Goal: Information Seeking & Learning: Find specific fact

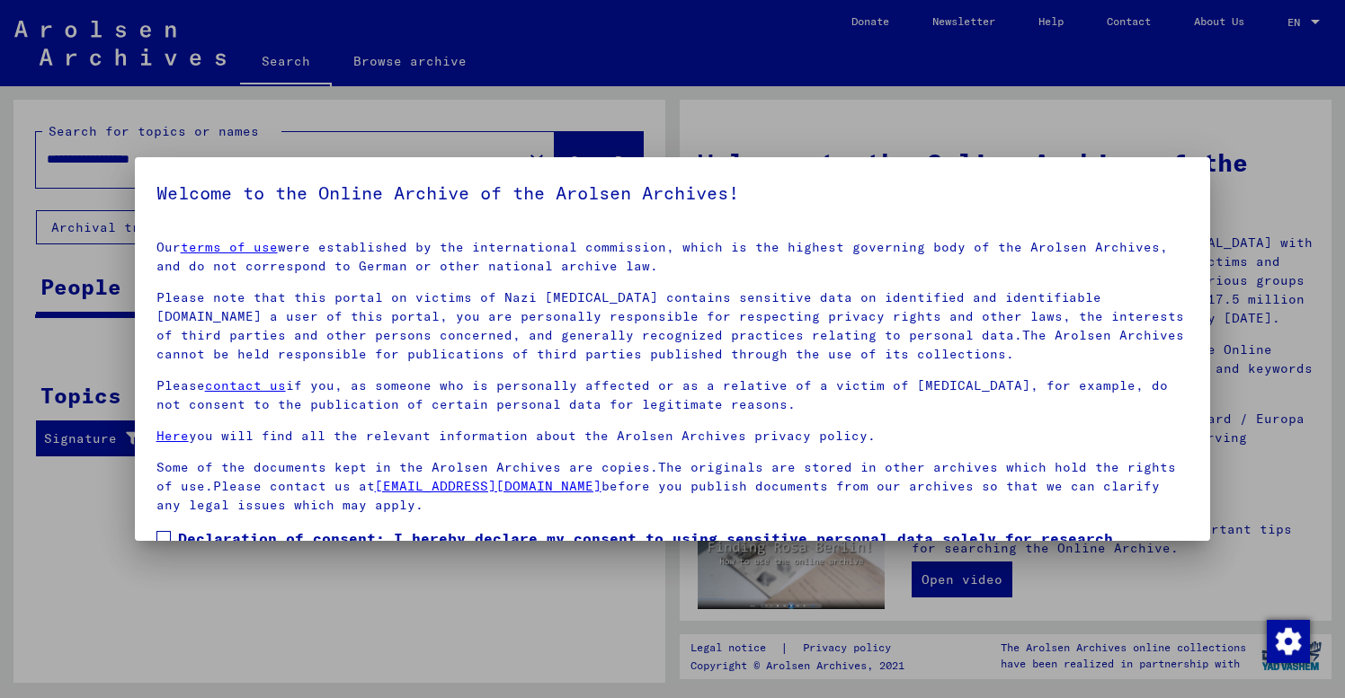
click at [490, 351] on p "Please note that this portal on victims of Nazi [MEDICAL_DATA] contains sensiti…" at bounding box center [672, 327] width 1033 height 76
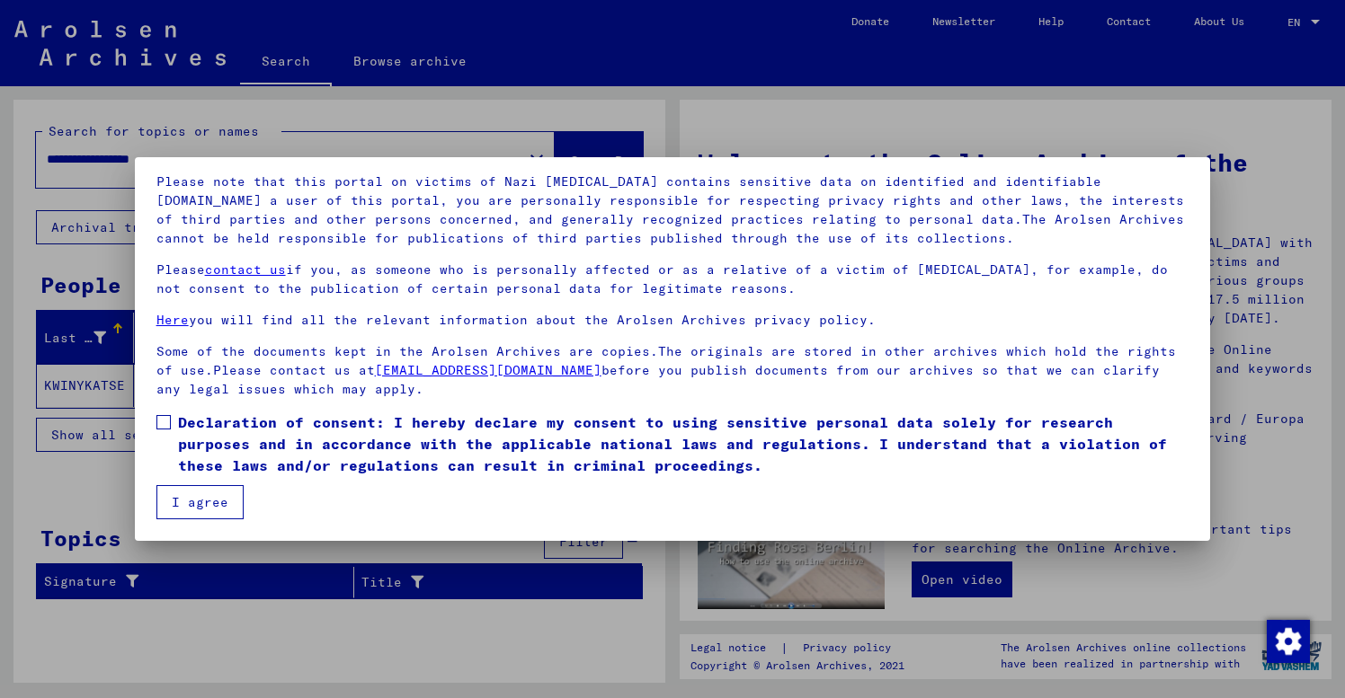
scroll to position [116, 0]
click at [164, 419] on span at bounding box center [163, 422] width 14 height 14
click at [194, 501] on button "I agree" at bounding box center [199, 502] width 87 height 34
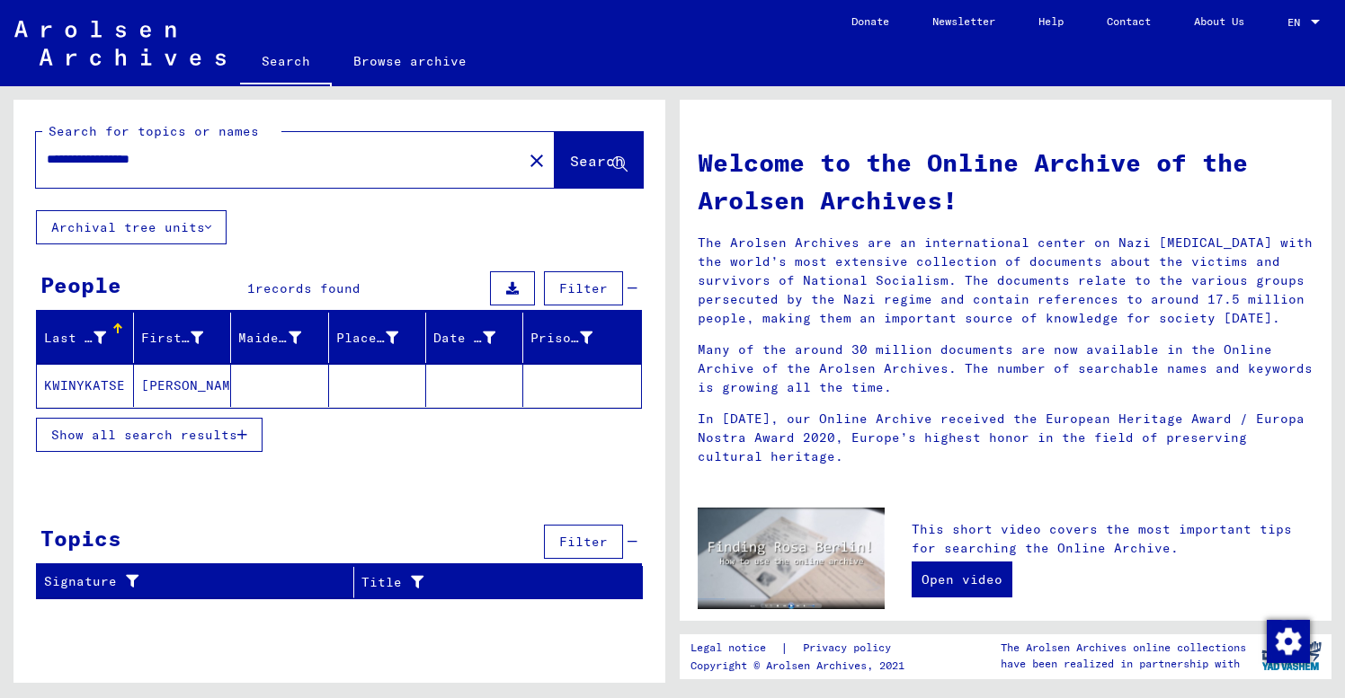
click at [451, 378] on mat-cell at bounding box center [474, 385] width 97 height 43
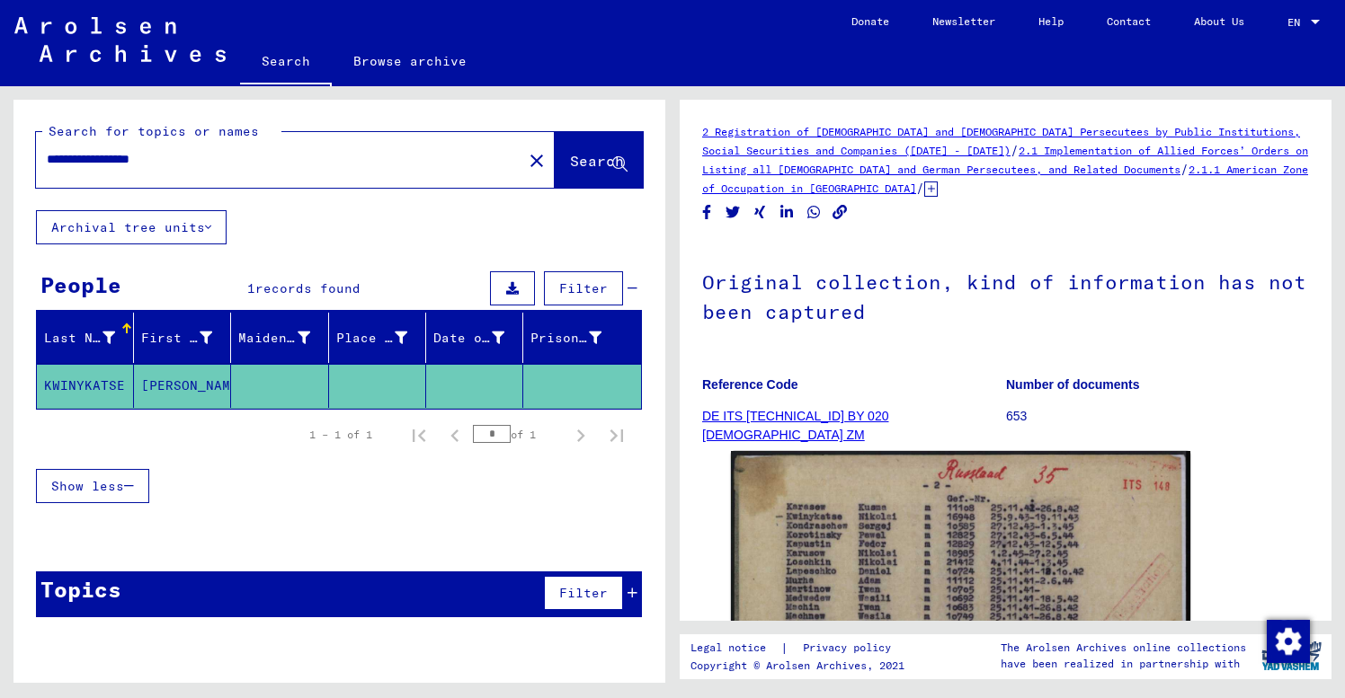
drag, startPoint x: 199, startPoint y: 160, endPoint x: 0, endPoint y: 137, distance: 200.0
click at [0, 137] on div "**********" at bounding box center [336, 384] width 672 height 597
click at [582, 163] on span "Search" at bounding box center [597, 161] width 54 height 18
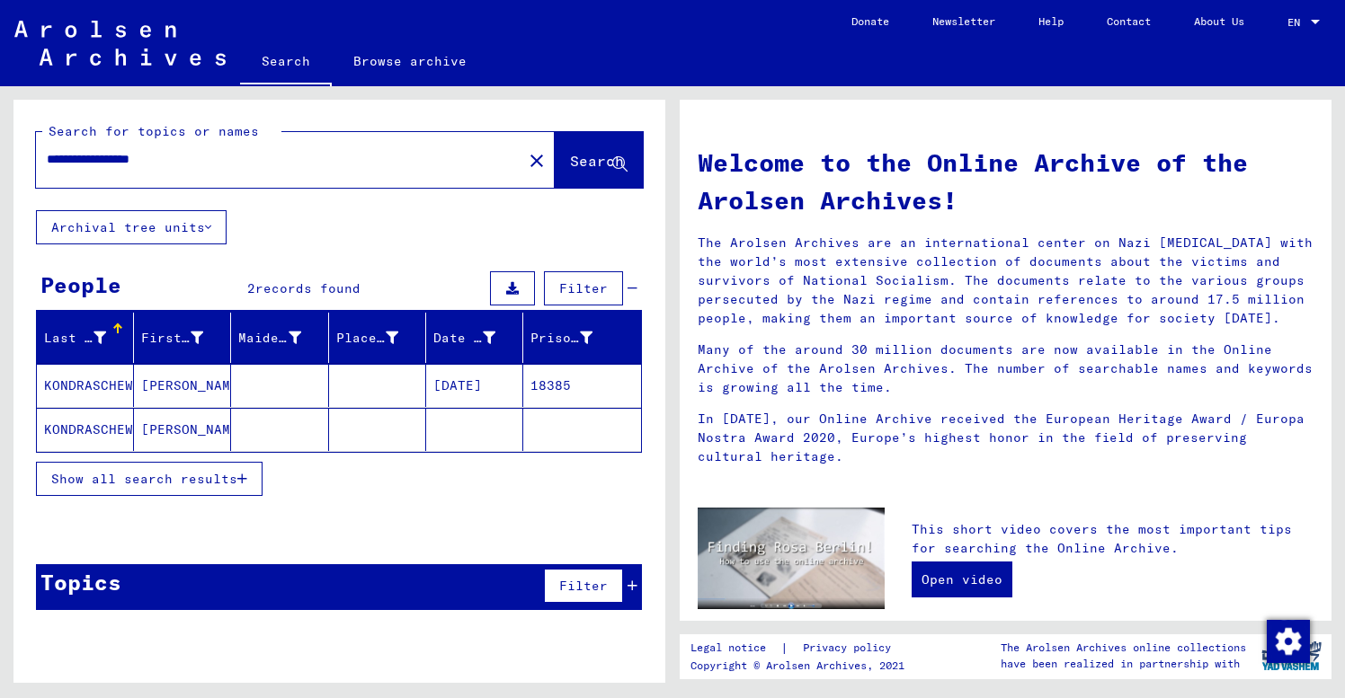
click at [267, 391] on mat-cell at bounding box center [279, 385] width 97 height 43
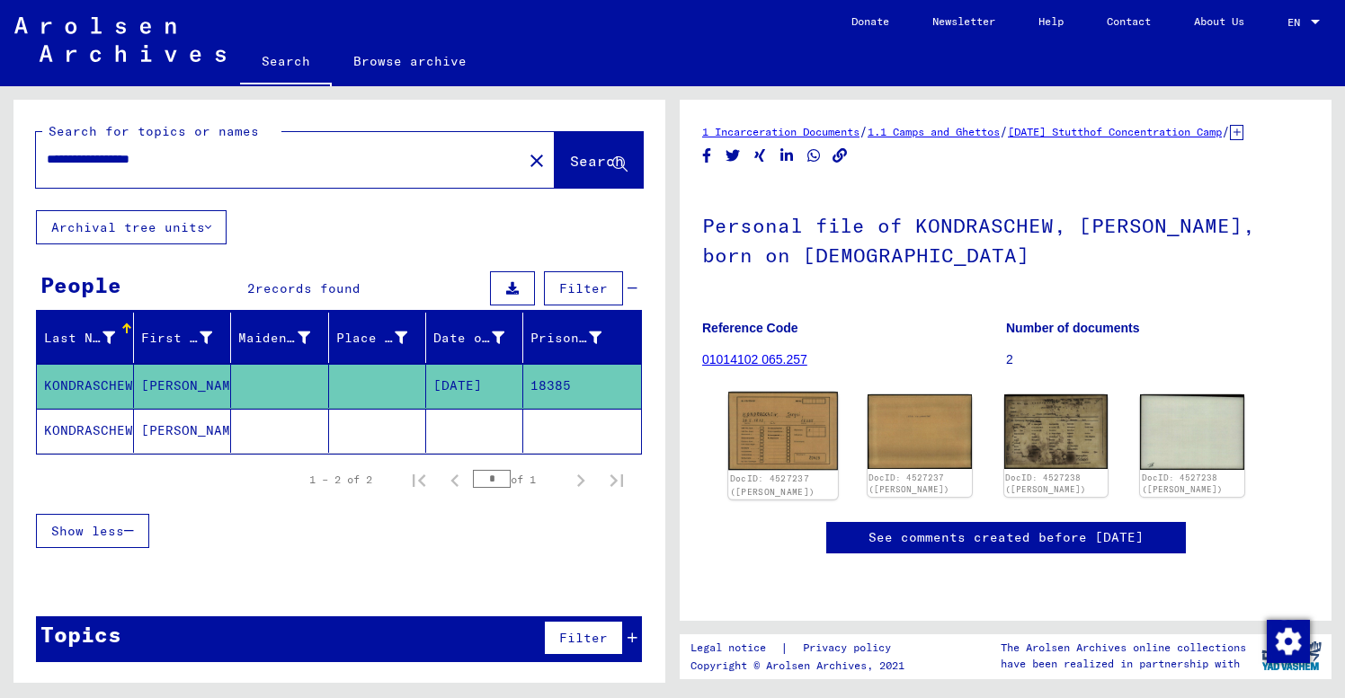
click at [779, 454] on img at bounding box center [783, 431] width 110 height 78
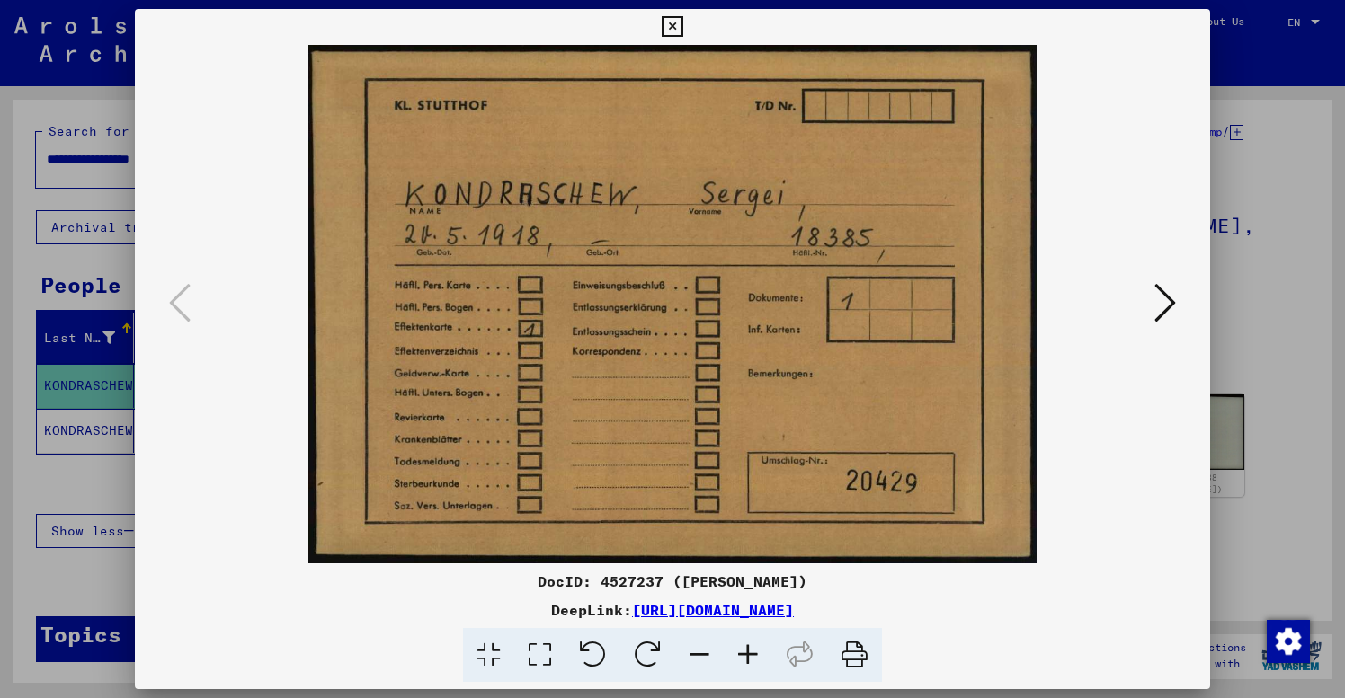
click at [1162, 300] on icon at bounding box center [1165, 302] width 22 height 43
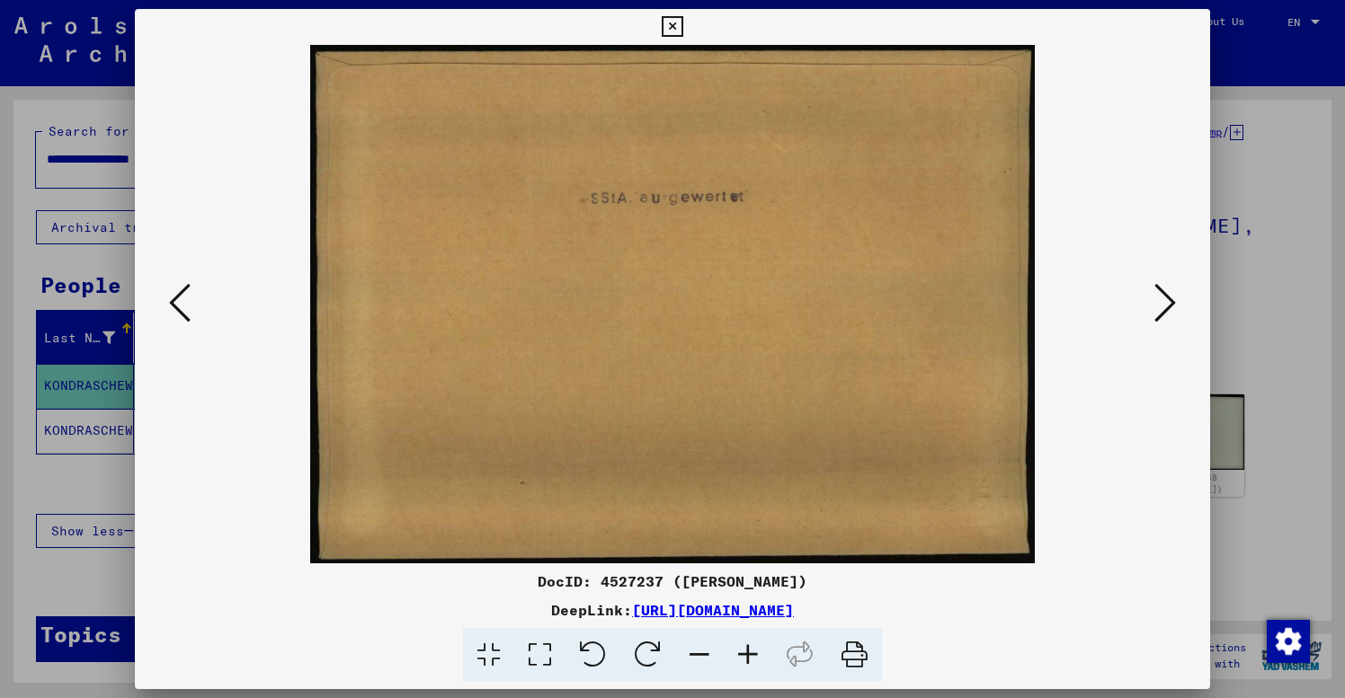
click at [1162, 300] on icon at bounding box center [1165, 302] width 22 height 43
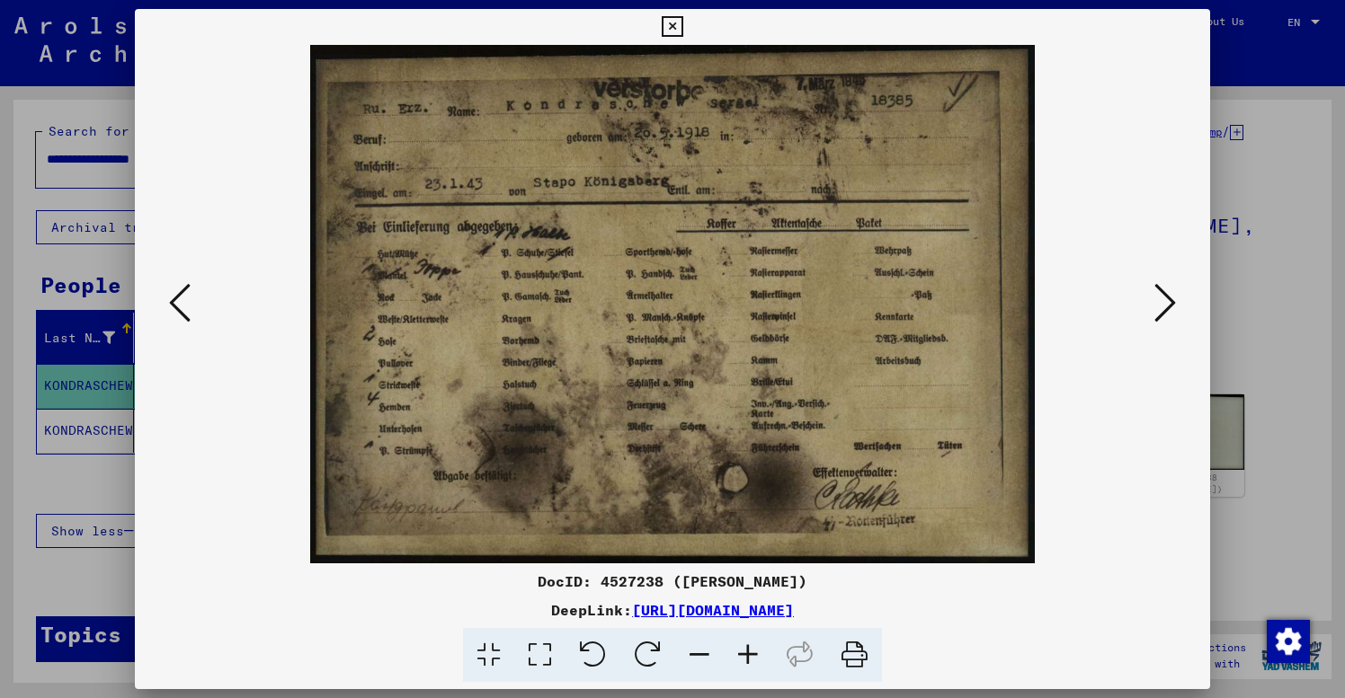
click at [1172, 302] on icon at bounding box center [1165, 302] width 22 height 43
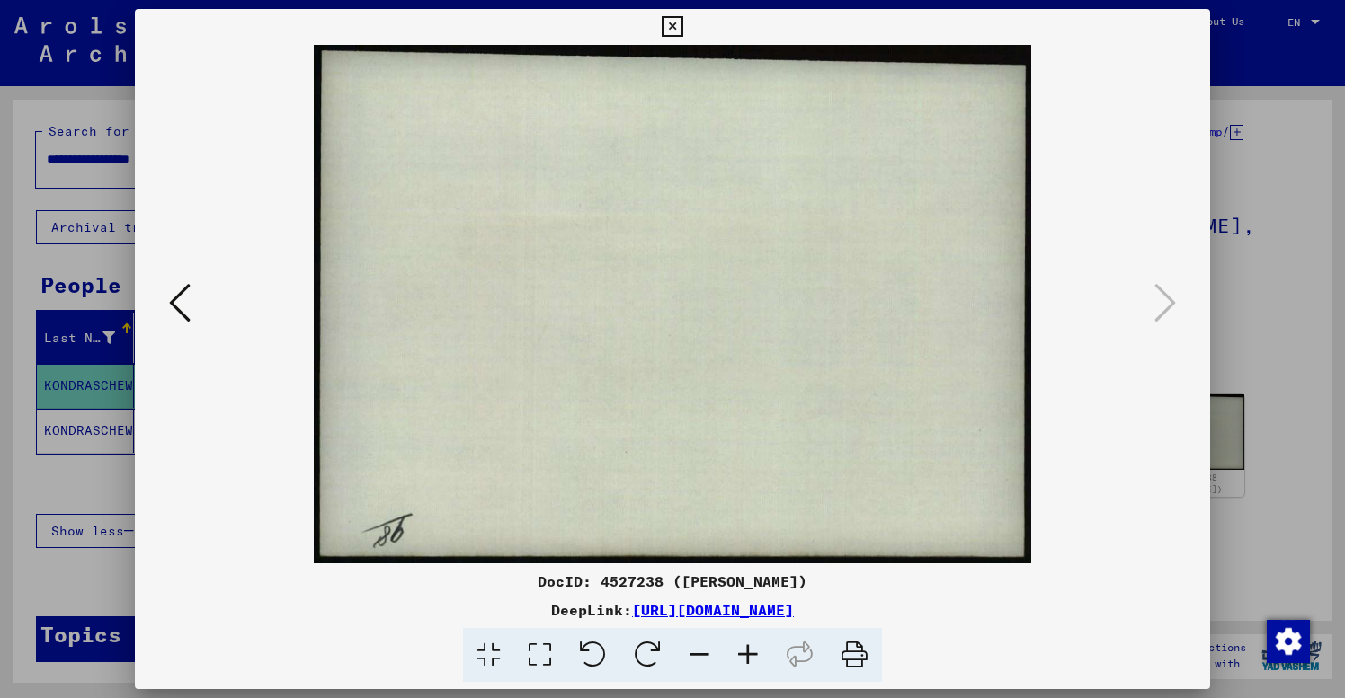
click at [682, 22] on icon at bounding box center [672, 27] width 21 height 22
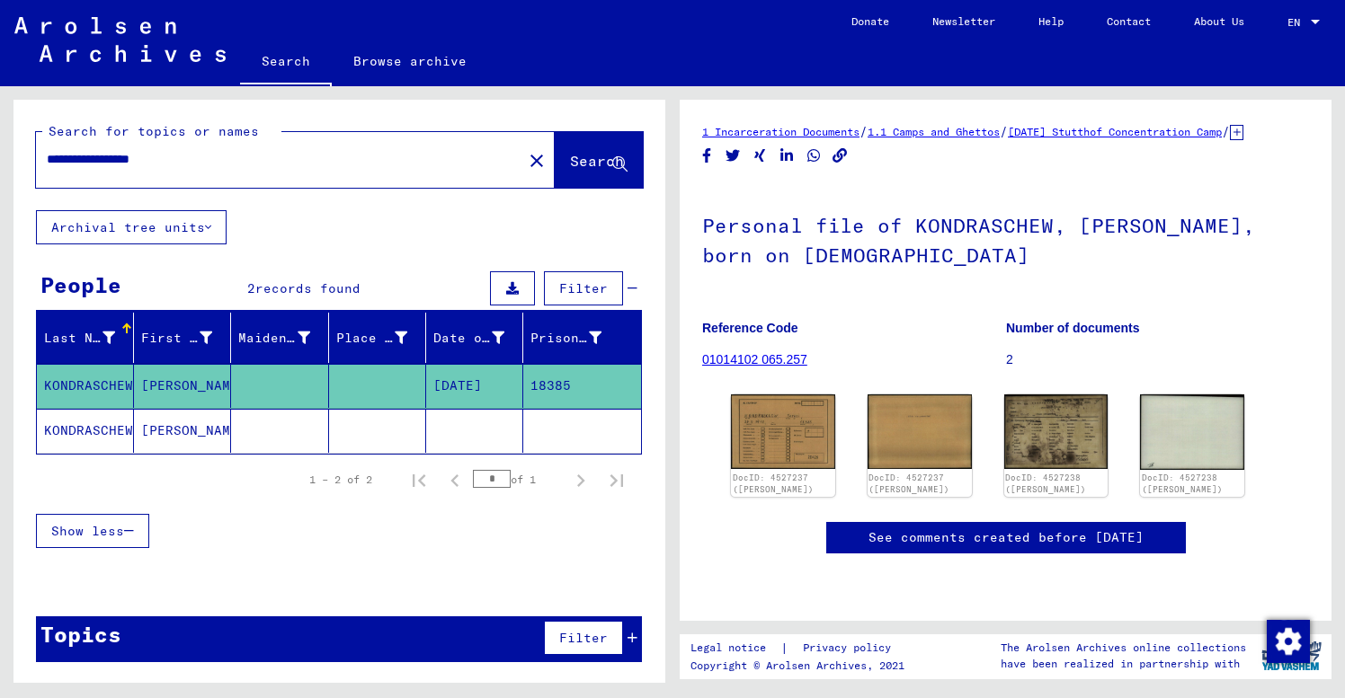
drag, startPoint x: 195, startPoint y: 164, endPoint x: -7, endPoint y: 163, distance: 202.3
click at [0, 163] on html "**********" at bounding box center [672, 349] width 1345 height 698
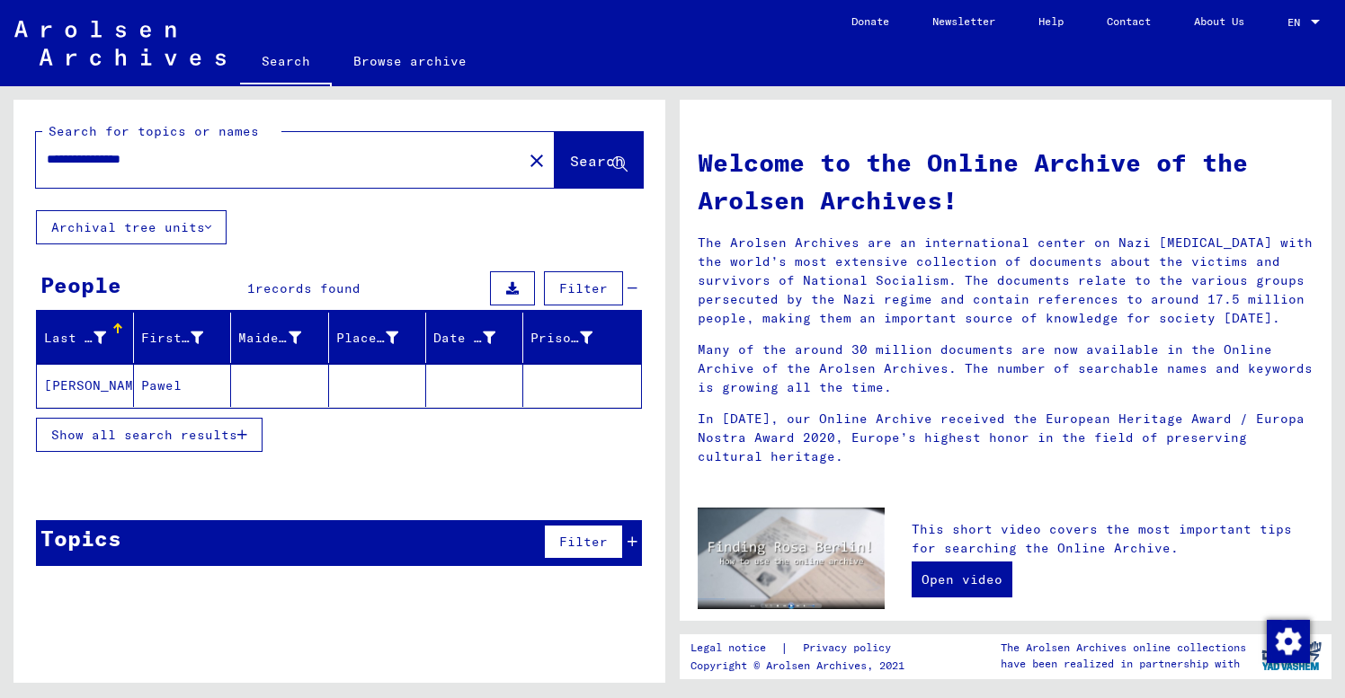
click at [95, 386] on mat-cell "[PERSON_NAME]" at bounding box center [85, 385] width 97 height 43
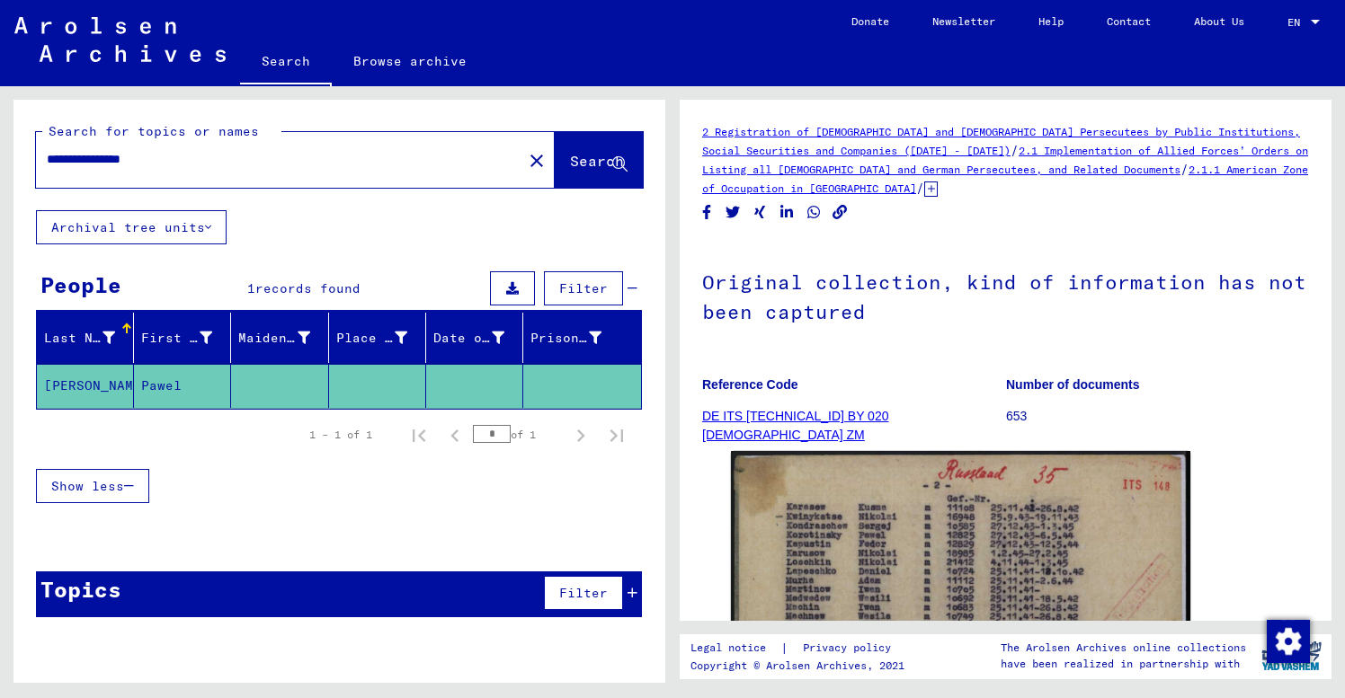
click at [940, 367] on figure "Reference Code DE ITS [TECHNICAL_ID] BY 020 [DEMOGRAPHIC_DATA] ZM" at bounding box center [853, 403] width 303 height 81
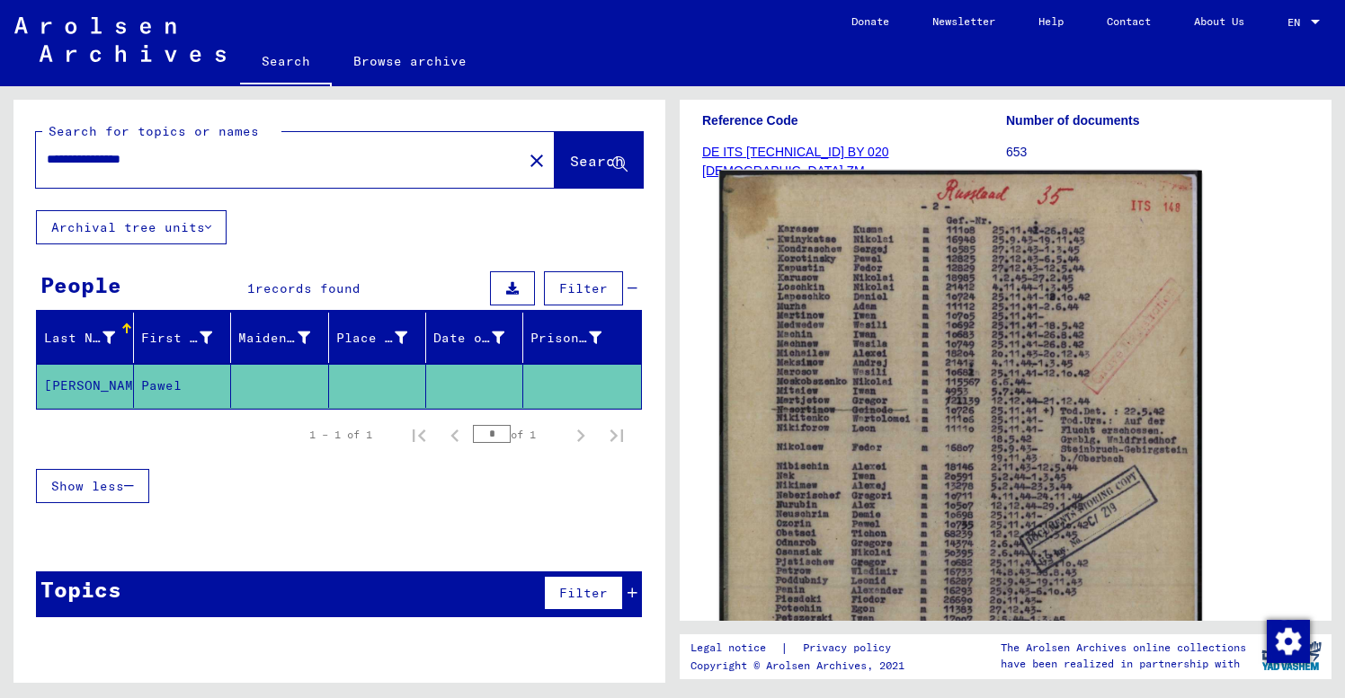
scroll to position [265, 0]
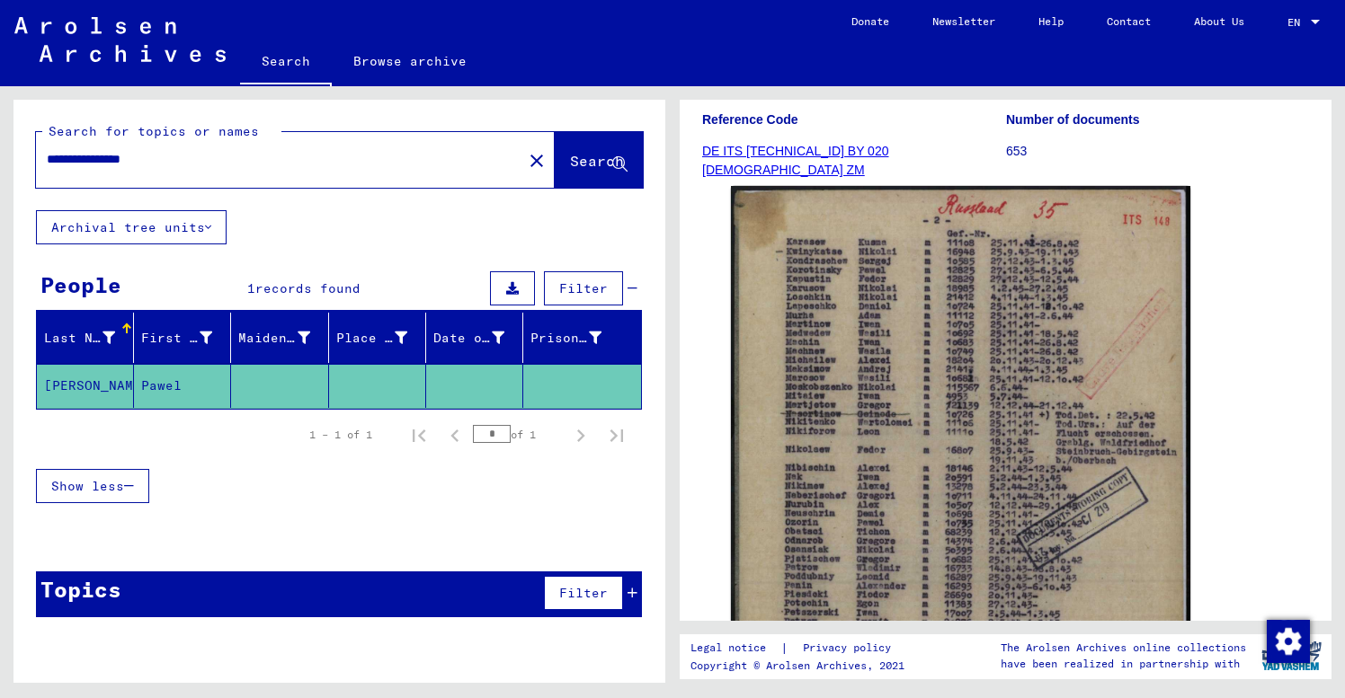
drag, startPoint x: 176, startPoint y: 158, endPoint x: -9, endPoint y: 156, distance: 185.2
click at [0, 156] on html "**********" at bounding box center [672, 349] width 1345 height 698
type input "**********"
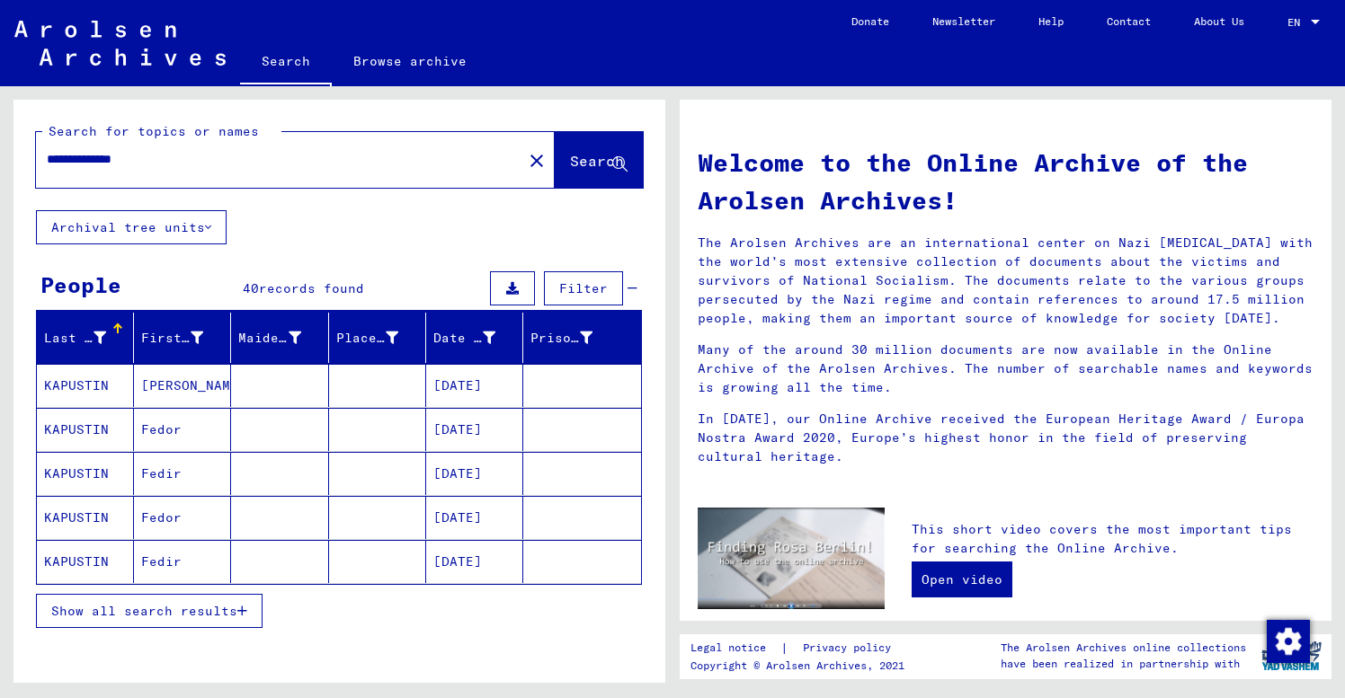
click at [182, 614] on span "Show all search results" at bounding box center [144, 611] width 186 height 16
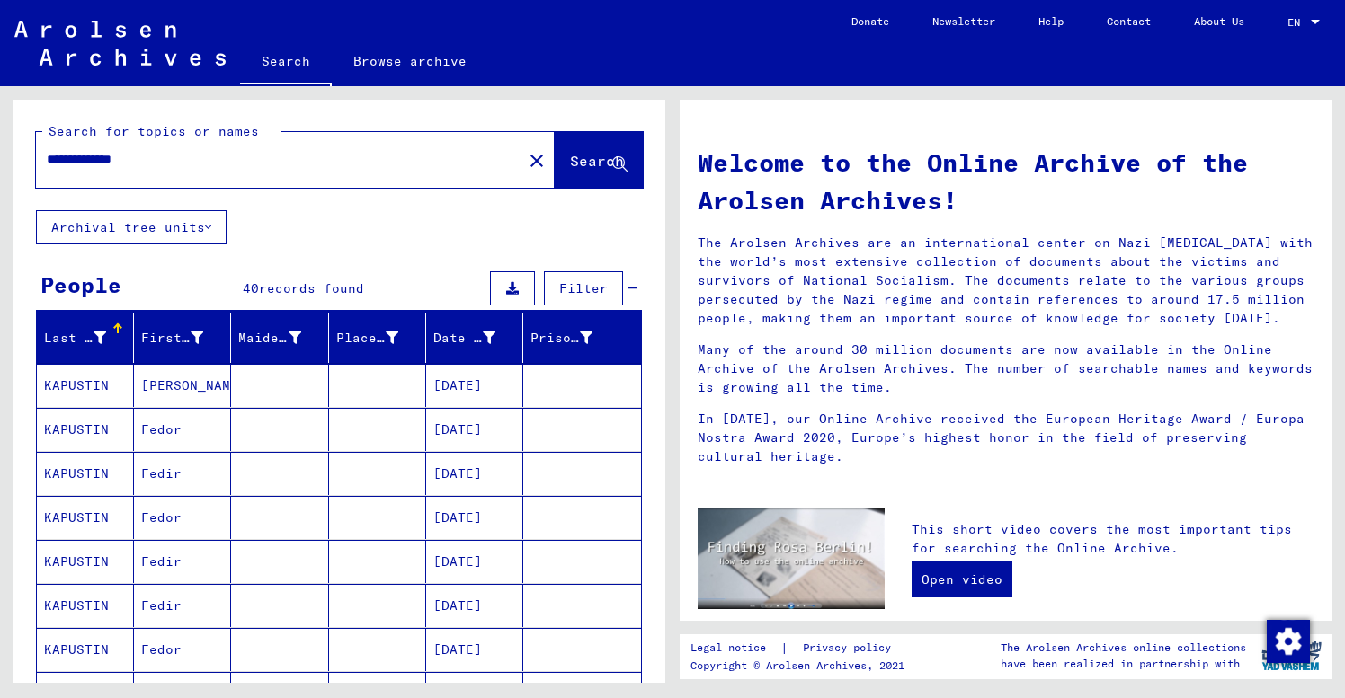
click at [282, 396] on mat-cell at bounding box center [279, 385] width 97 height 43
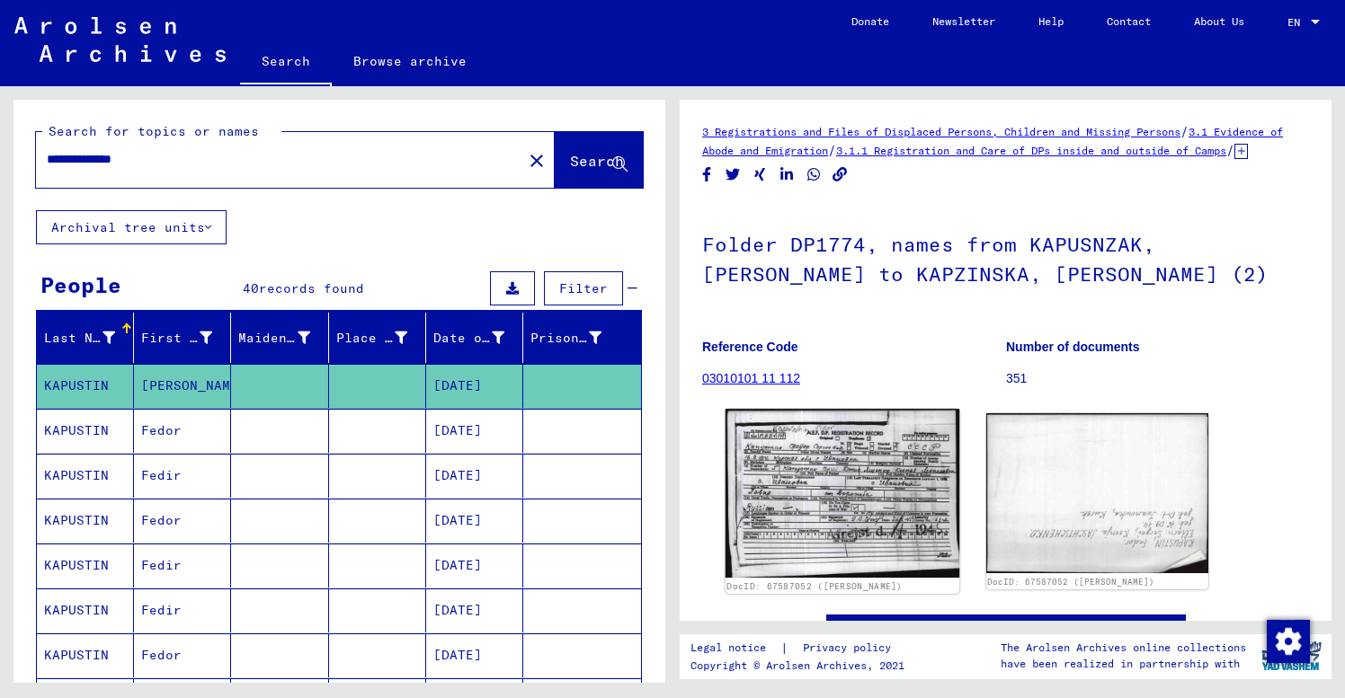
click at [860, 500] on img at bounding box center [842, 493] width 234 height 169
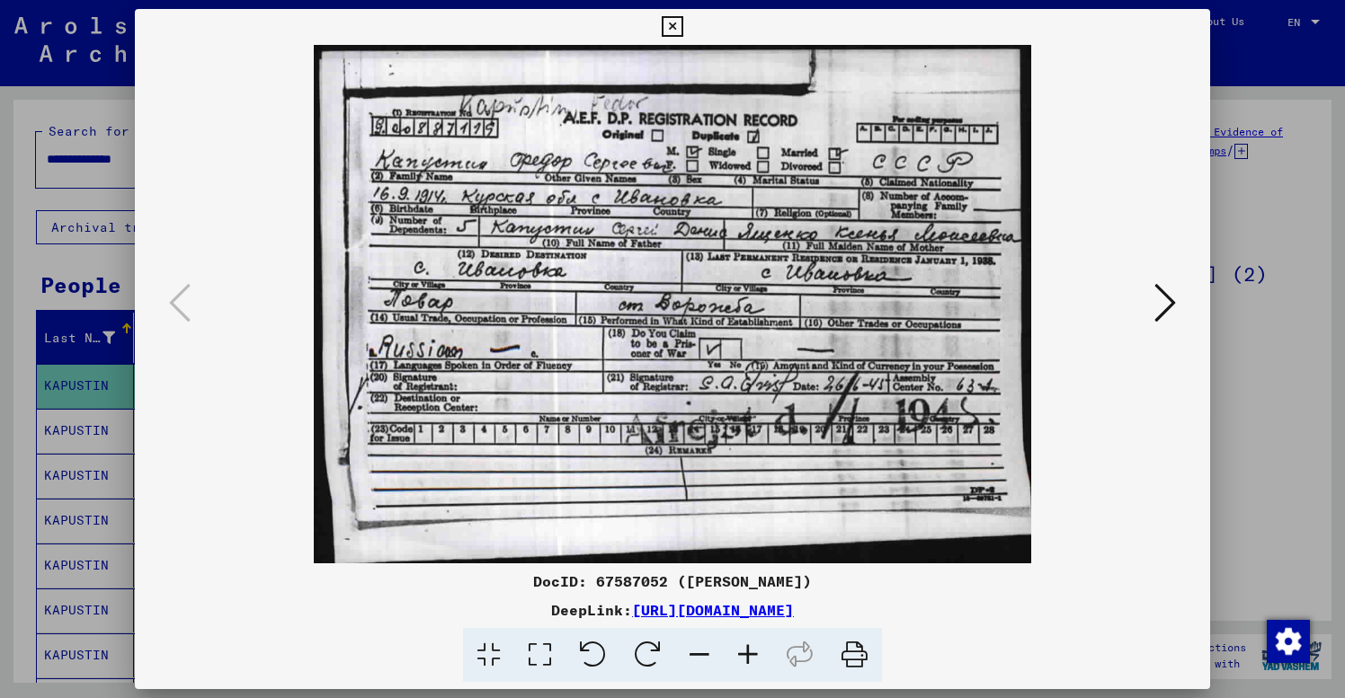
click at [1168, 306] on icon at bounding box center [1165, 302] width 22 height 43
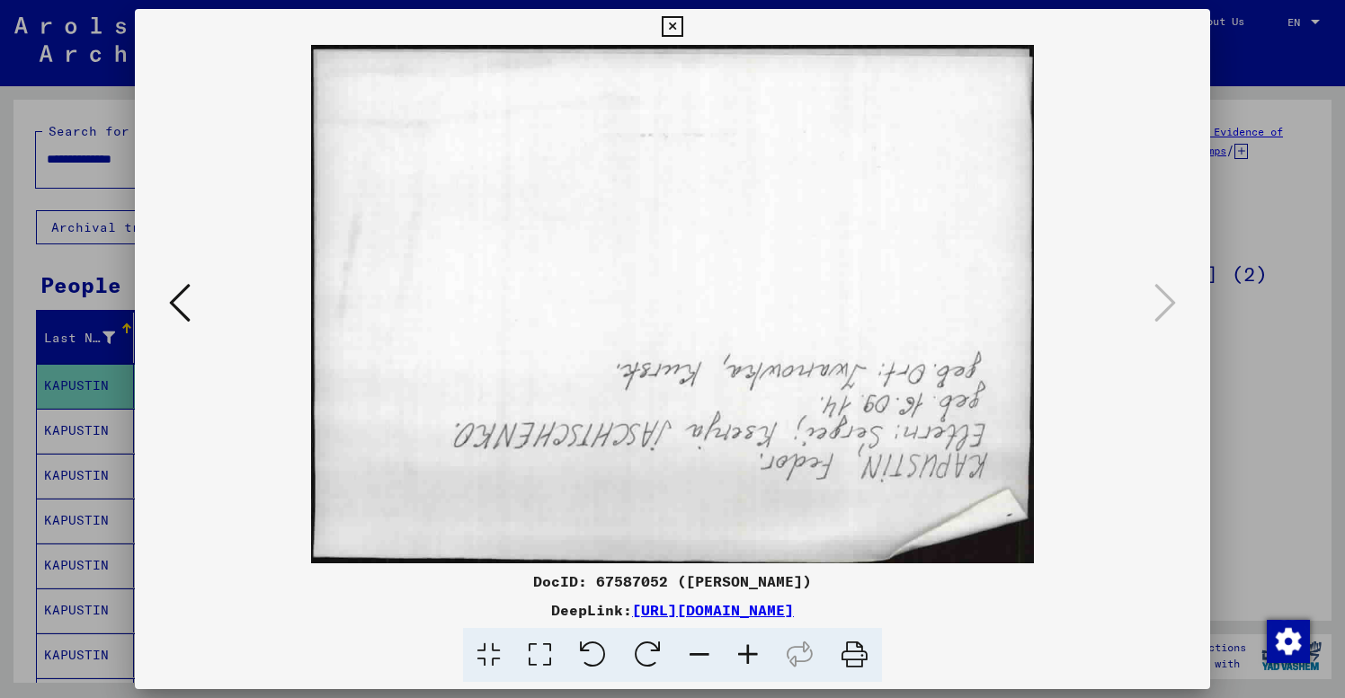
click at [682, 22] on icon at bounding box center [672, 27] width 21 height 22
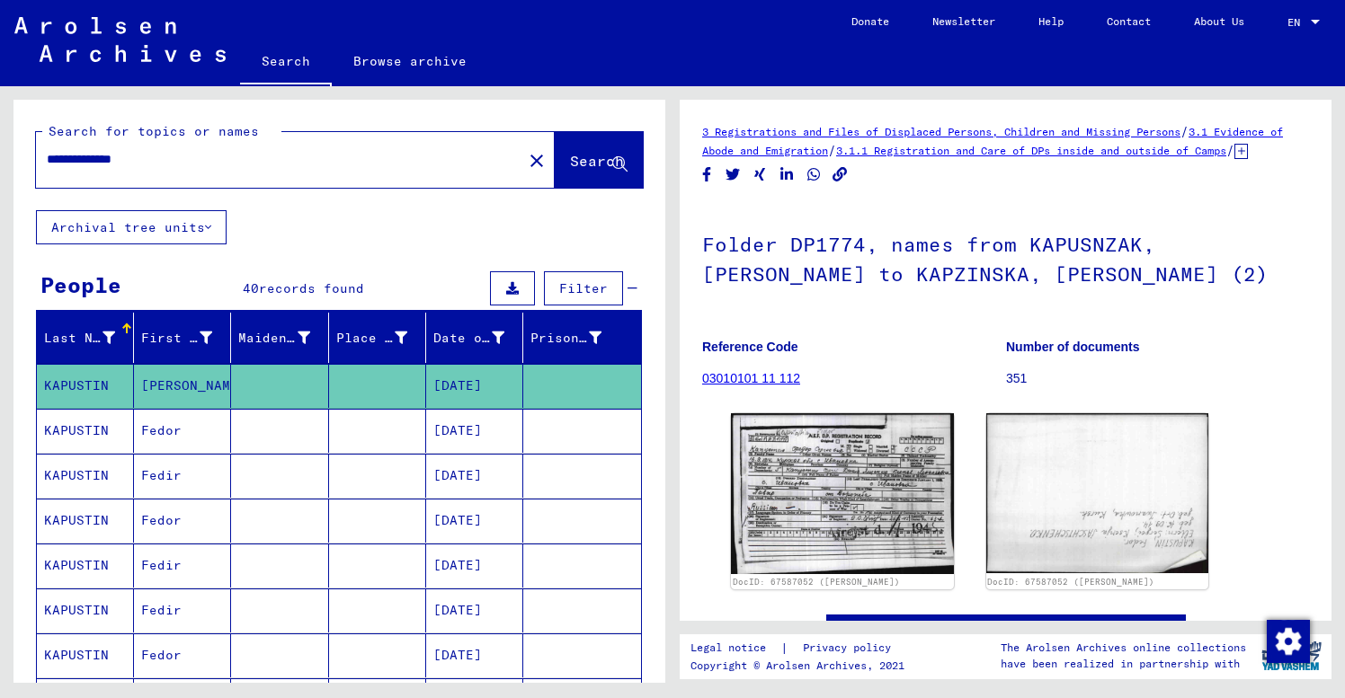
click at [200, 440] on mat-cell "Fedor" at bounding box center [182, 431] width 97 height 44
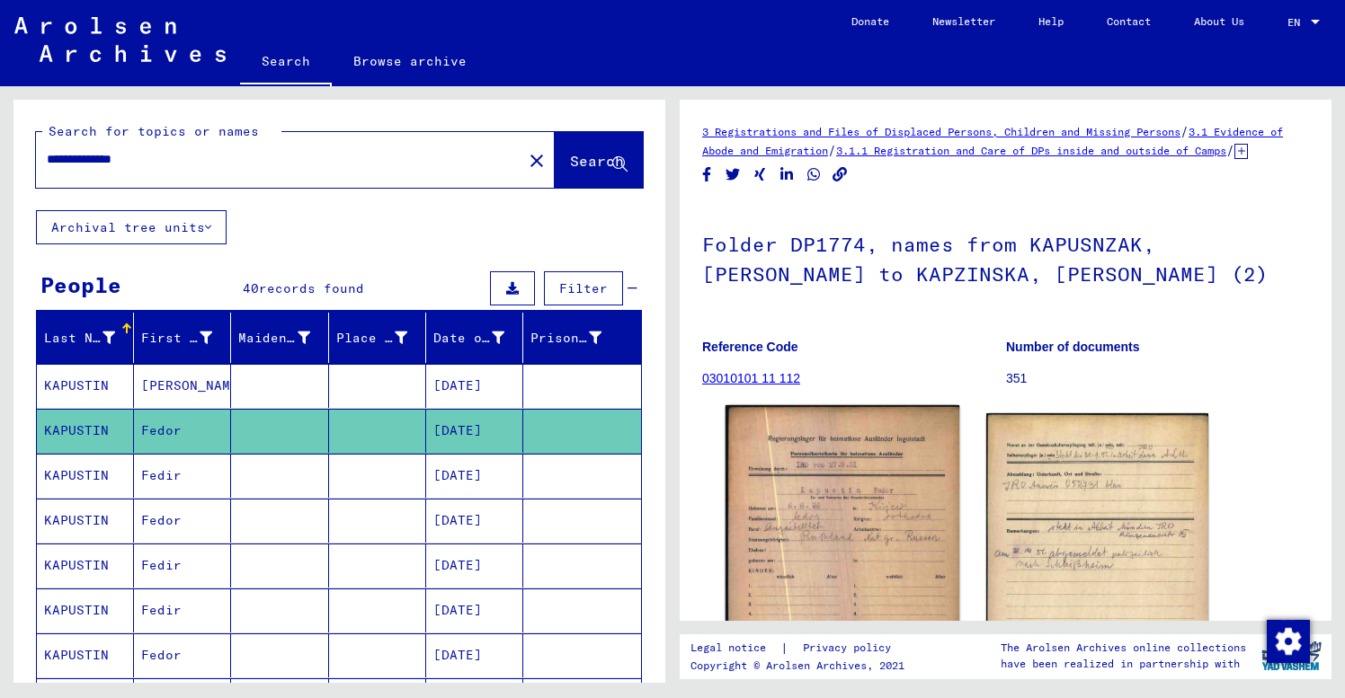
click at [844, 538] on img at bounding box center [842, 567] width 234 height 325
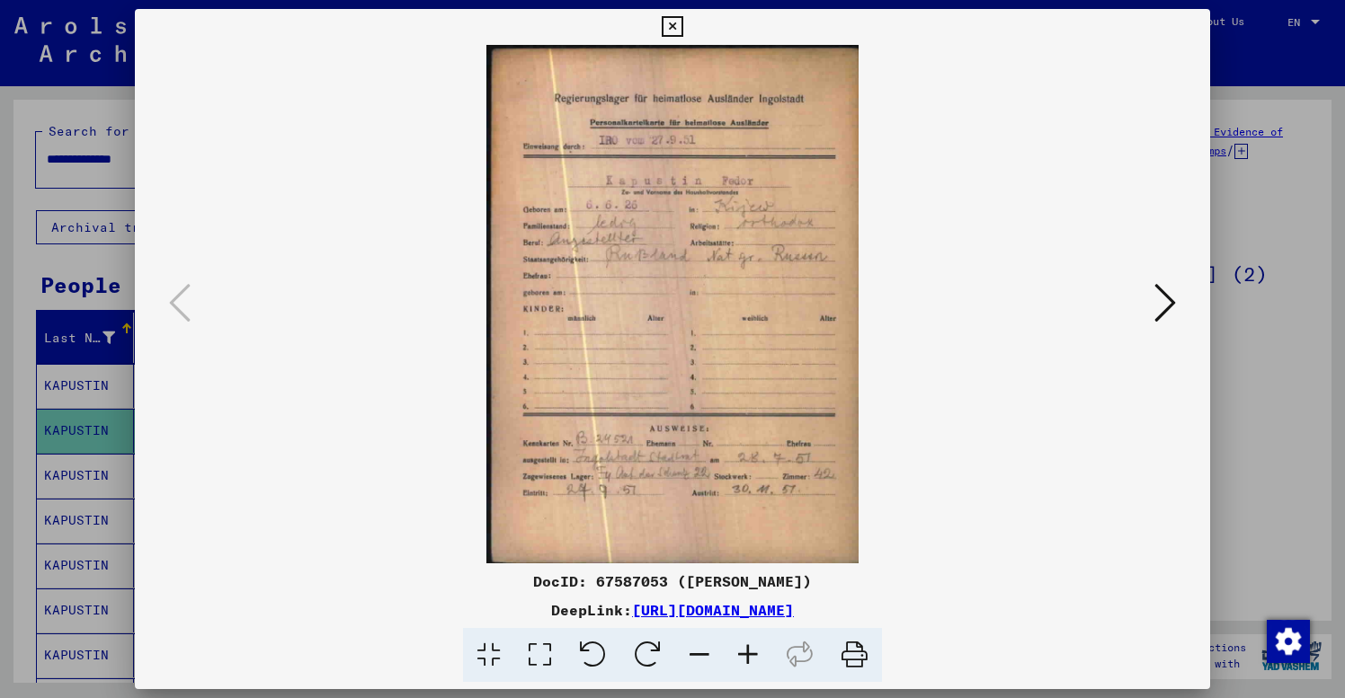
click at [1170, 303] on icon at bounding box center [1165, 302] width 22 height 43
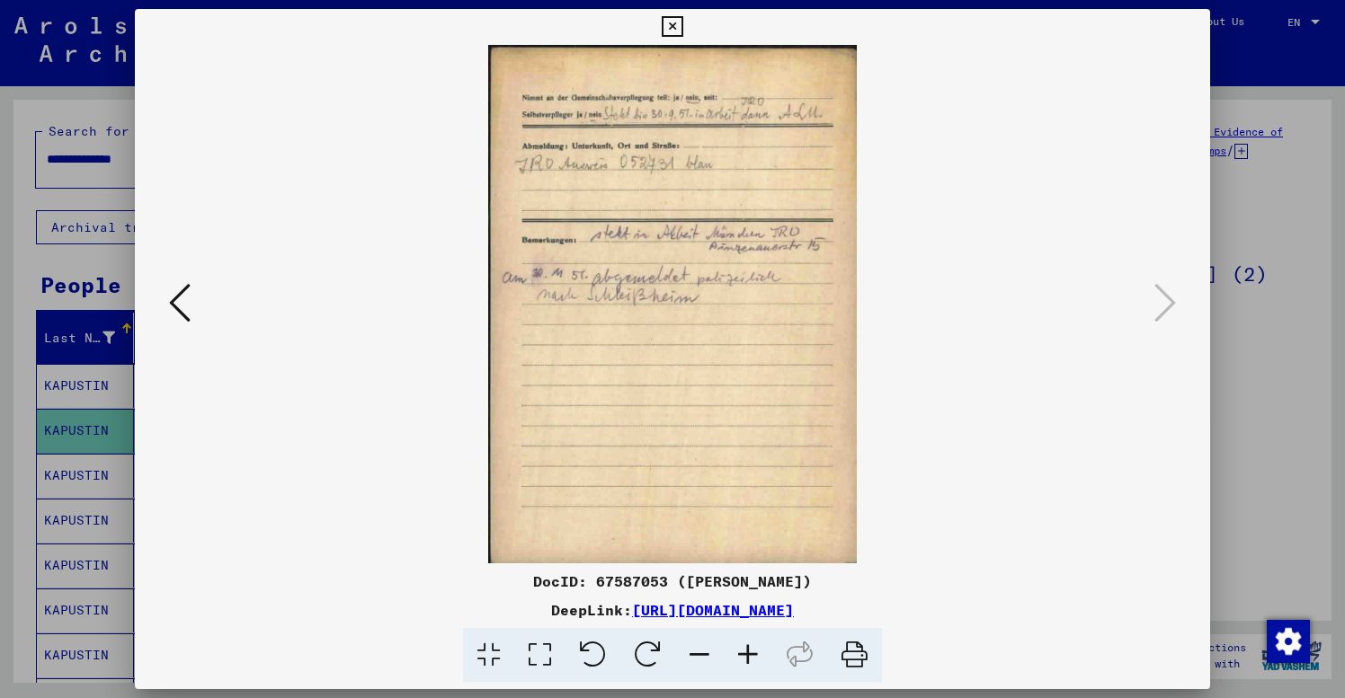
click at [682, 24] on icon at bounding box center [672, 27] width 21 height 22
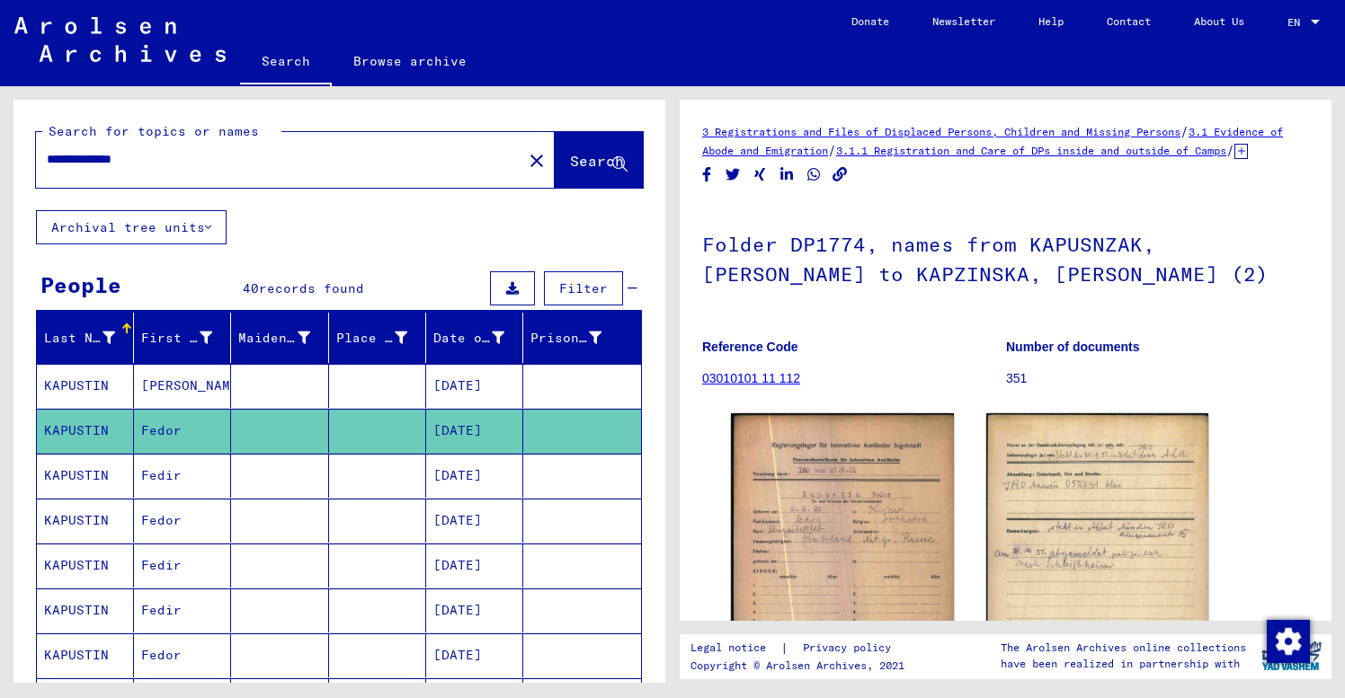
click at [353, 483] on mat-cell at bounding box center [377, 476] width 97 height 44
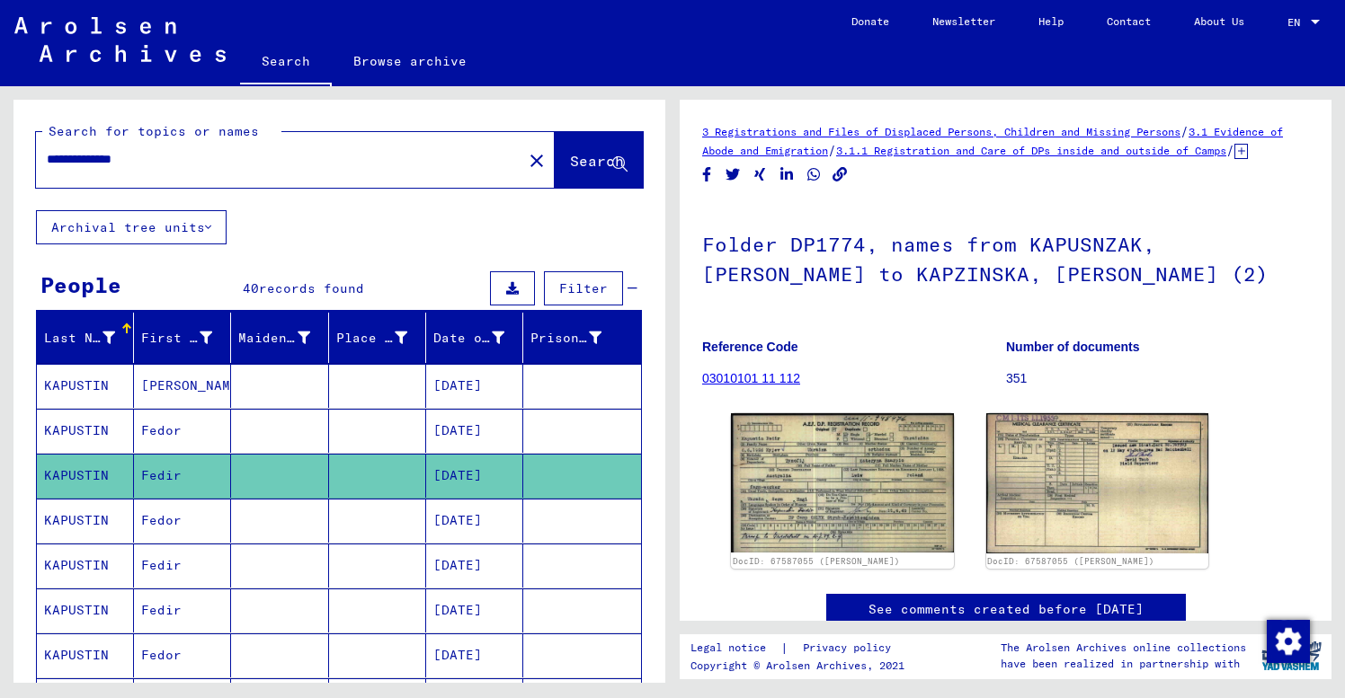
click at [218, 539] on mat-cell "Fedor" at bounding box center [182, 521] width 97 height 44
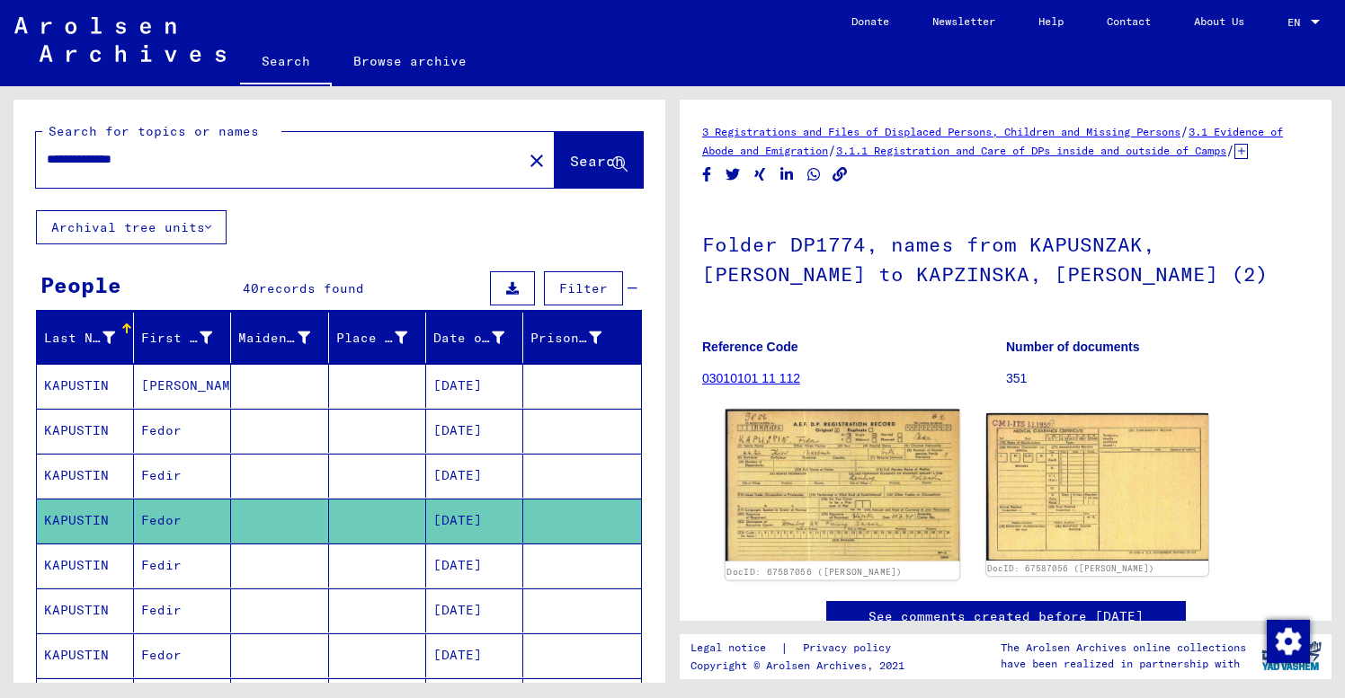
click at [840, 496] on img at bounding box center [842, 486] width 234 height 152
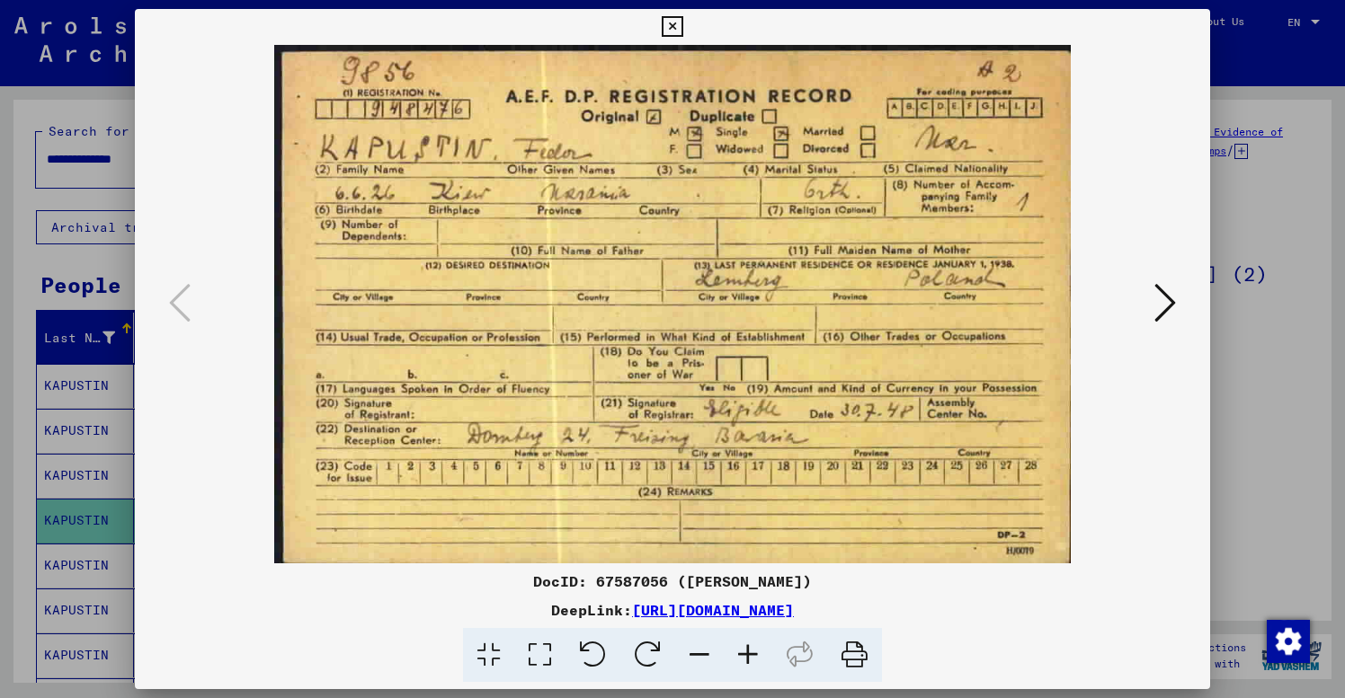
click at [1165, 302] on icon at bounding box center [1165, 302] width 22 height 43
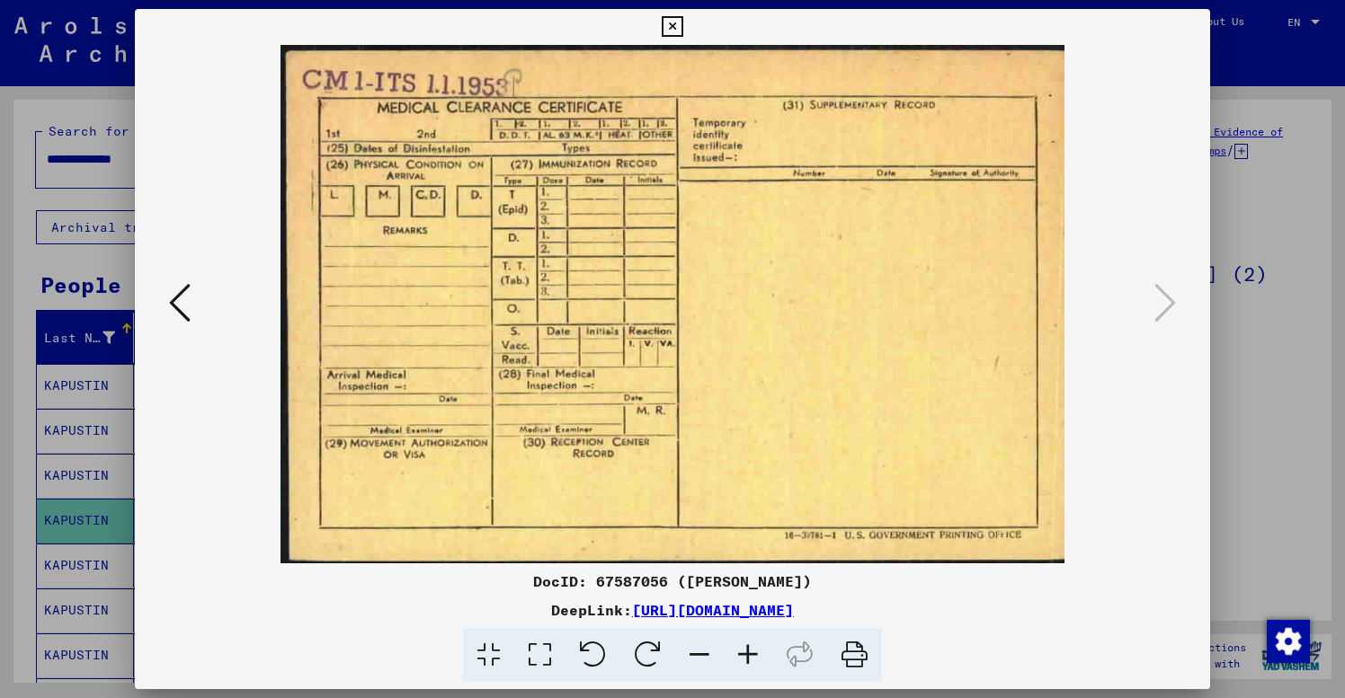
click at [185, 309] on icon at bounding box center [180, 302] width 22 height 43
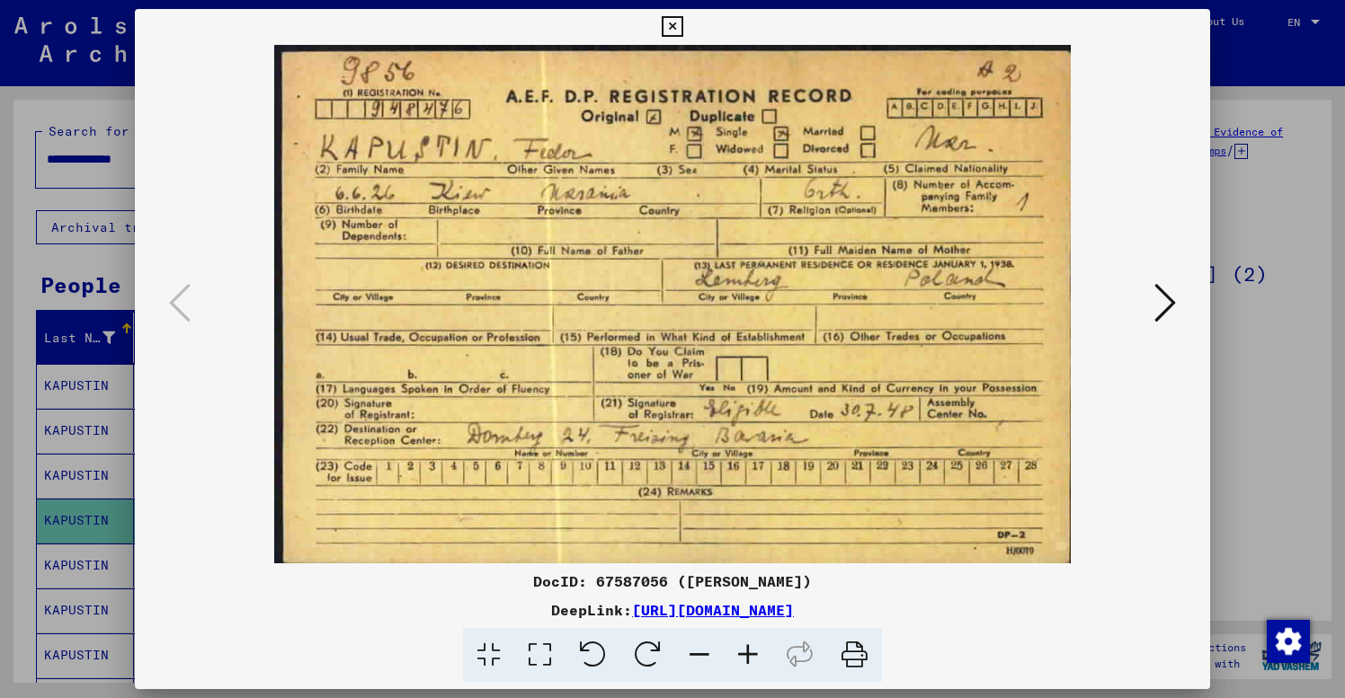
click at [682, 22] on icon at bounding box center [672, 27] width 21 height 22
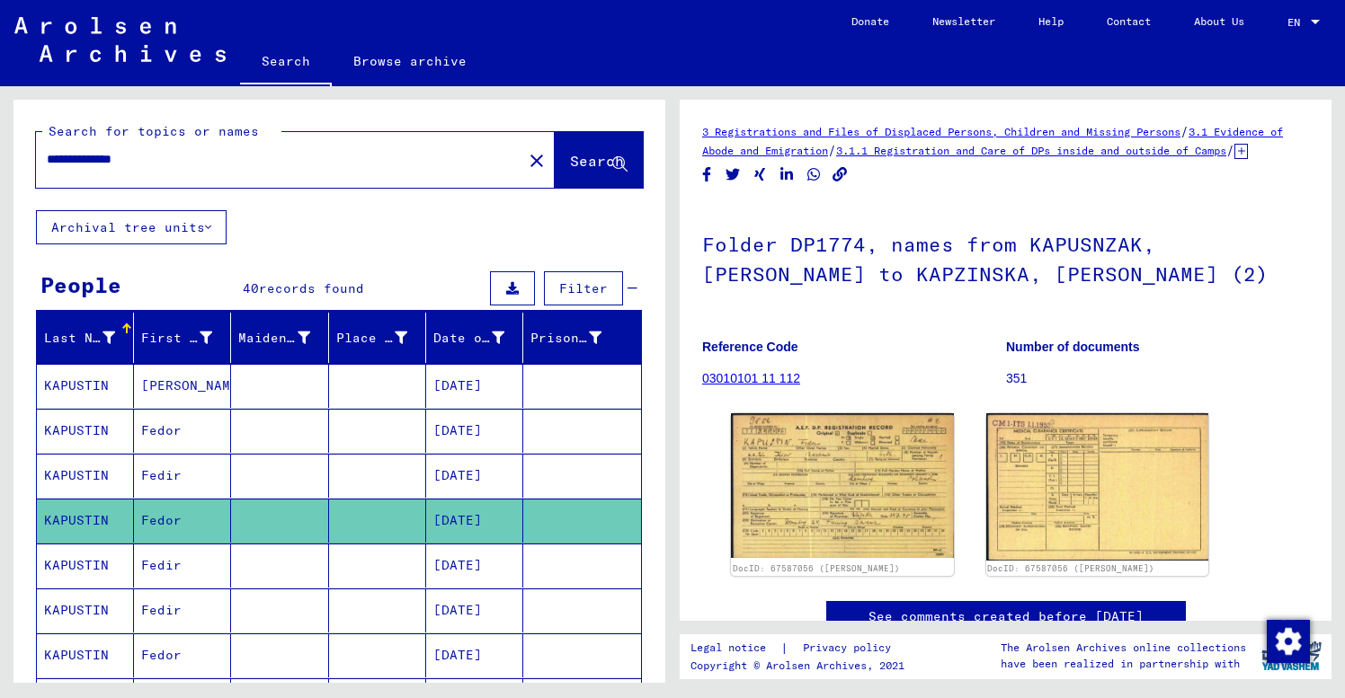
click at [294, 573] on mat-cell at bounding box center [279, 566] width 97 height 44
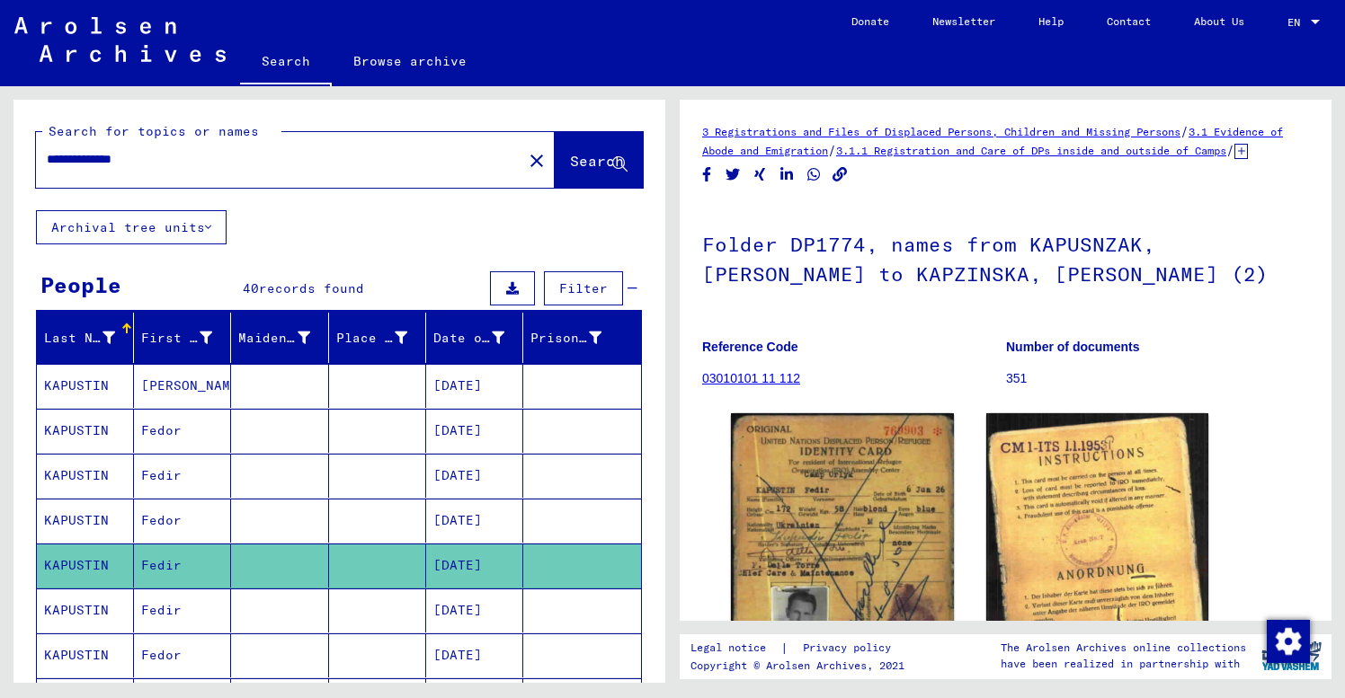
click at [882, 338] on div "Folder DP1774, names from KAPUSNZAK, [PERSON_NAME] to KAPZINSKA, [PERSON_NAME] …" at bounding box center [1005, 304] width 607 height 203
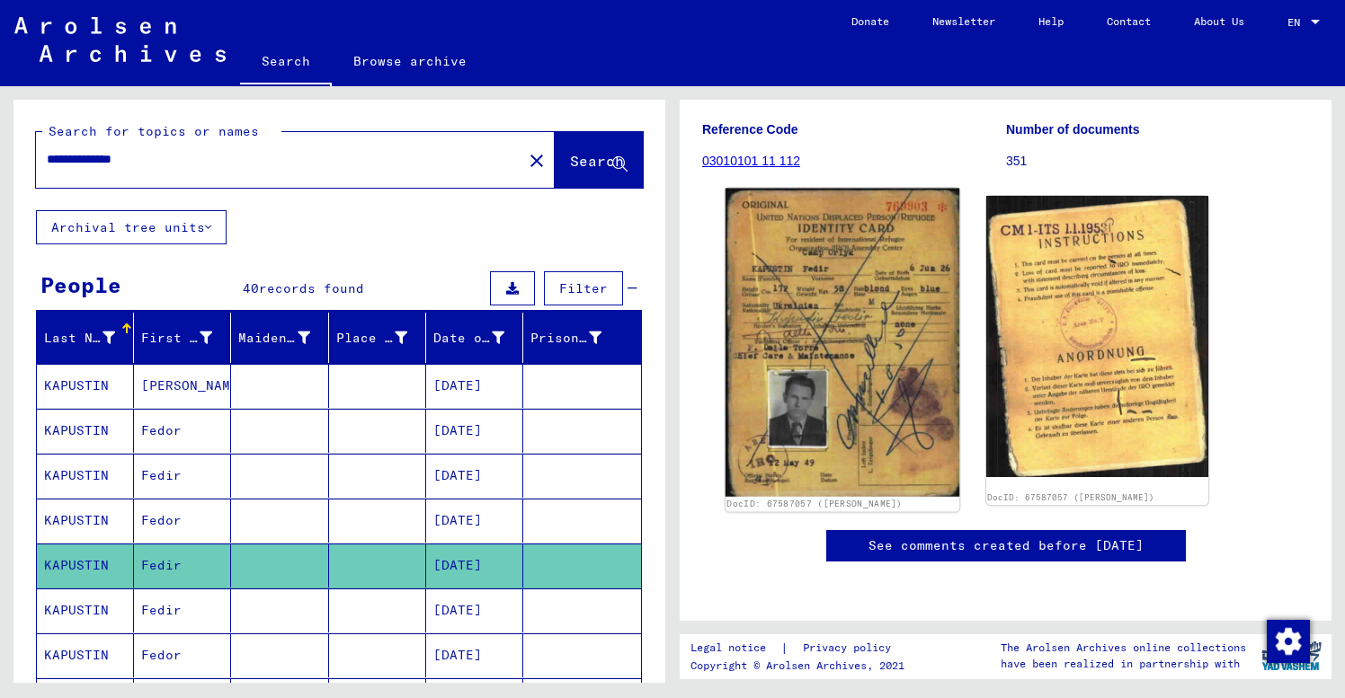
scroll to position [253, 0]
click at [848, 309] on img at bounding box center [842, 343] width 234 height 308
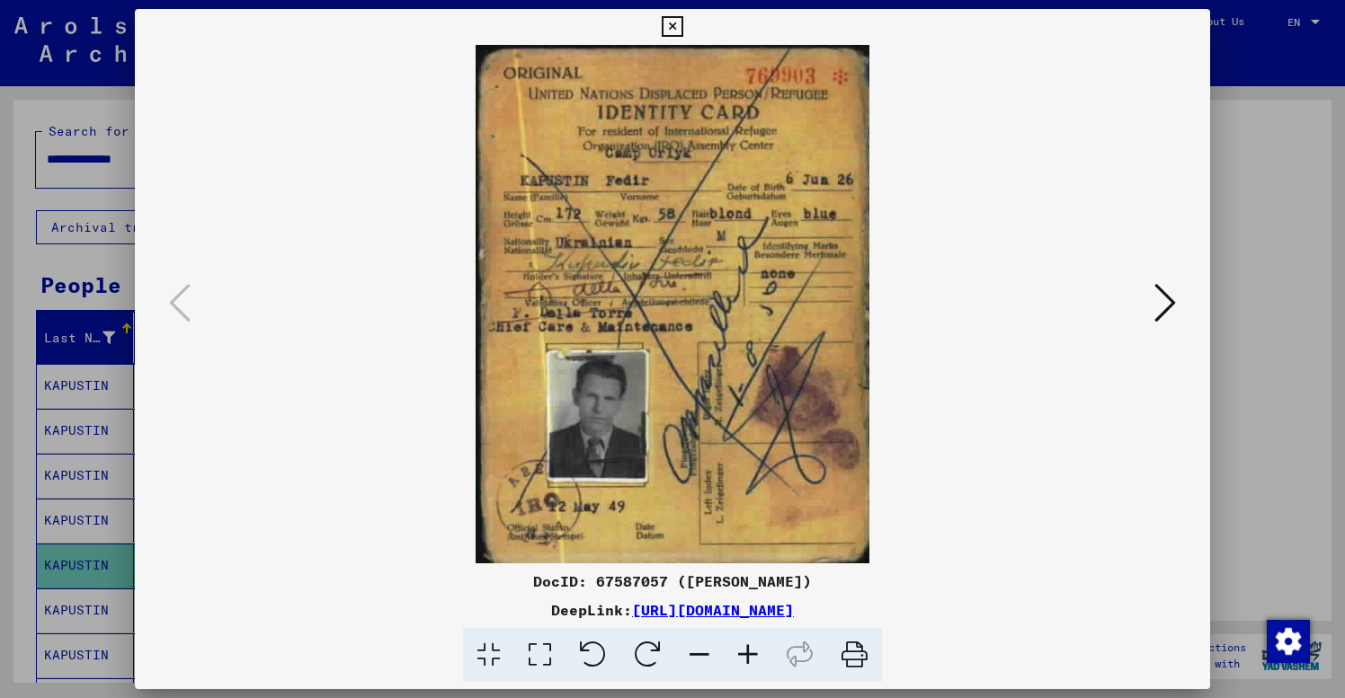
click at [1163, 310] on icon at bounding box center [1165, 302] width 22 height 43
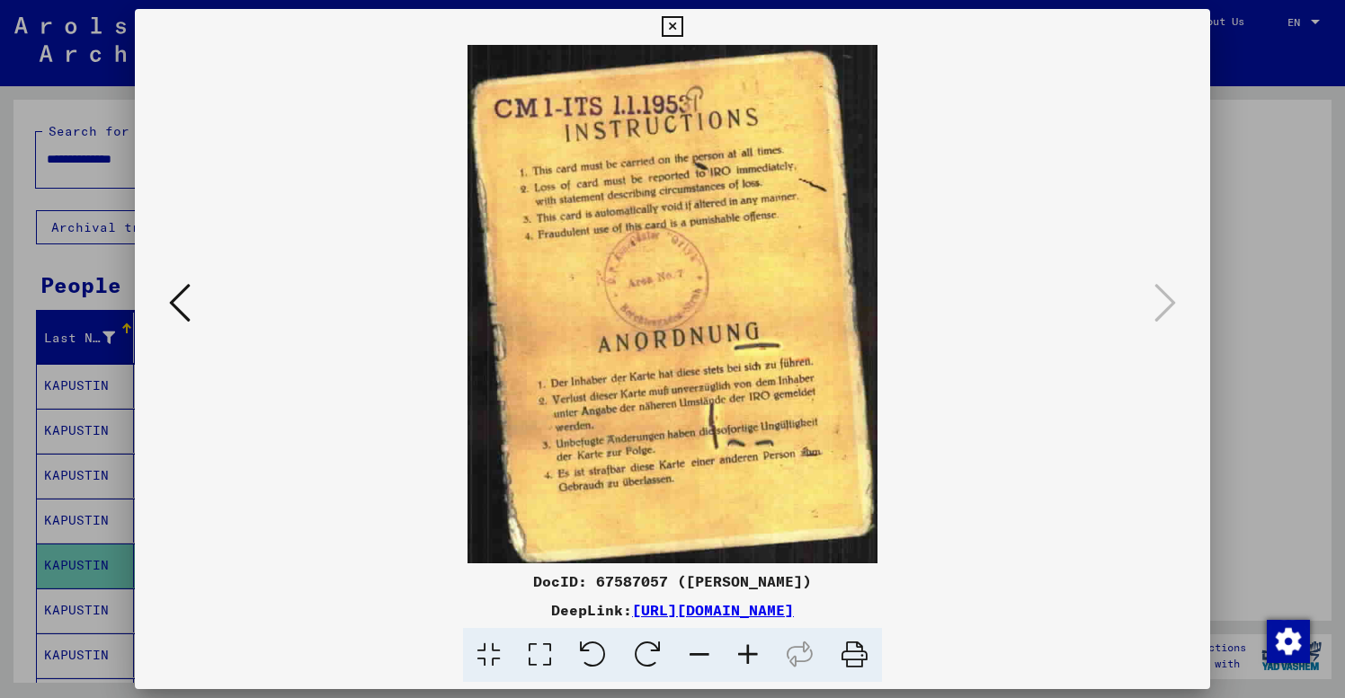
click at [181, 301] on icon at bounding box center [180, 302] width 22 height 43
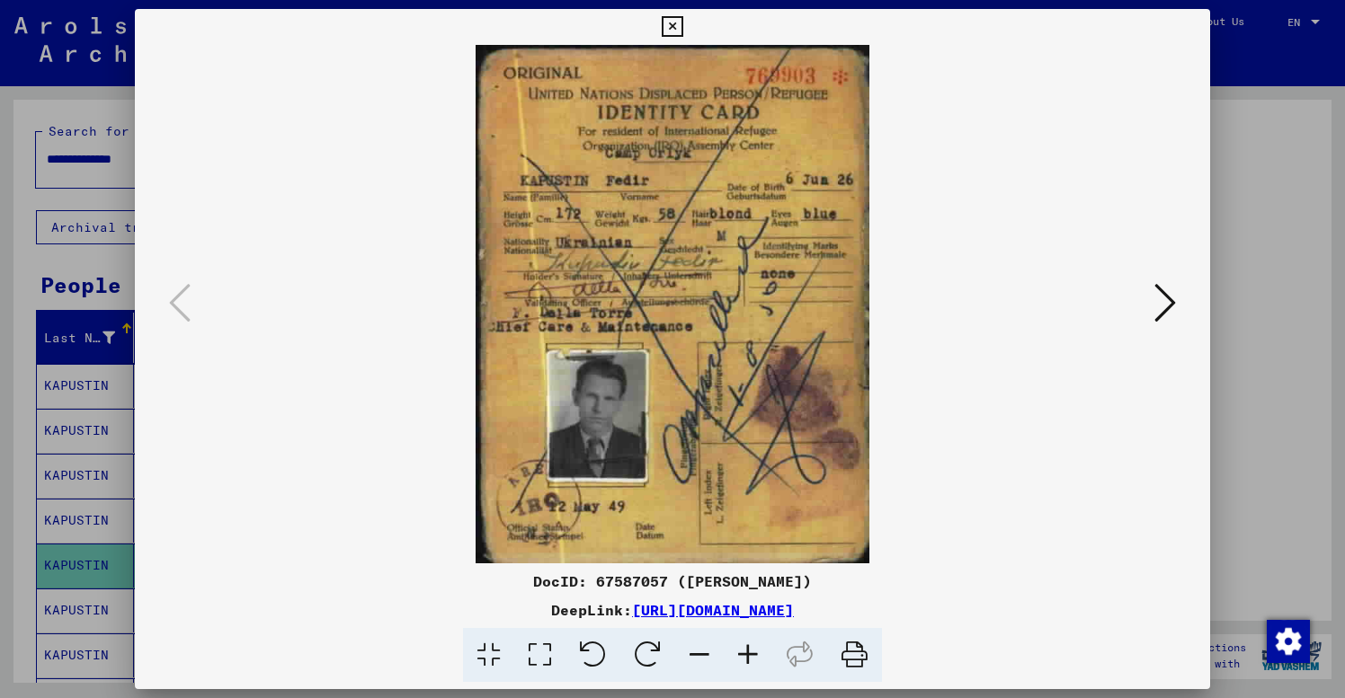
click at [682, 25] on icon at bounding box center [672, 27] width 21 height 22
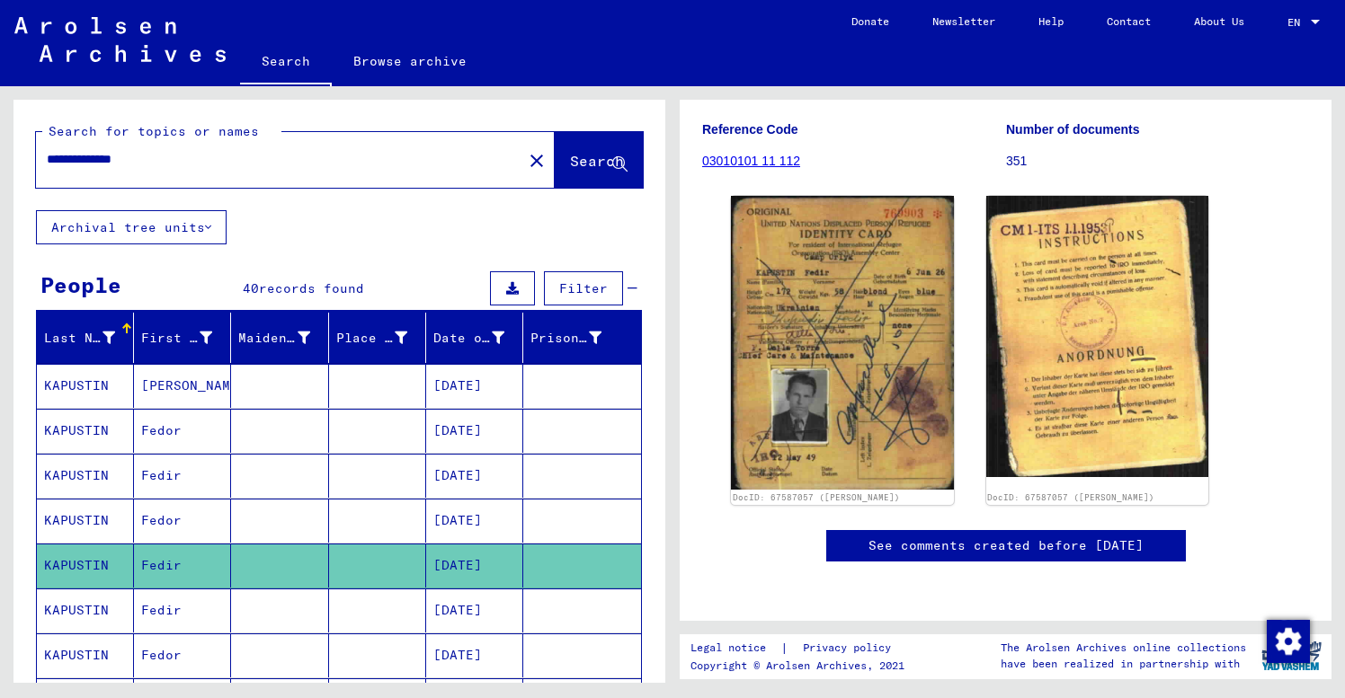
click at [319, 621] on mat-cell at bounding box center [279, 611] width 97 height 44
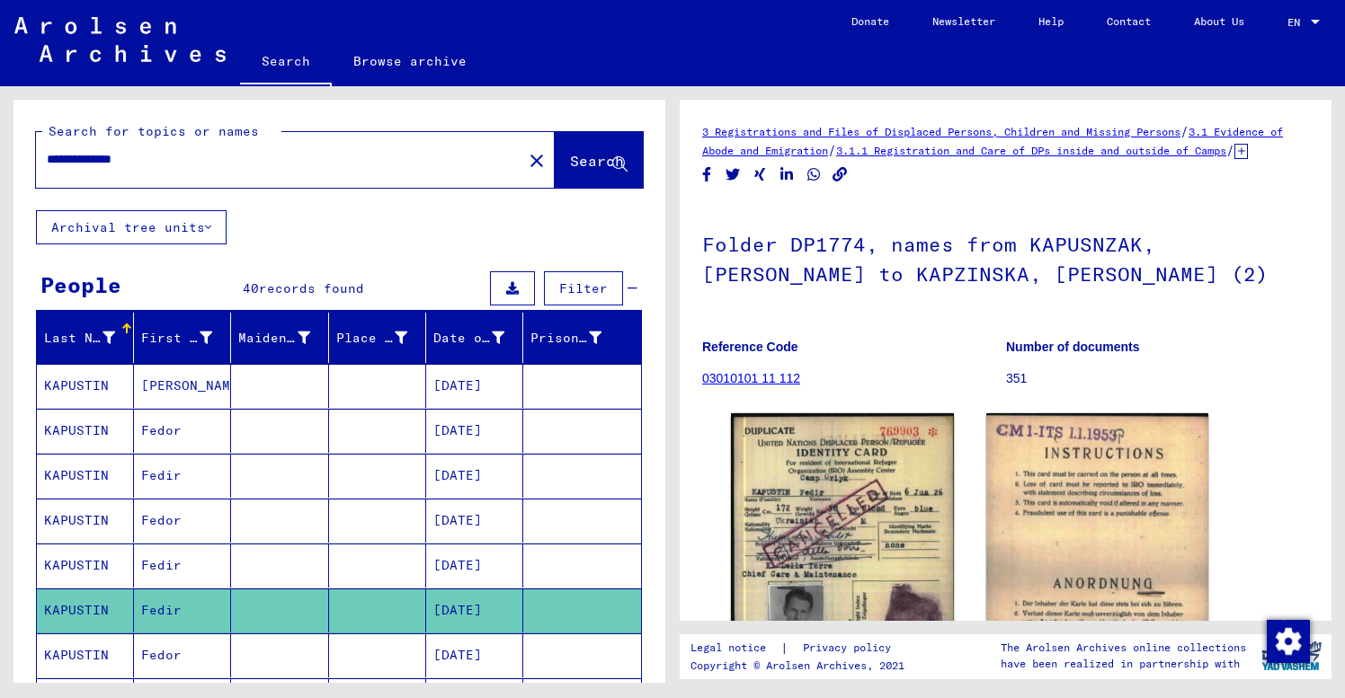
click at [894, 384] on figure "Reference Code 03010101 11 112" at bounding box center [853, 365] width 303 height 81
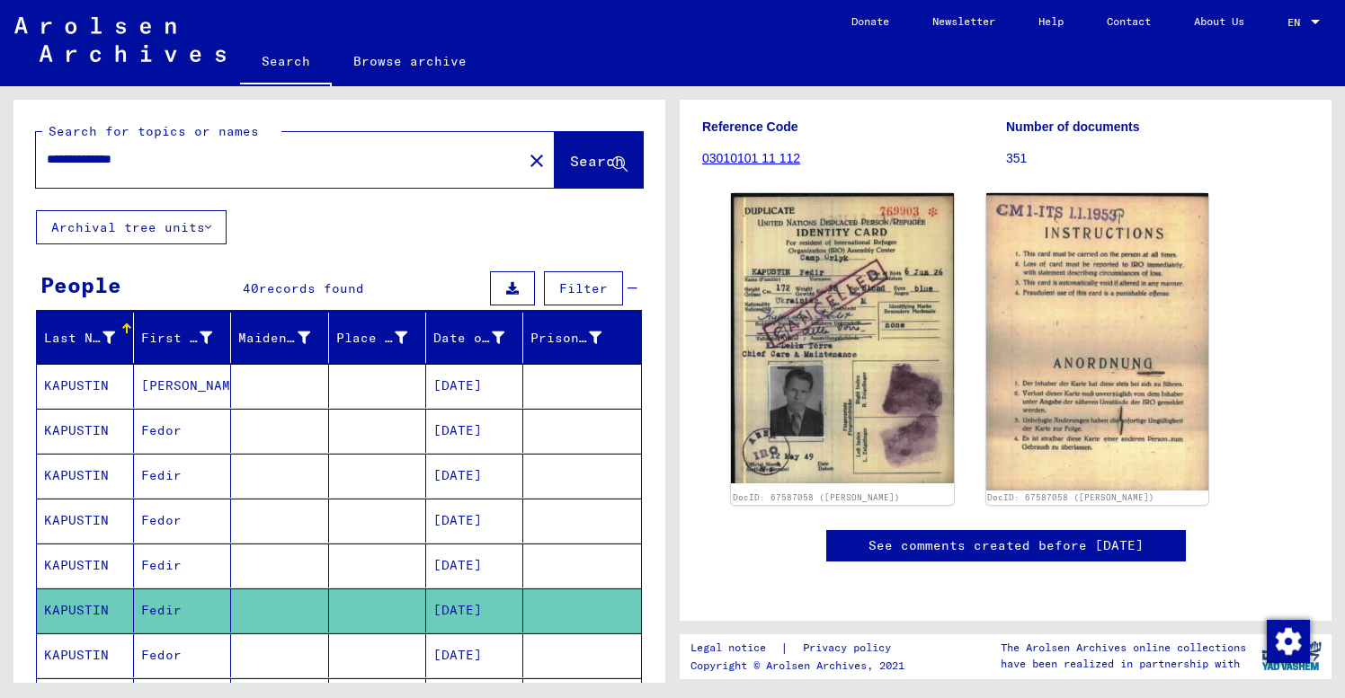
scroll to position [322, 0]
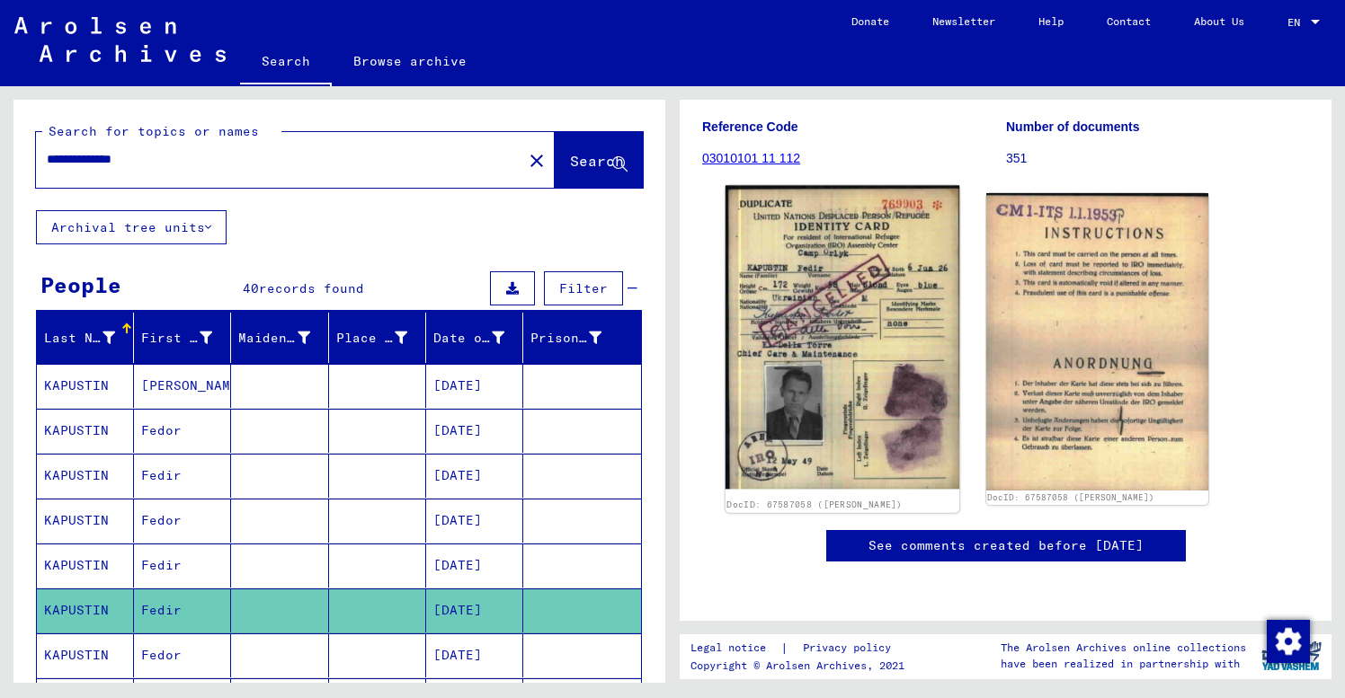
click at [880, 342] on img at bounding box center [842, 338] width 234 height 305
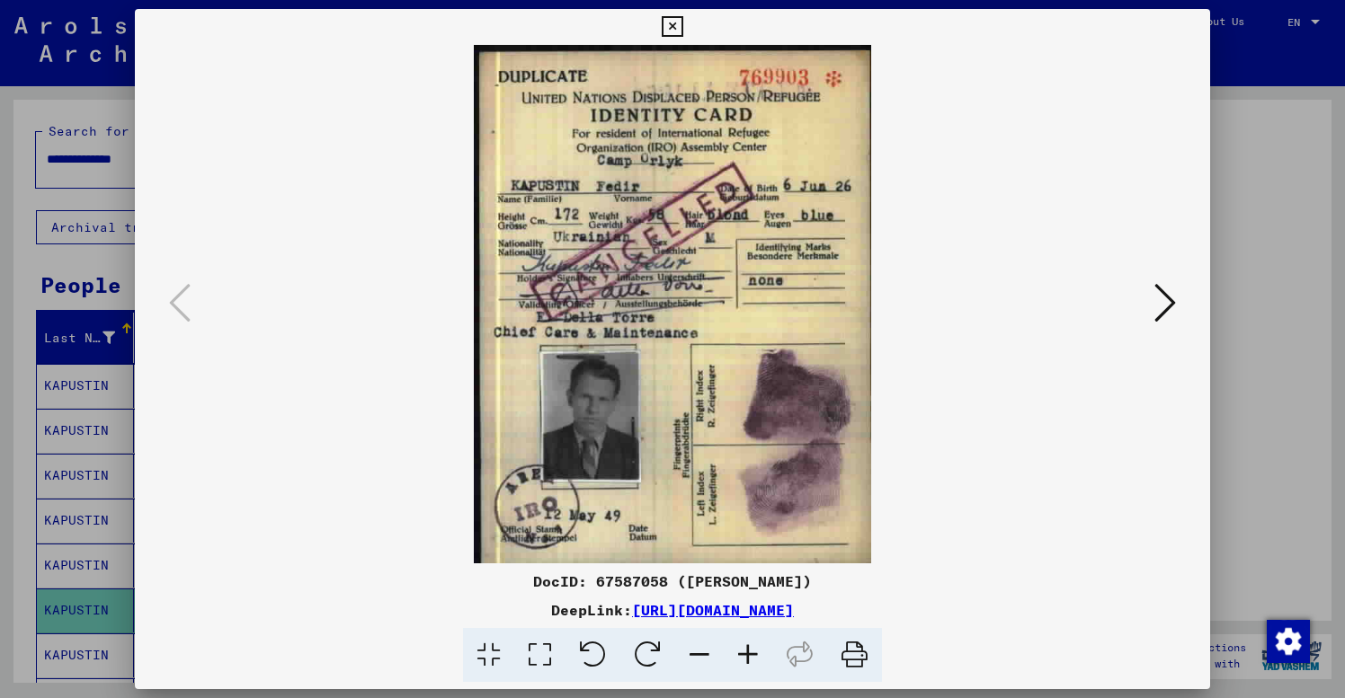
click at [1160, 302] on icon at bounding box center [1165, 302] width 22 height 43
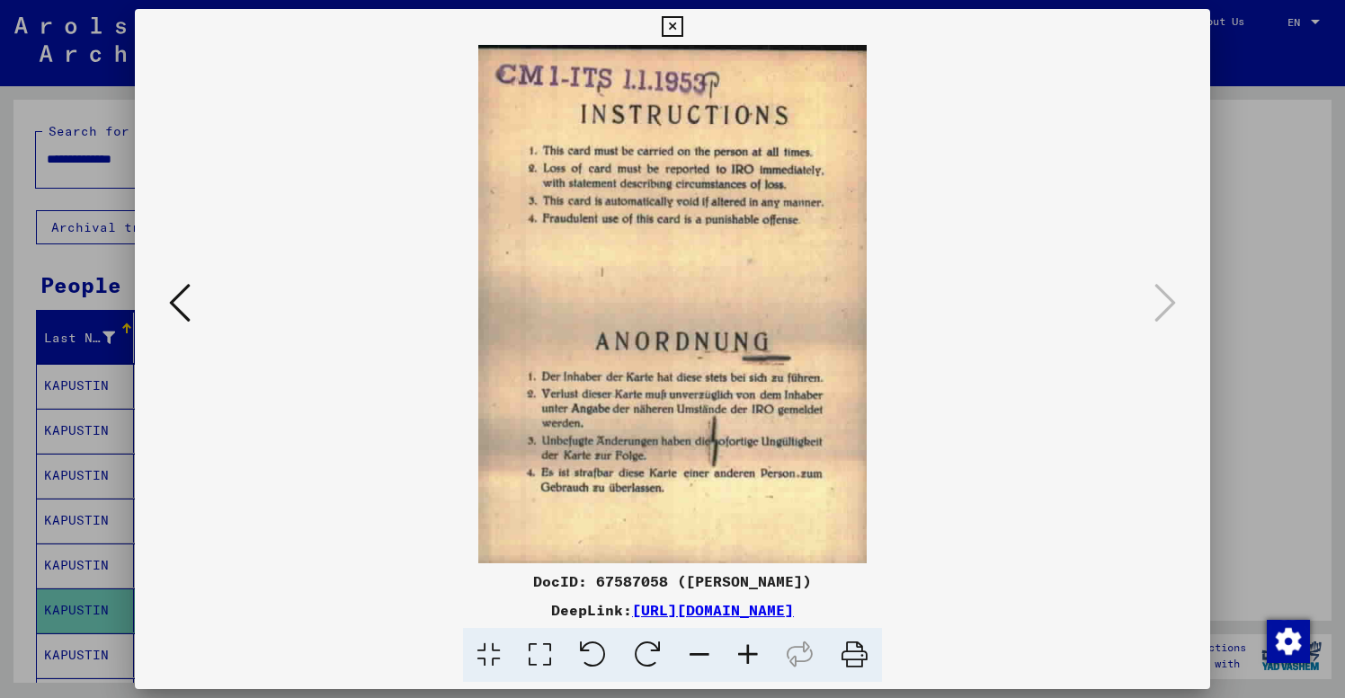
click at [682, 24] on icon at bounding box center [672, 27] width 21 height 22
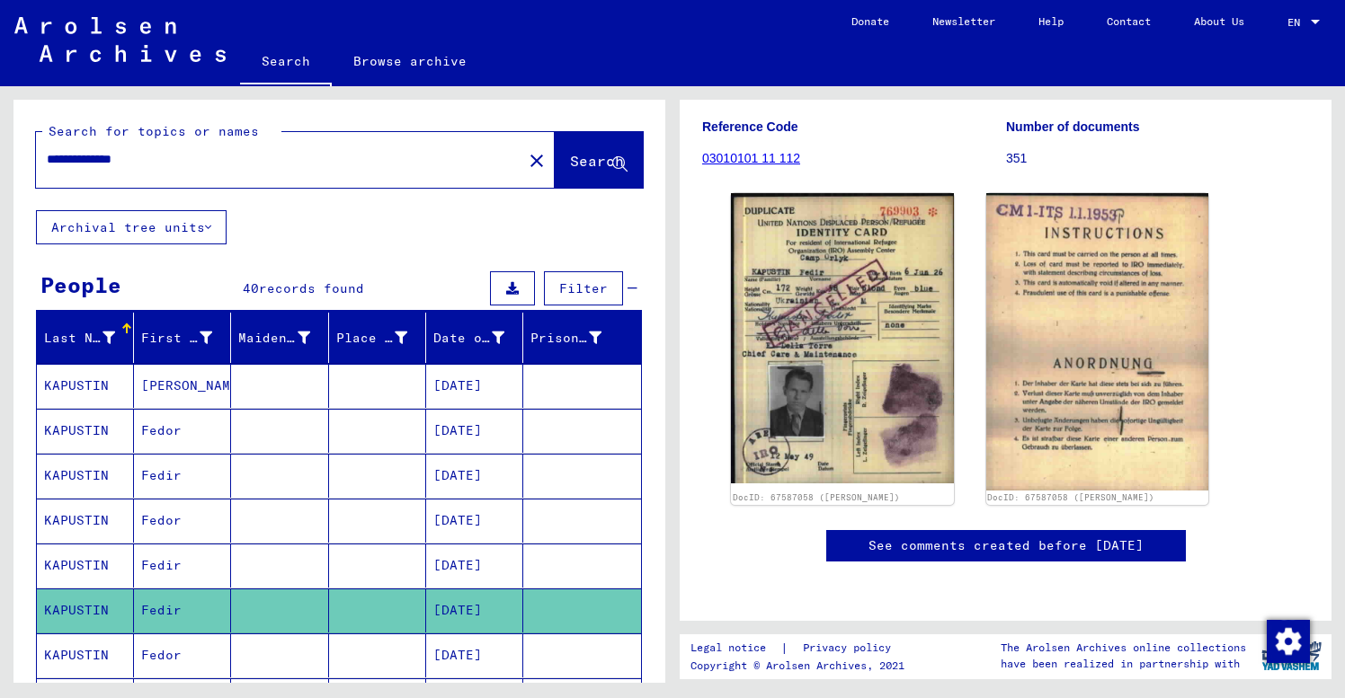
click at [261, 656] on mat-cell at bounding box center [279, 656] width 97 height 44
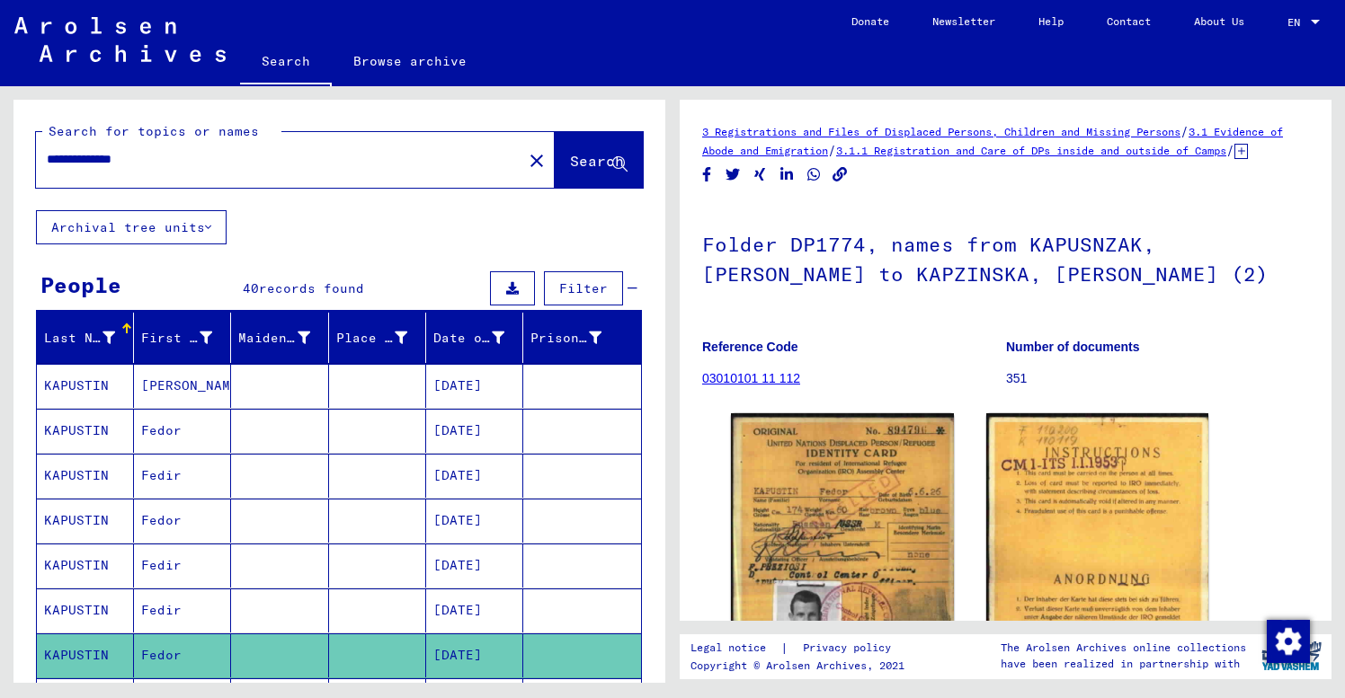
click at [863, 393] on figure "Reference Code 03010101 11 112" at bounding box center [853, 365] width 303 height 81
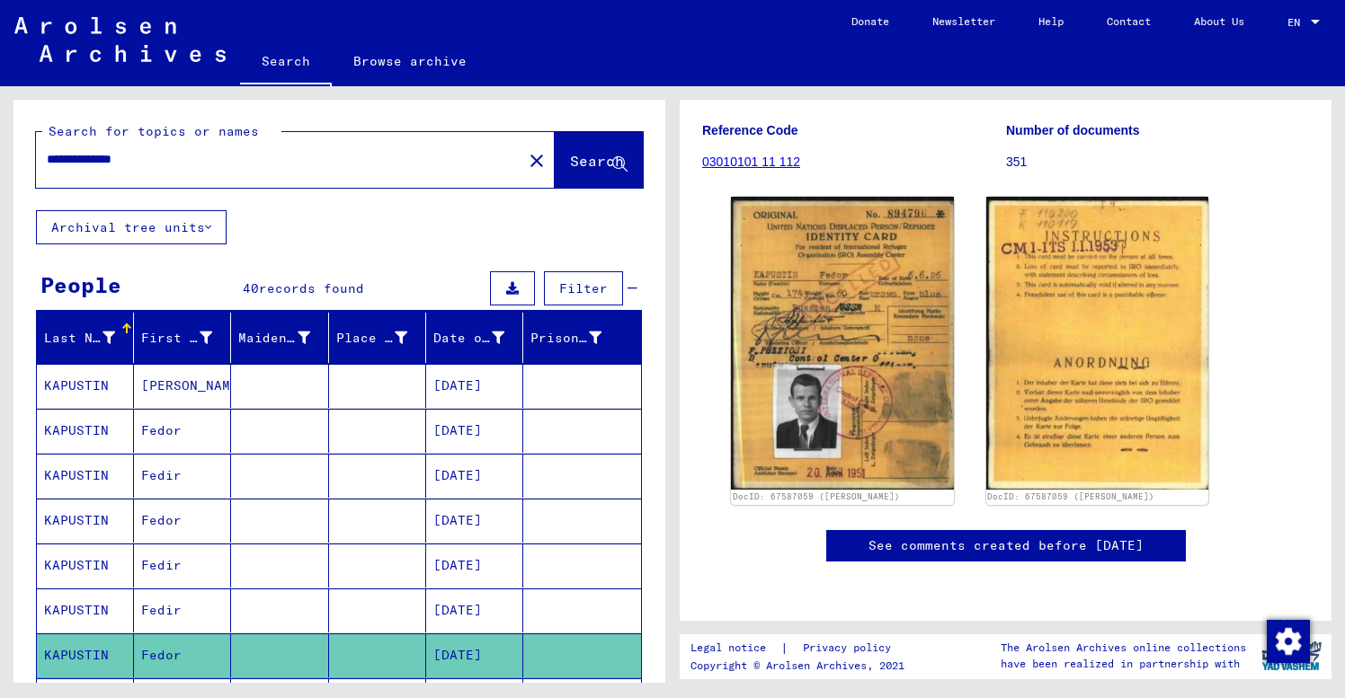
scroll to position [293, 0]
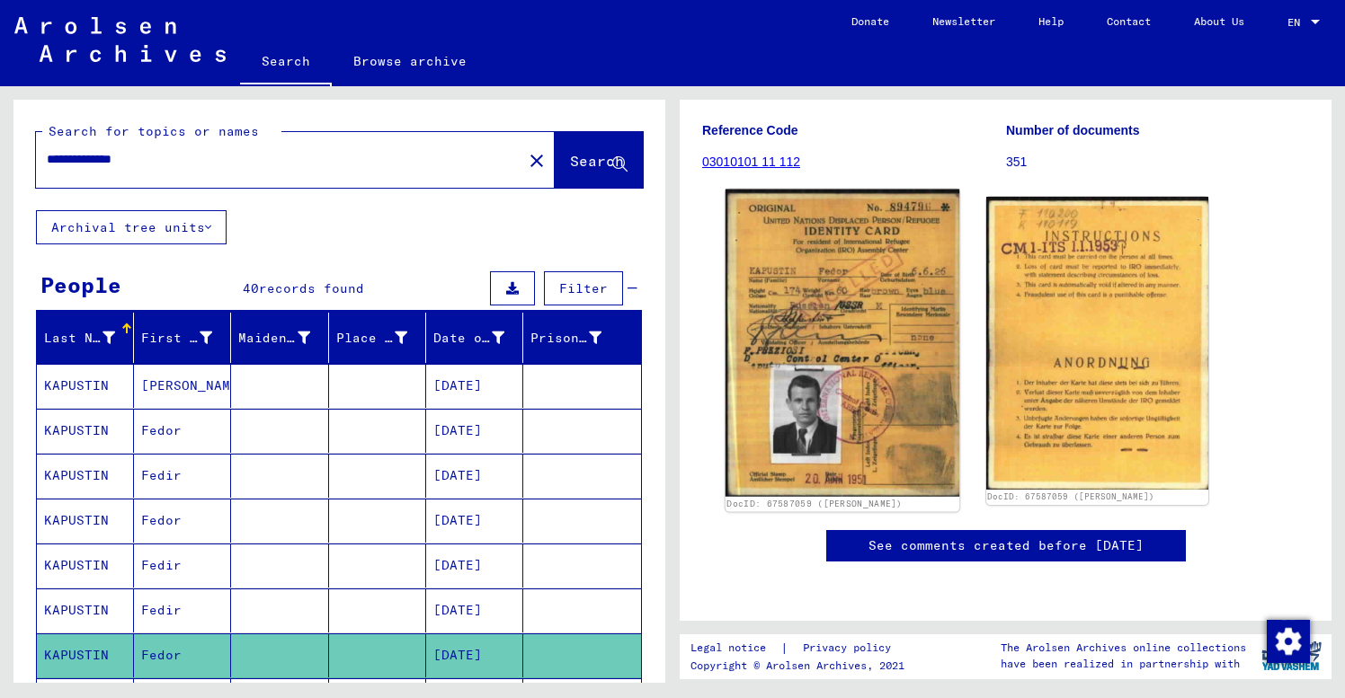
click at [867, 291] on img at bounding box center [842, 343] width 234 height 307
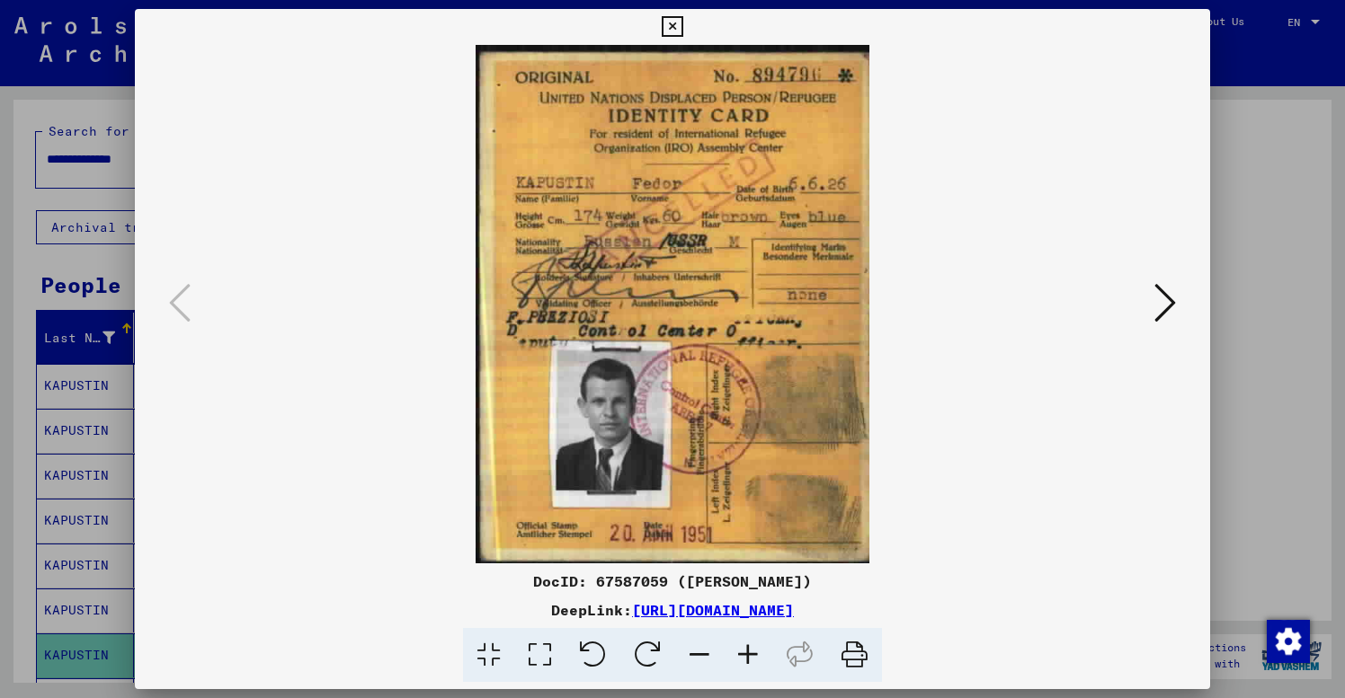
click at [1162, 294] on icon at bounding box center [1165, 302] width 22 height 43
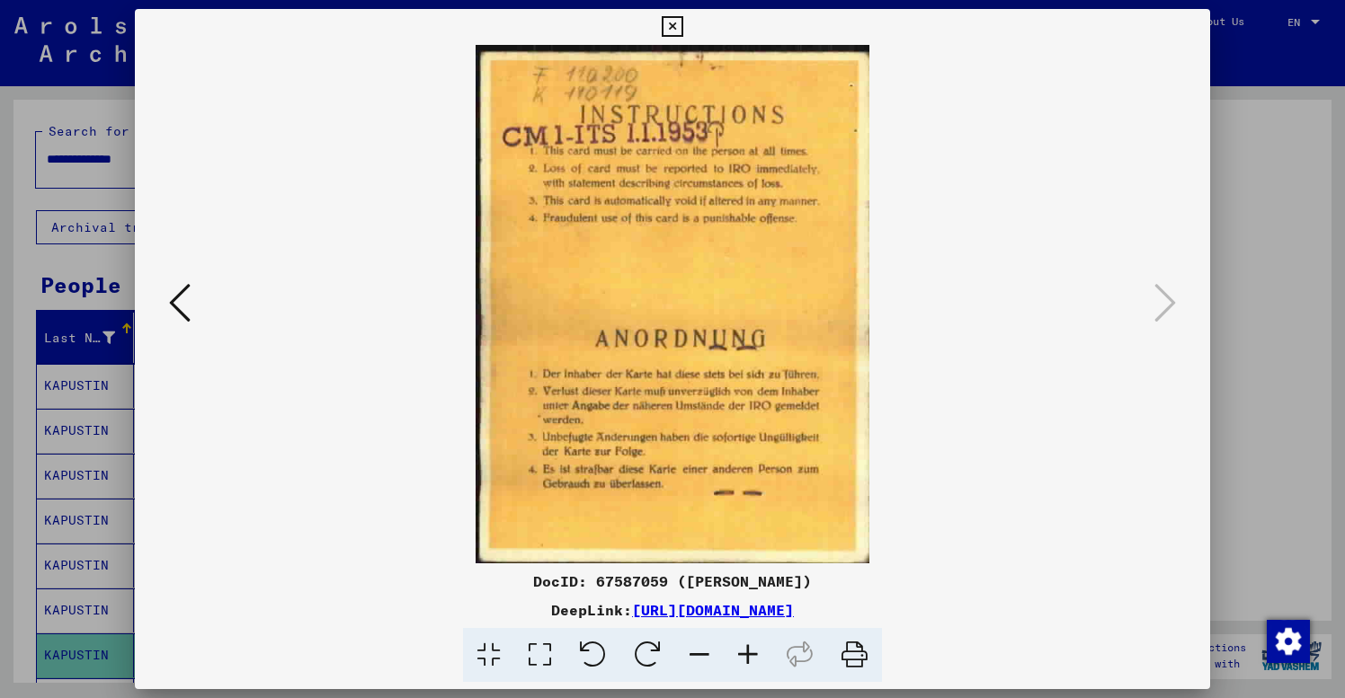
click at [682, 25] on icon at bounding box center [672, 27] width 21 height 22
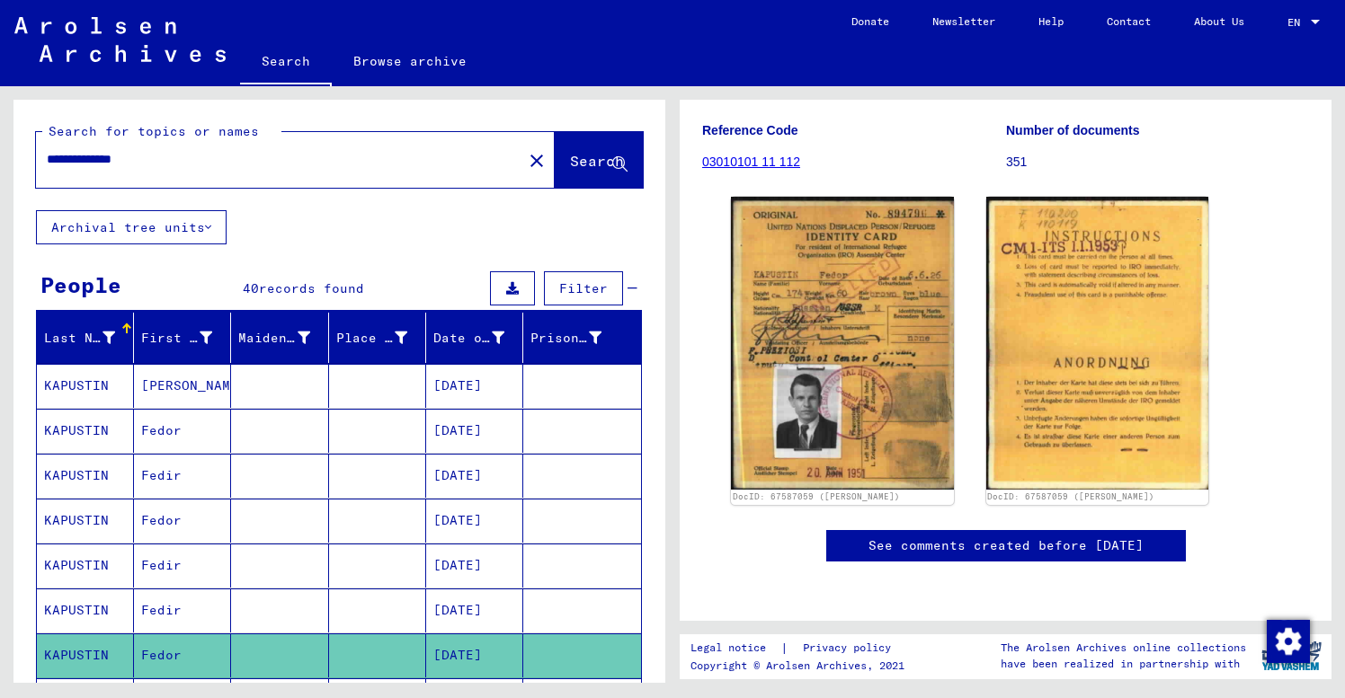
click at [262, 665] on mat-cell at bounding box center [279, 656] width 97 height 44
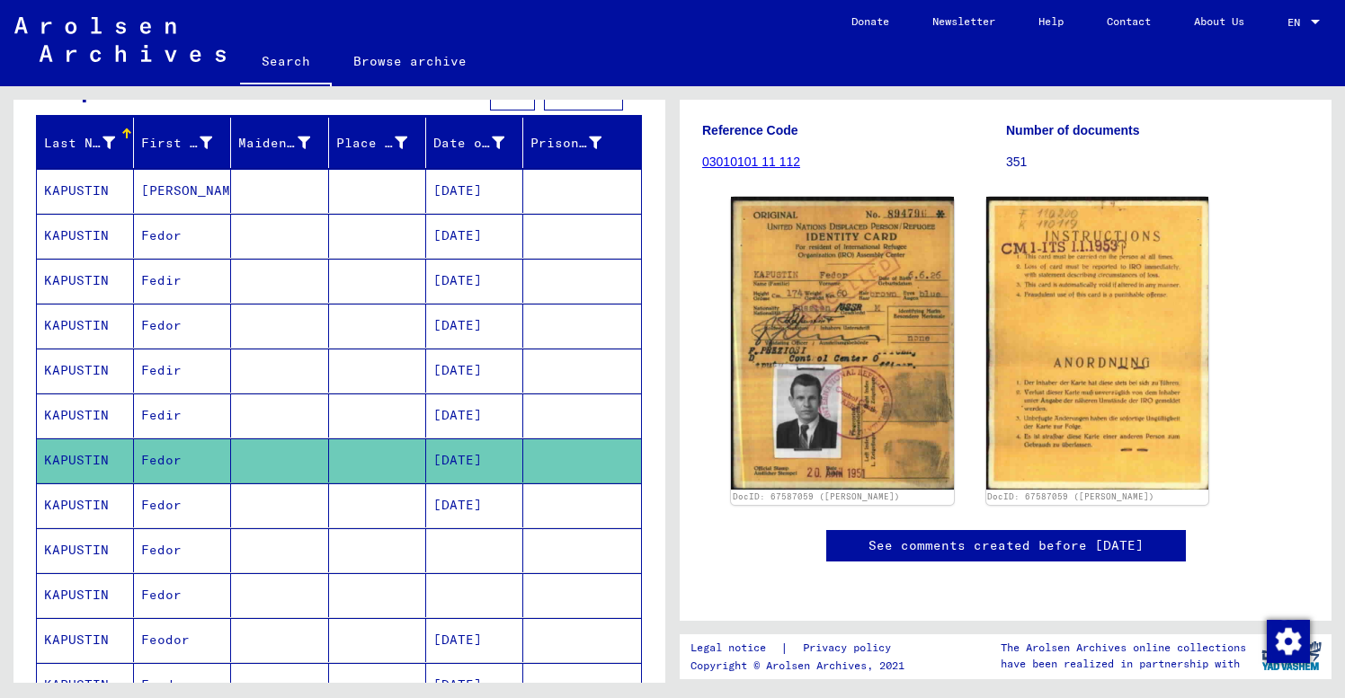
scroll to position [209, 0]
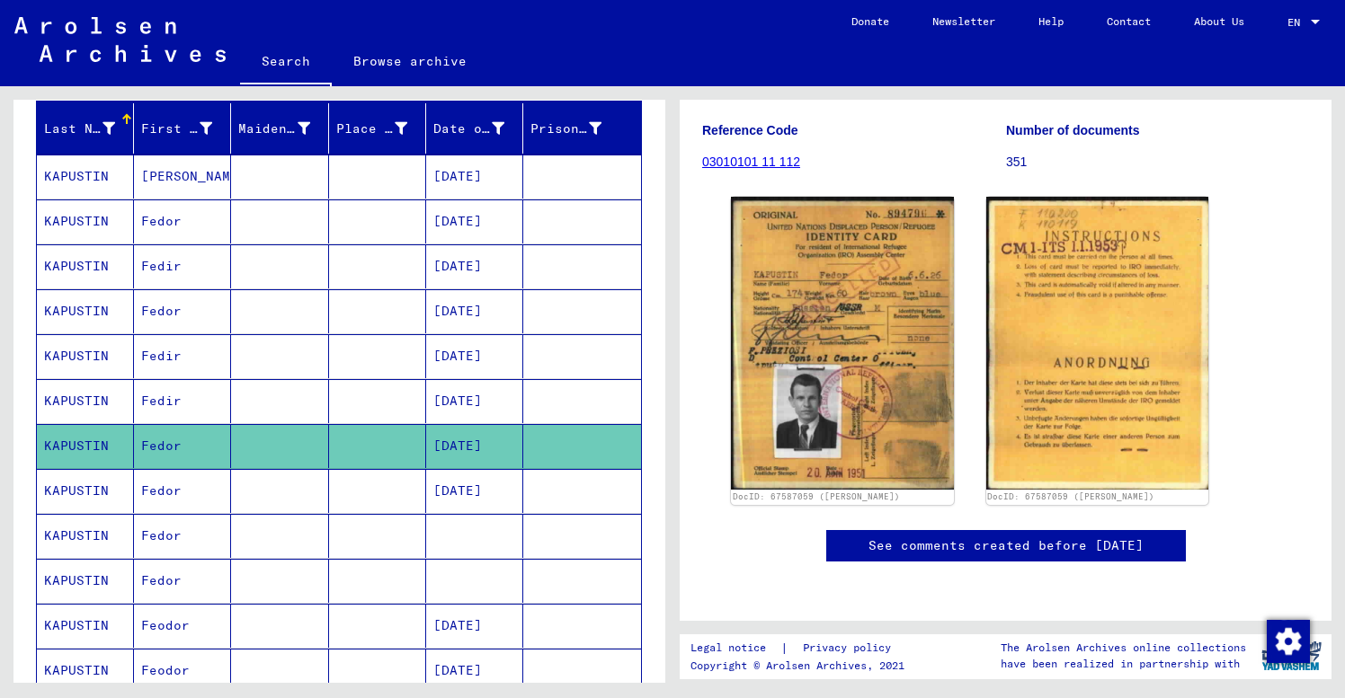
click at [354, 486] on mat-cell at bounding box center [377, 491] width 97 height 44
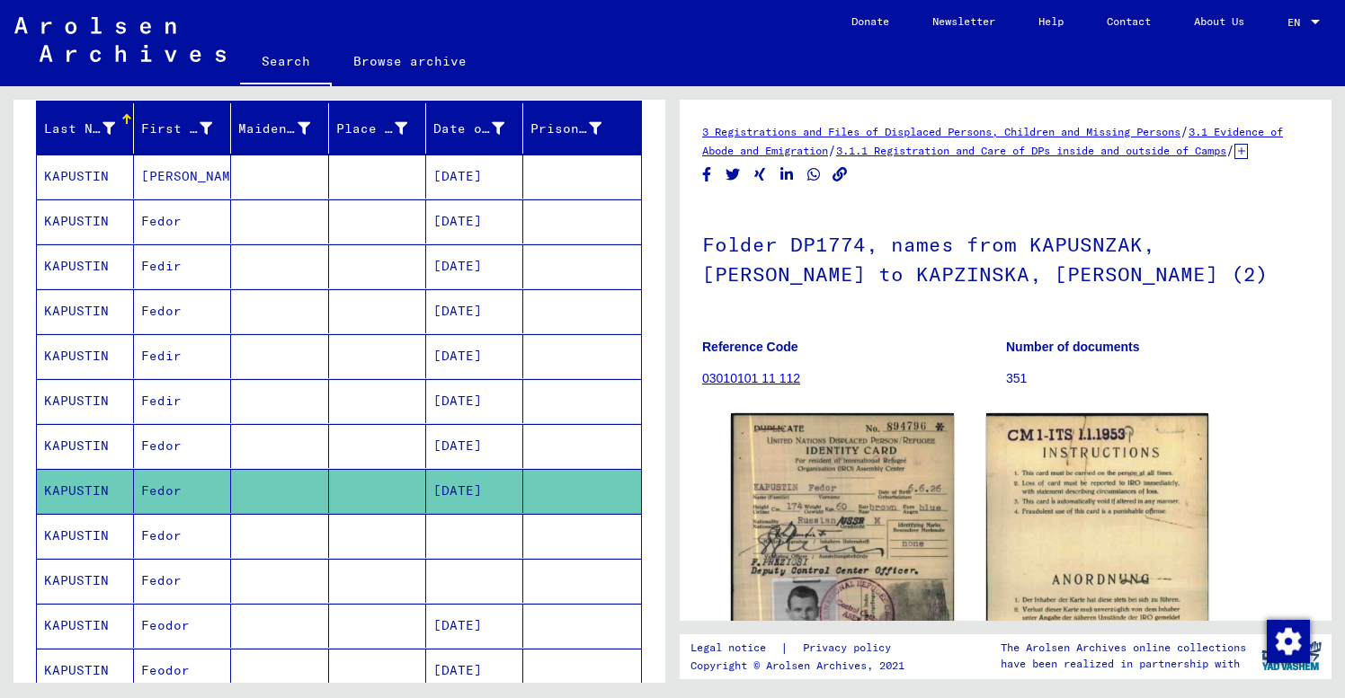
click at [837, 357] on p "Reference Code" at bounding box center [853, 347] width 303 height 19
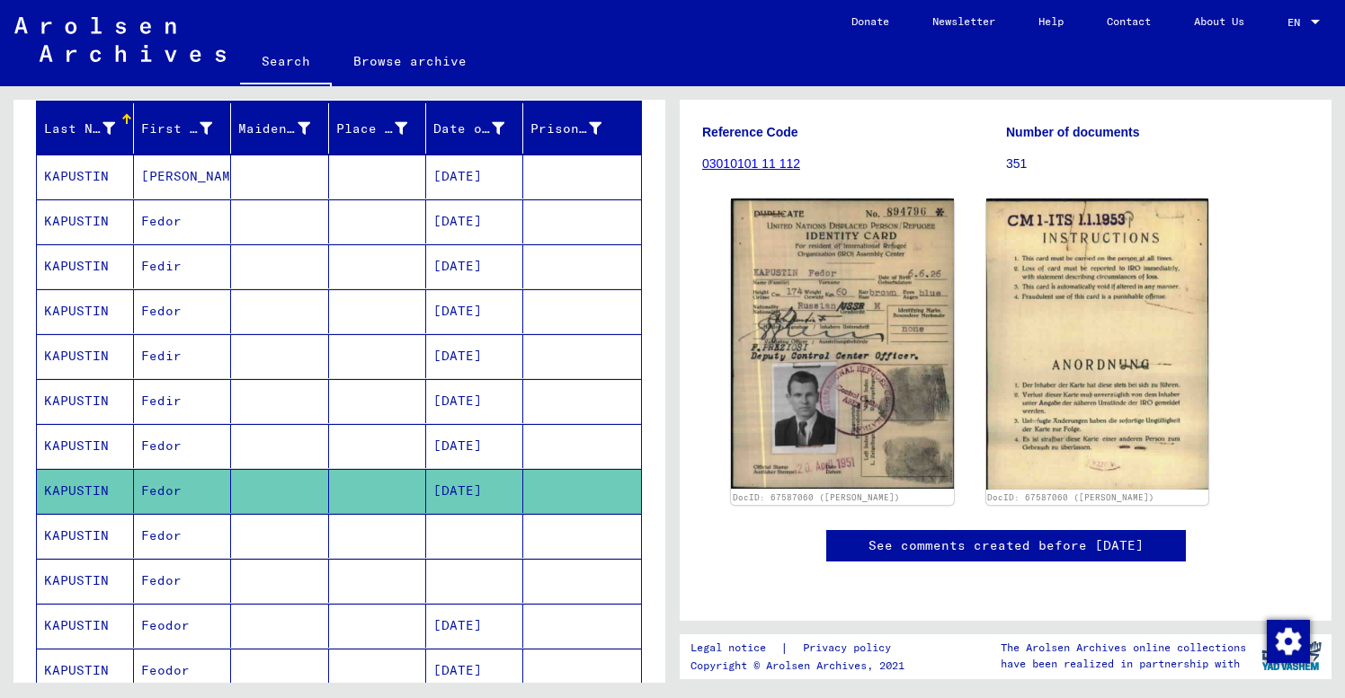
scroll to position [277, 0]
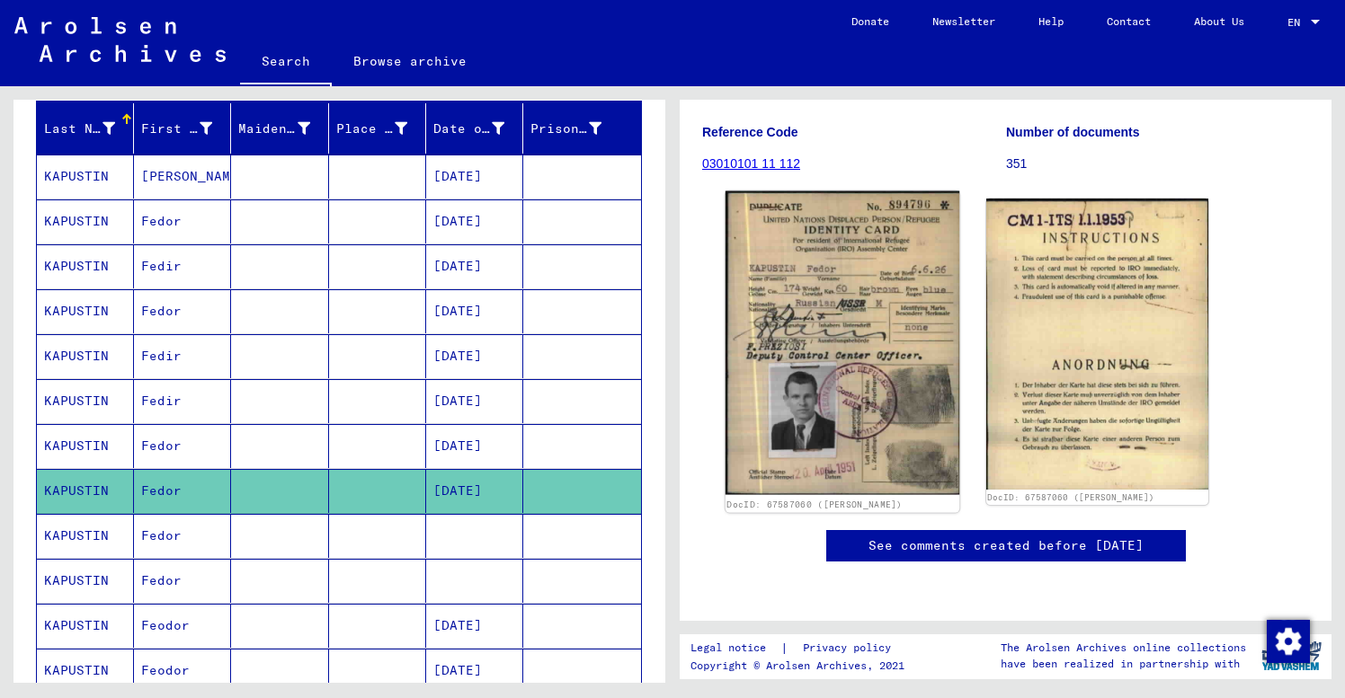
click at [891, 260] on img at bounding box center [842, 343] width 234 height 305
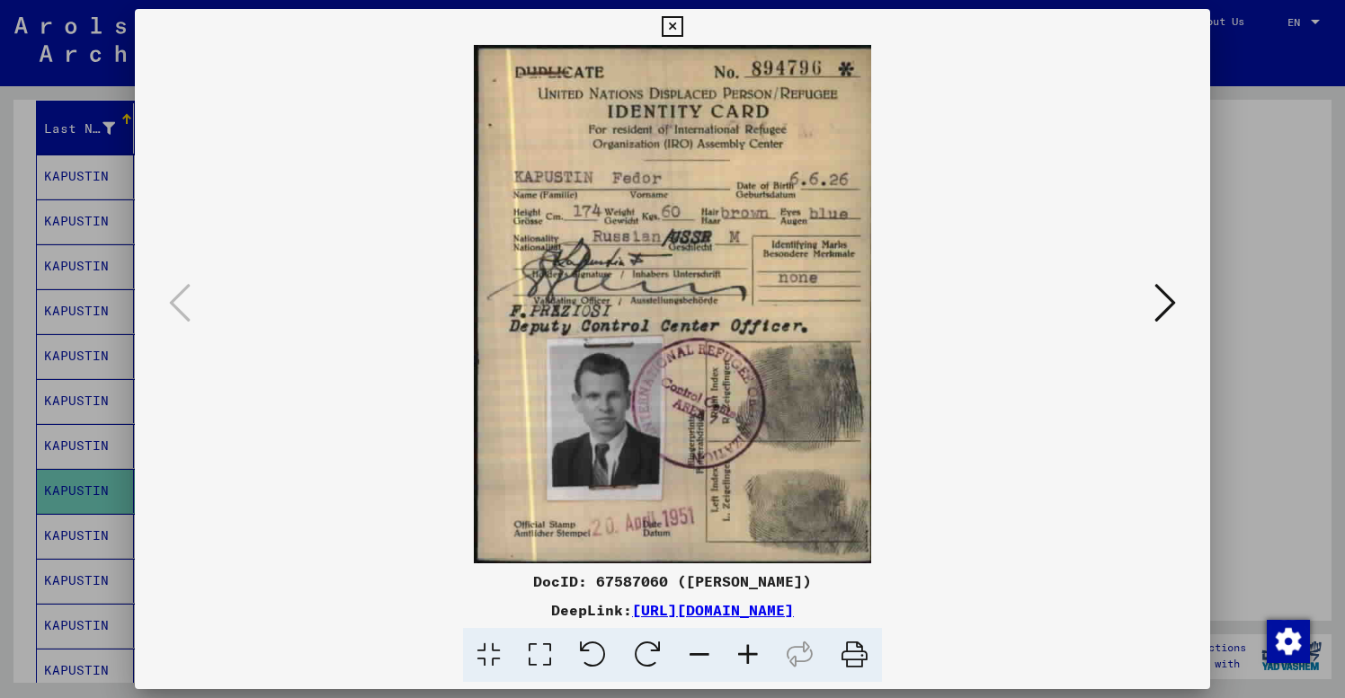
click at [1162, 306] on icon at bounding box center [1165, 302] width 22 height 43
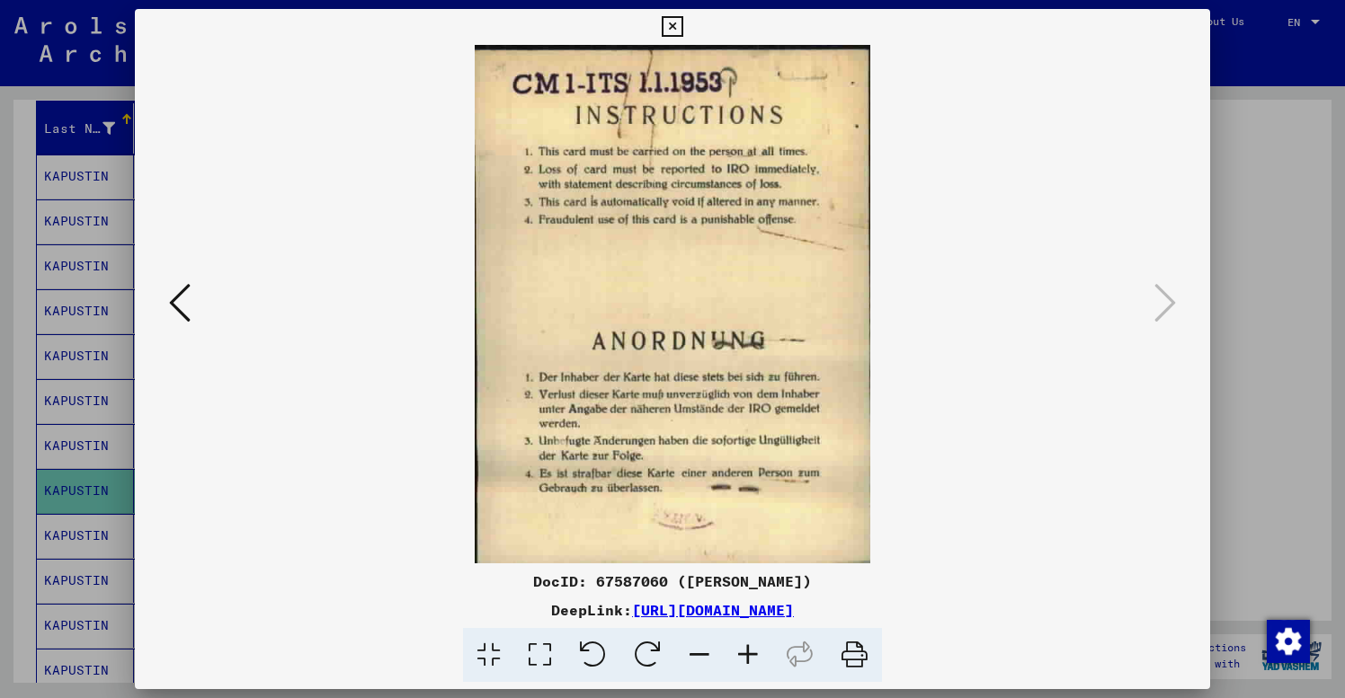
click at [682, 25] on icon at bounding box center [672, 27] width 21 height 22
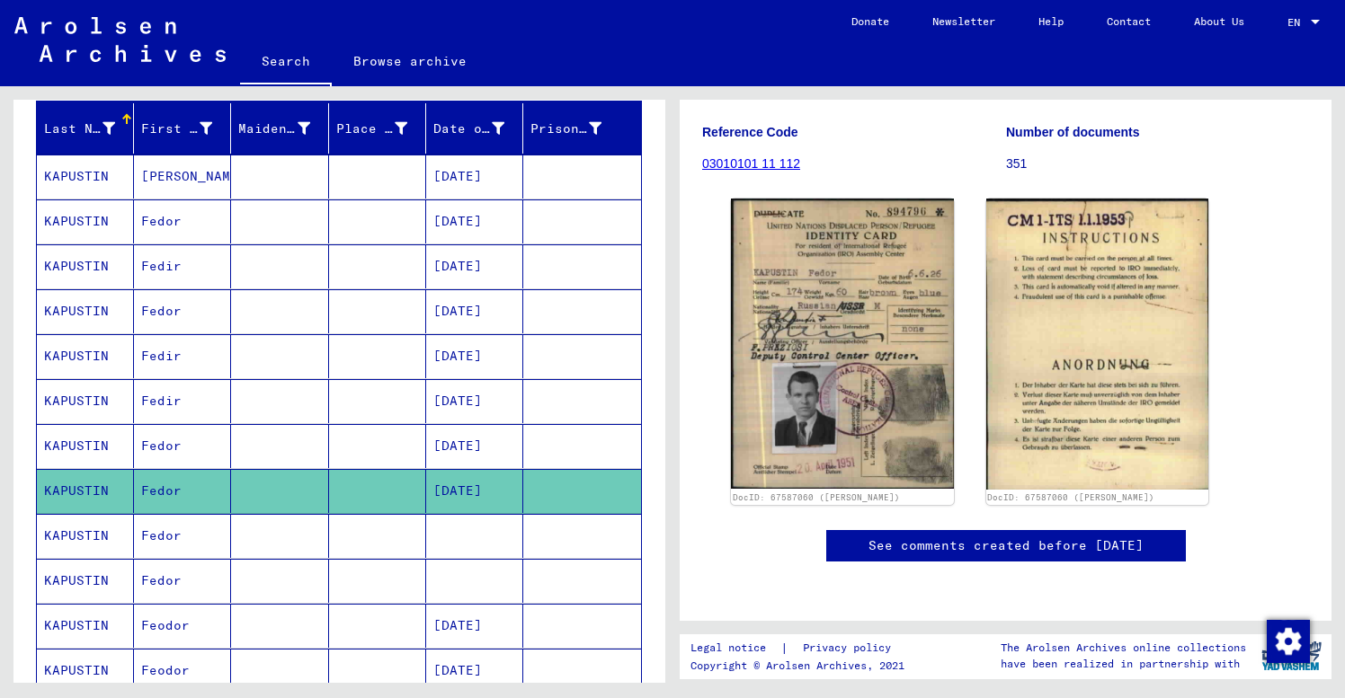
click at [194, 541] on mat-cell "Fedor" at bounding box center [182, 536] width 97 height 44
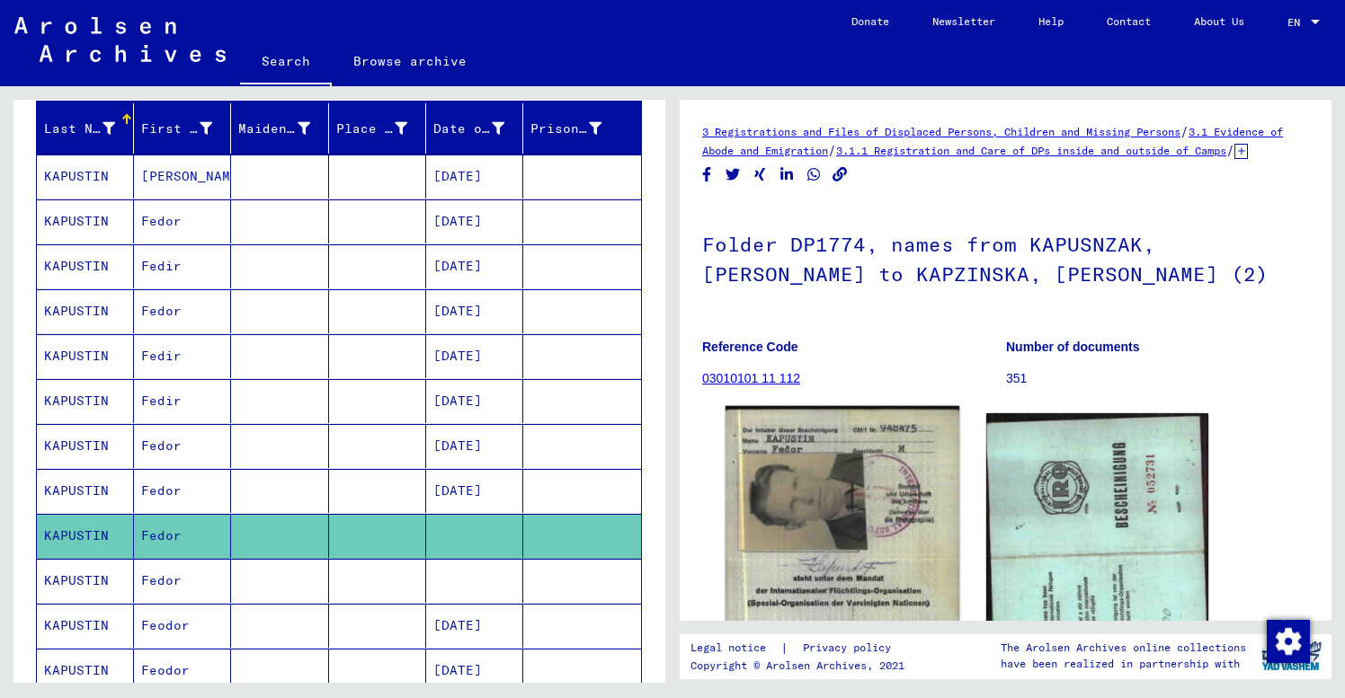
click at [841, 538] on img at bounding box center [842, 554] width 234 height 296
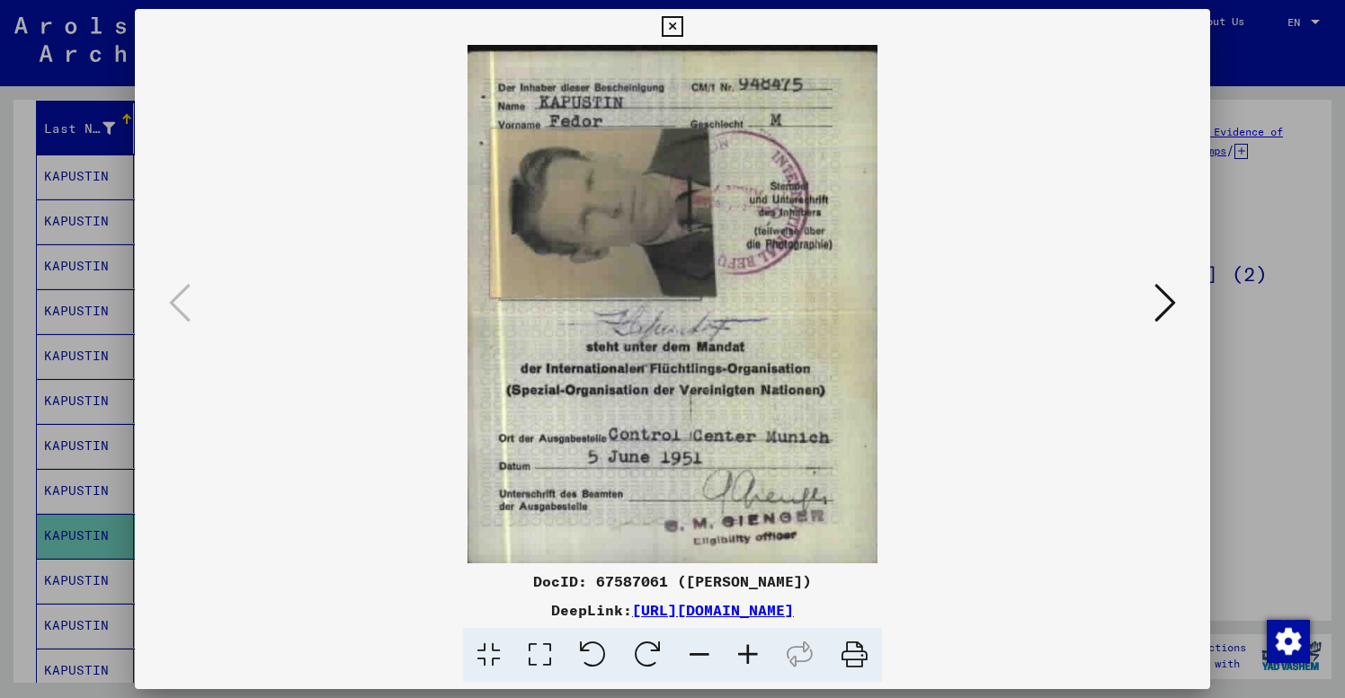
click at [1166, 299] on icon at bounding box center [1165, 302] width 22 height 43
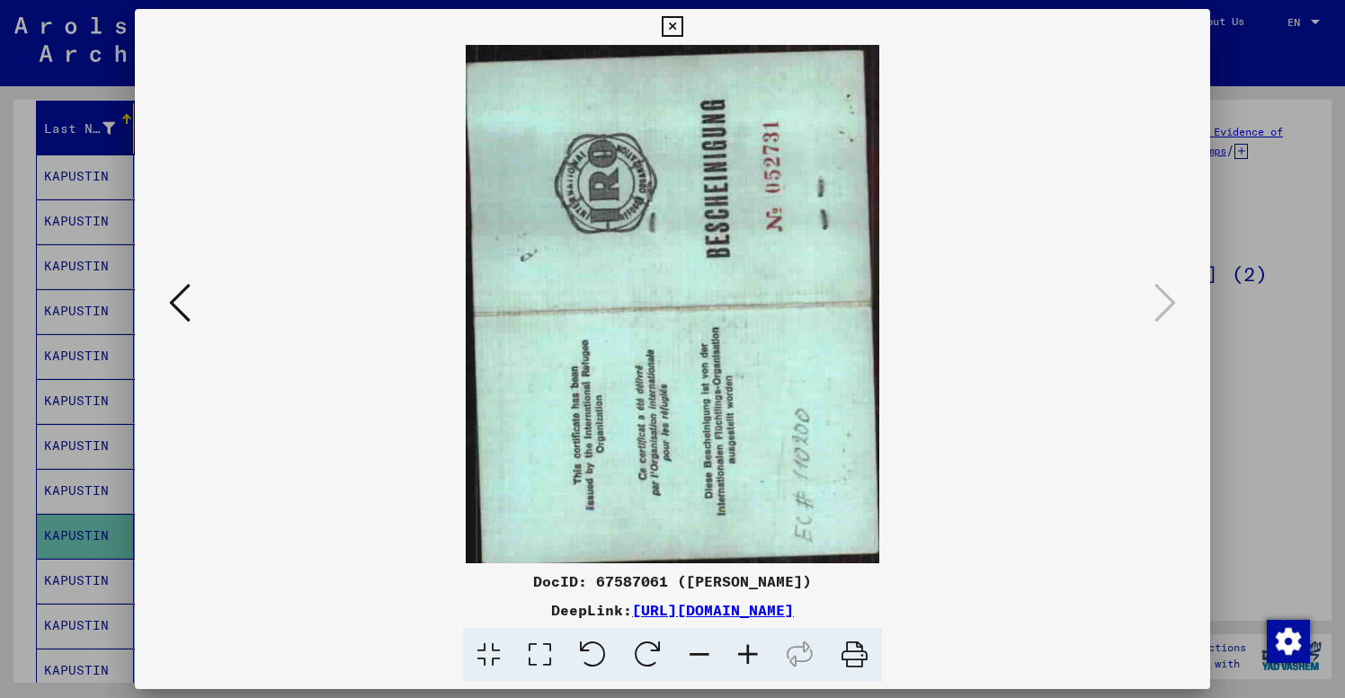
click at [682, 26] on icon at bounding box center [672, 27] width 21 height 22
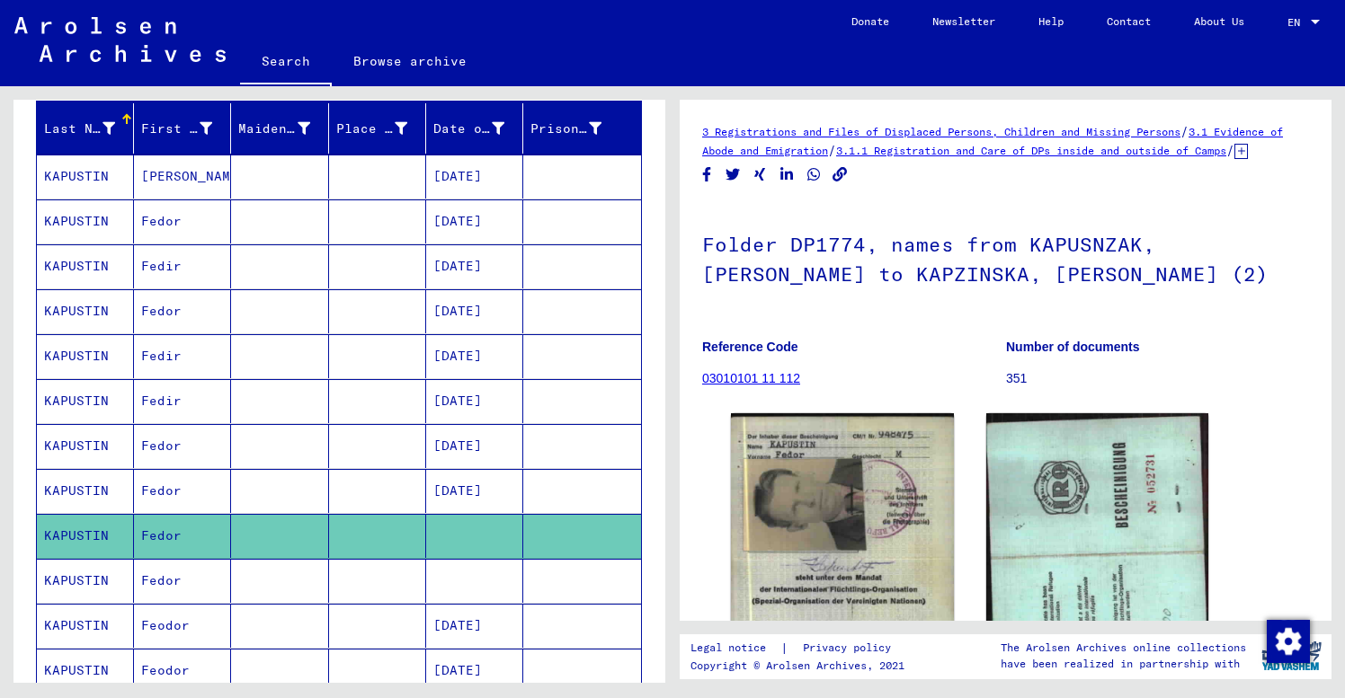
click at [360, 578] on mat-cell at bounding box center [377, 581] width 97 height 44
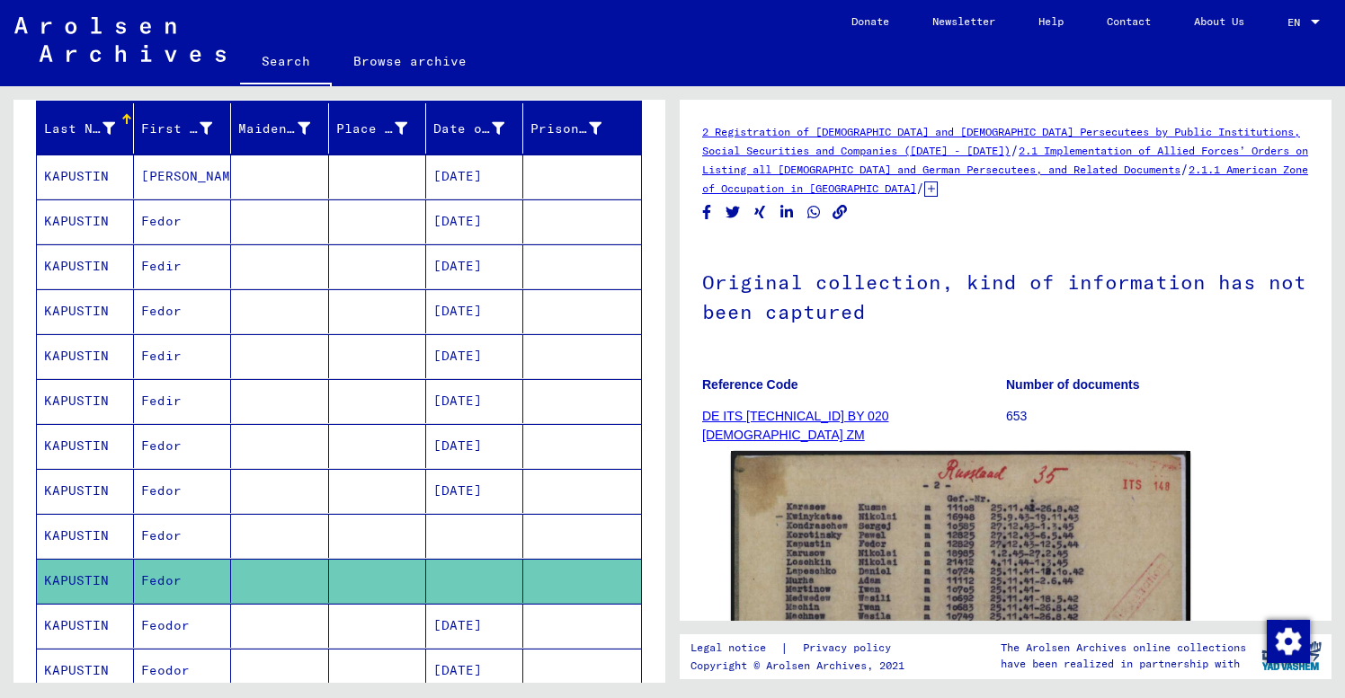
click at [196, 629] on mat-cell "Feodor" at bounding box center [182, 626] width 97 height 44
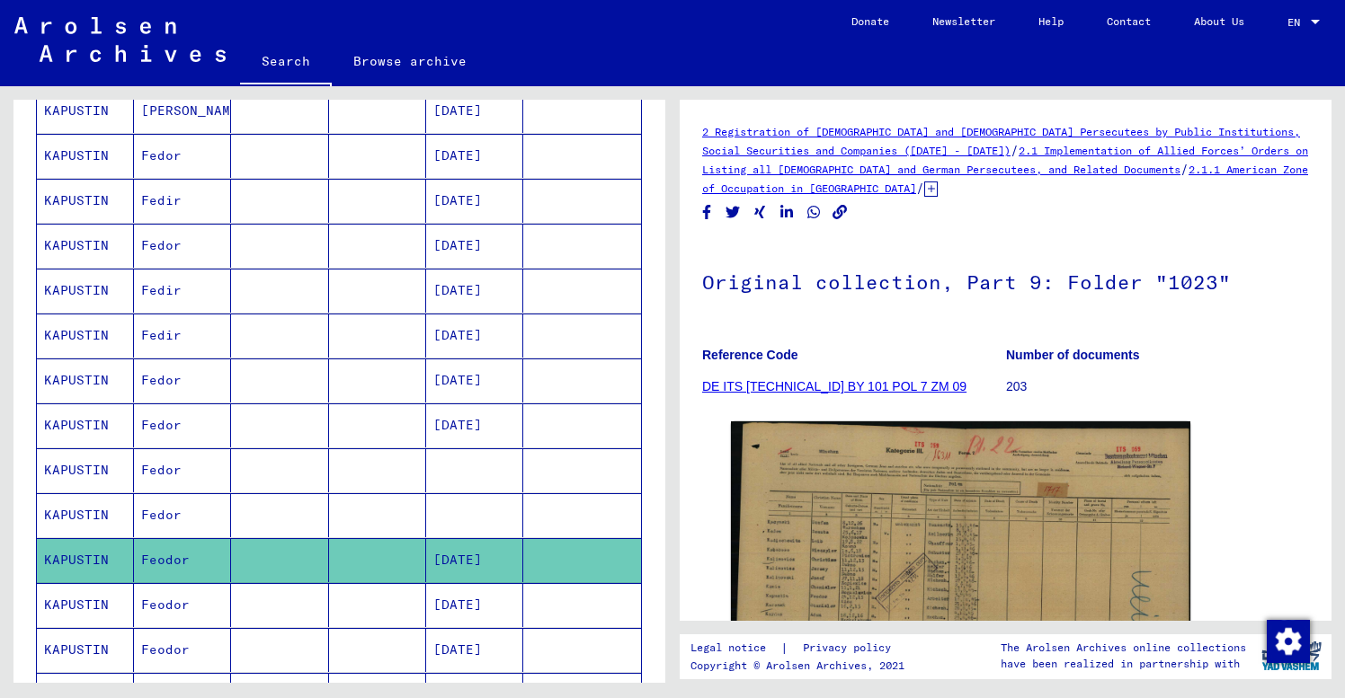
scroll to position [277, 0]
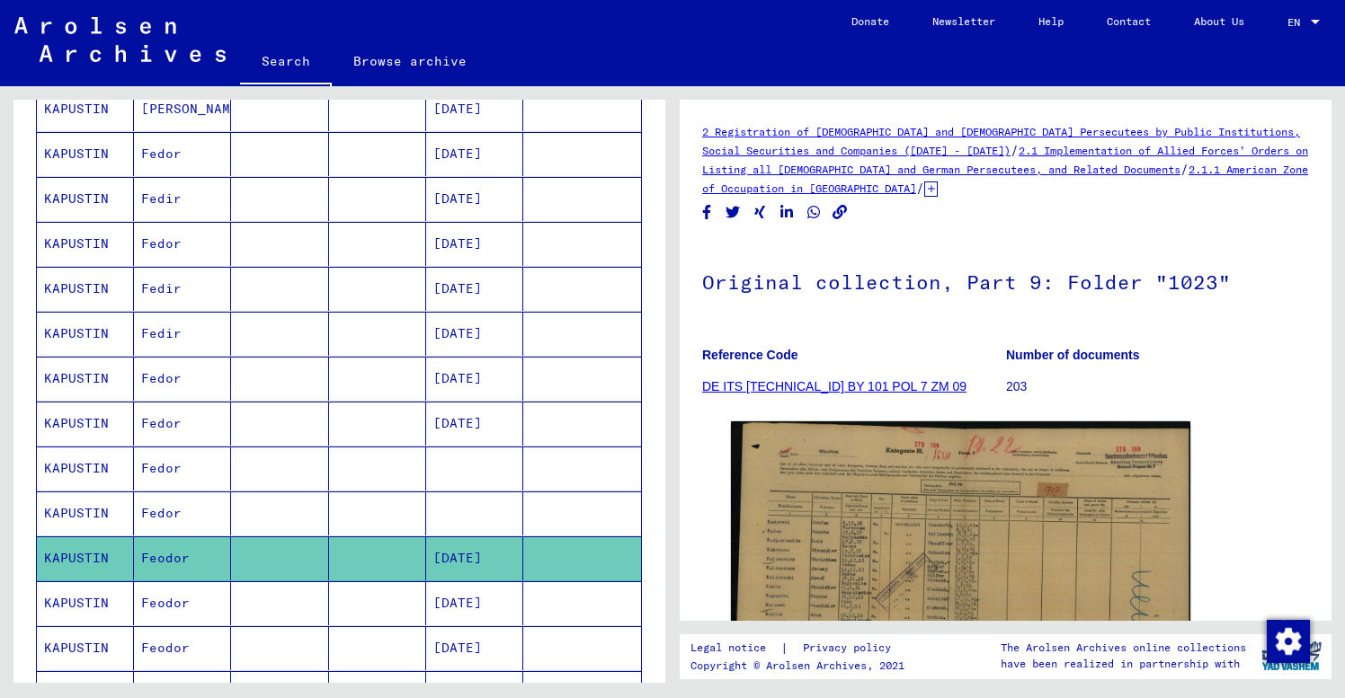
click at [1240, 463] on div "DocID: 70081501" at bounding box center [1006, 592] width 564 height 356
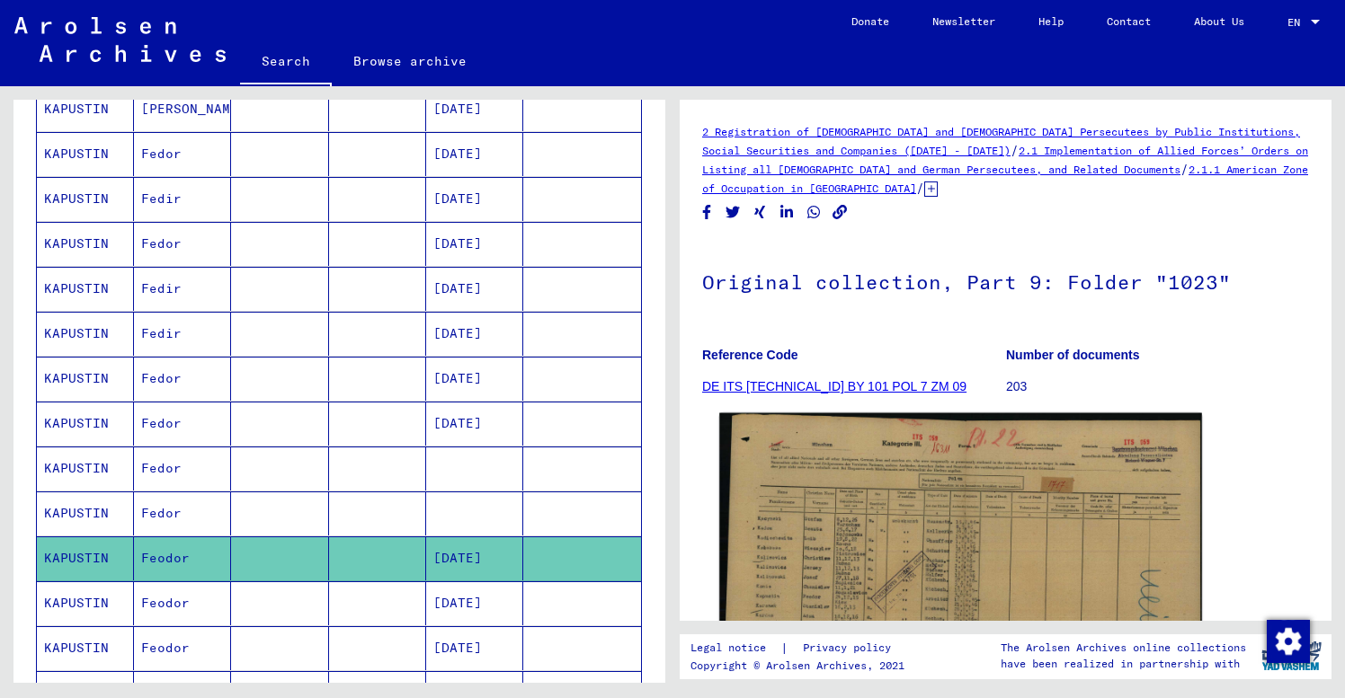
click at [1109, 546] on img at bounding box center [960, 584] width 483 height 342
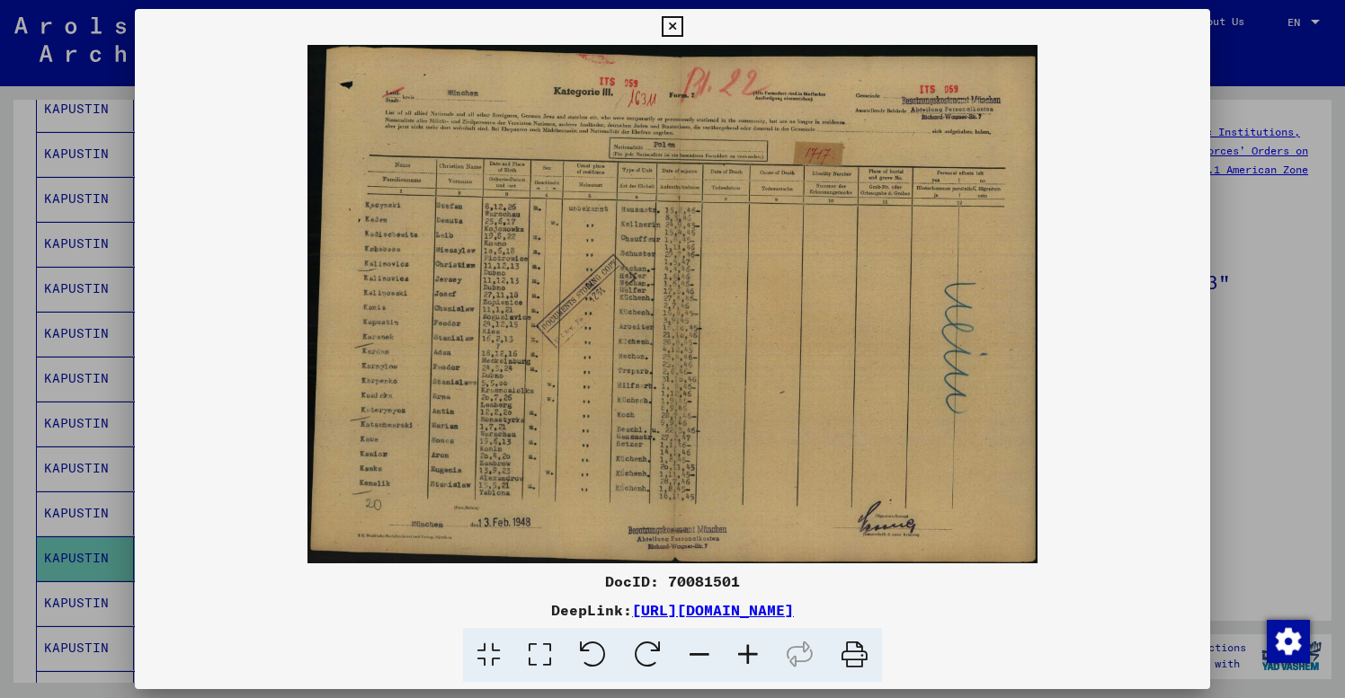
click at [731, 223] on img at bounding box center [673, 304] width 1076 height 519
click at [746, 652] on icon at bounding box center [748, 655] width 49 height 55
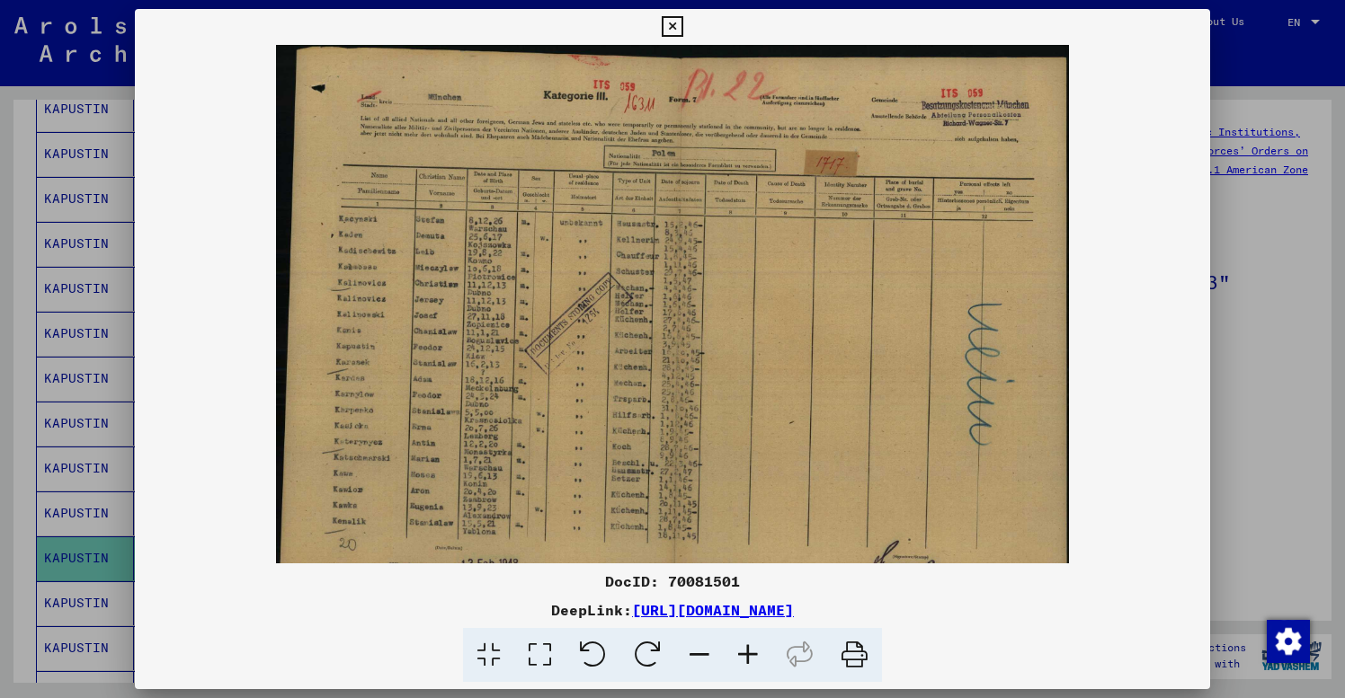
click at [746, 652] on icon at bounding box center [748, 655] width 49 height 55
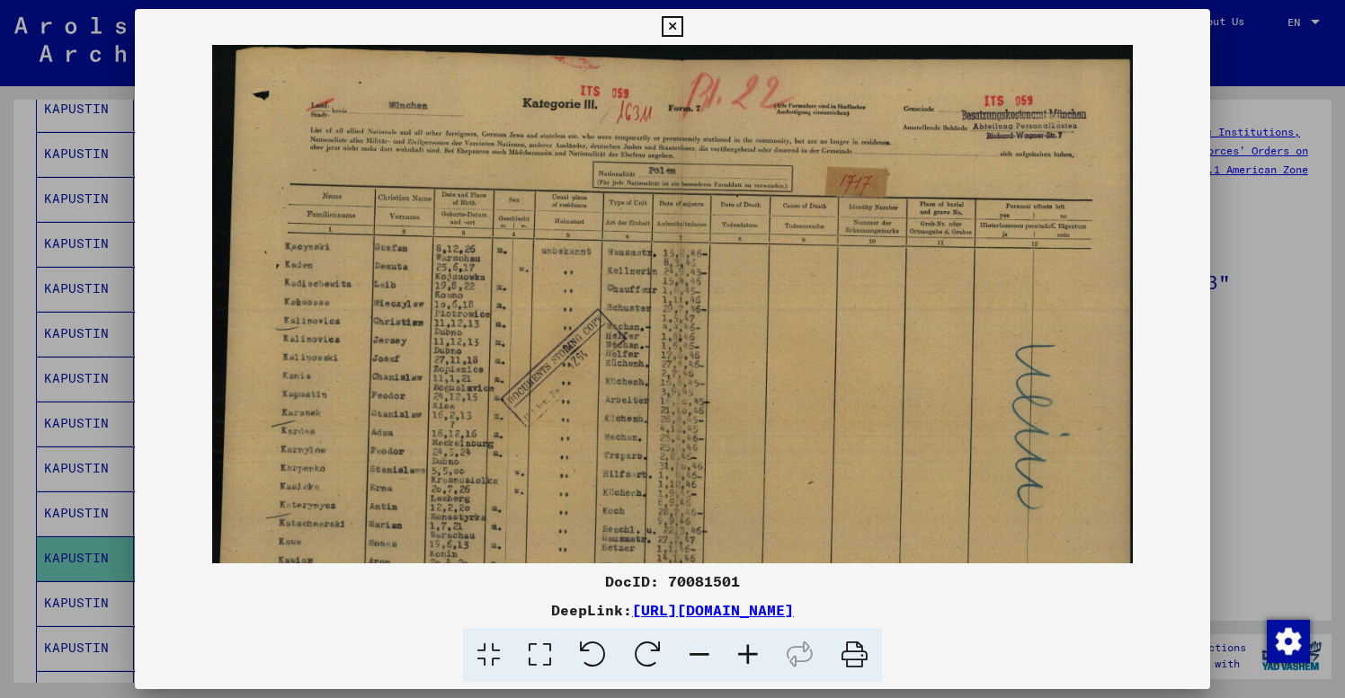
click at [746, 652] on icon at bounding box center [748, 655] width 49 height 55
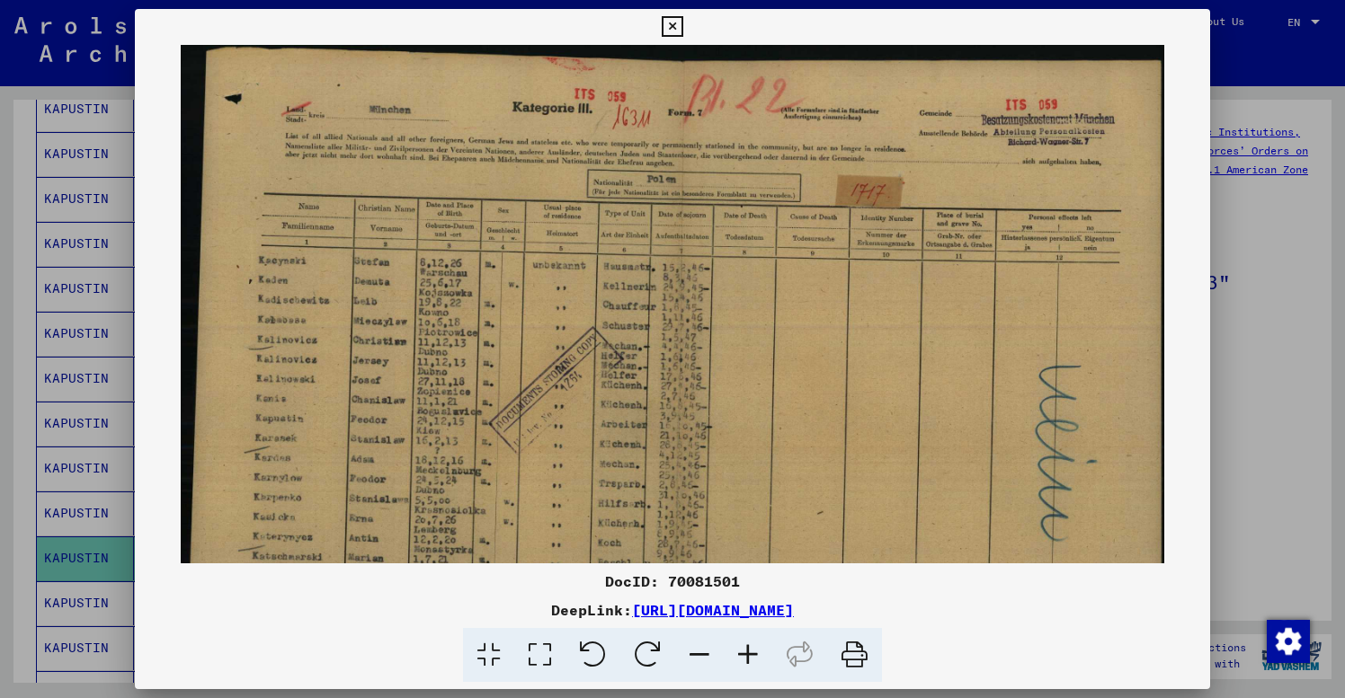
click at [746, 652] on icon at bounding box center [748, 655] width 49 height 55
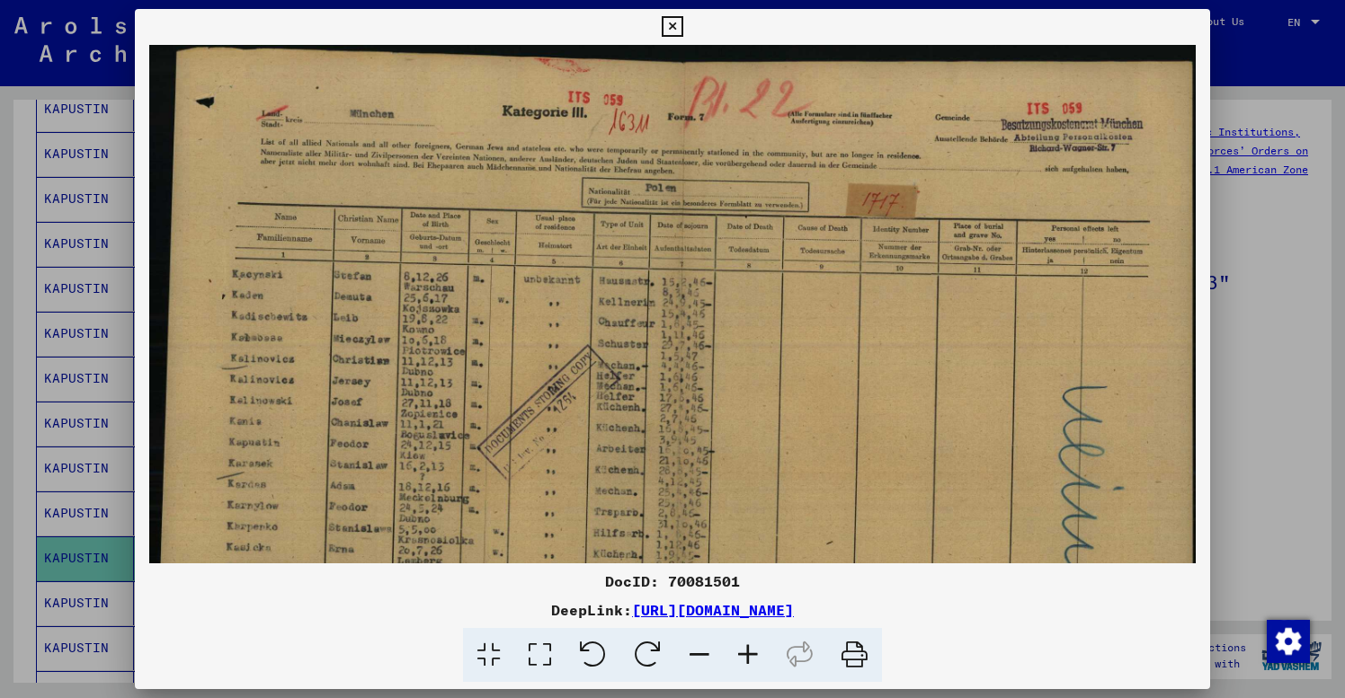
click at [746, 652] on icon at bounding box center [748, 655] width 49 height 55
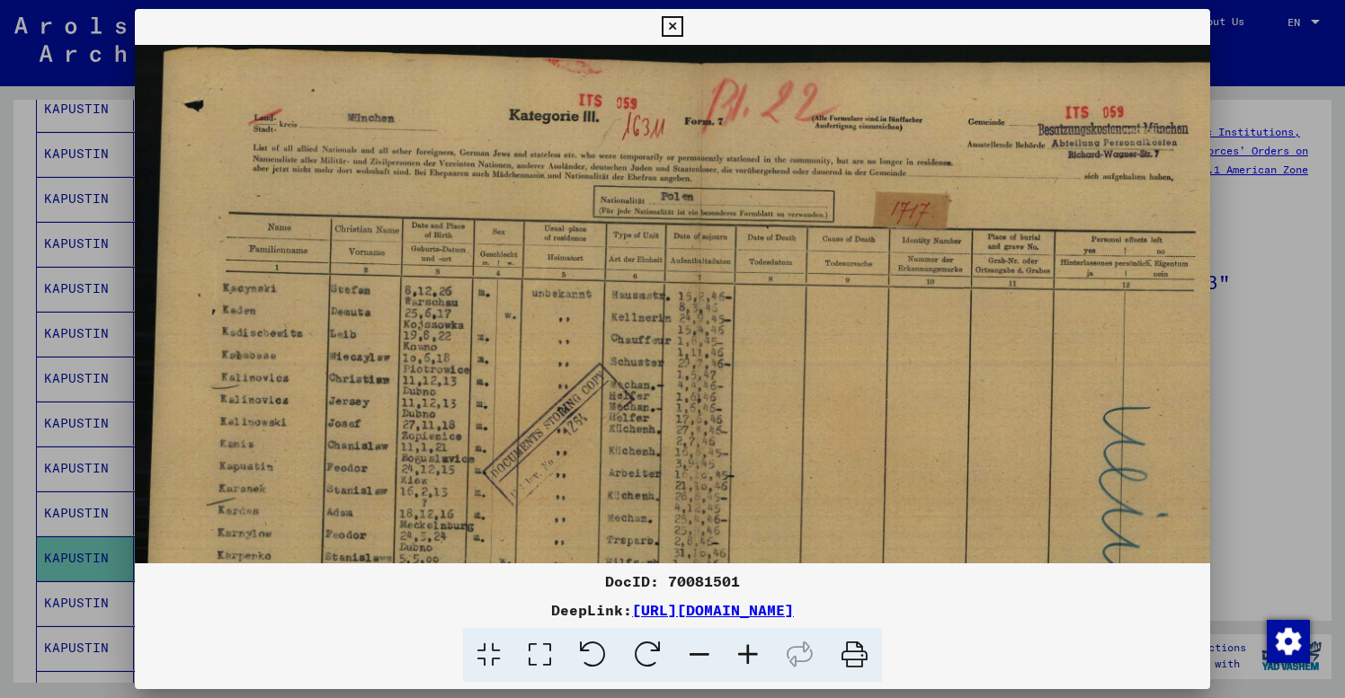
click at [746, 652] on icon at bounding box center [748, 655] width 49 height 55
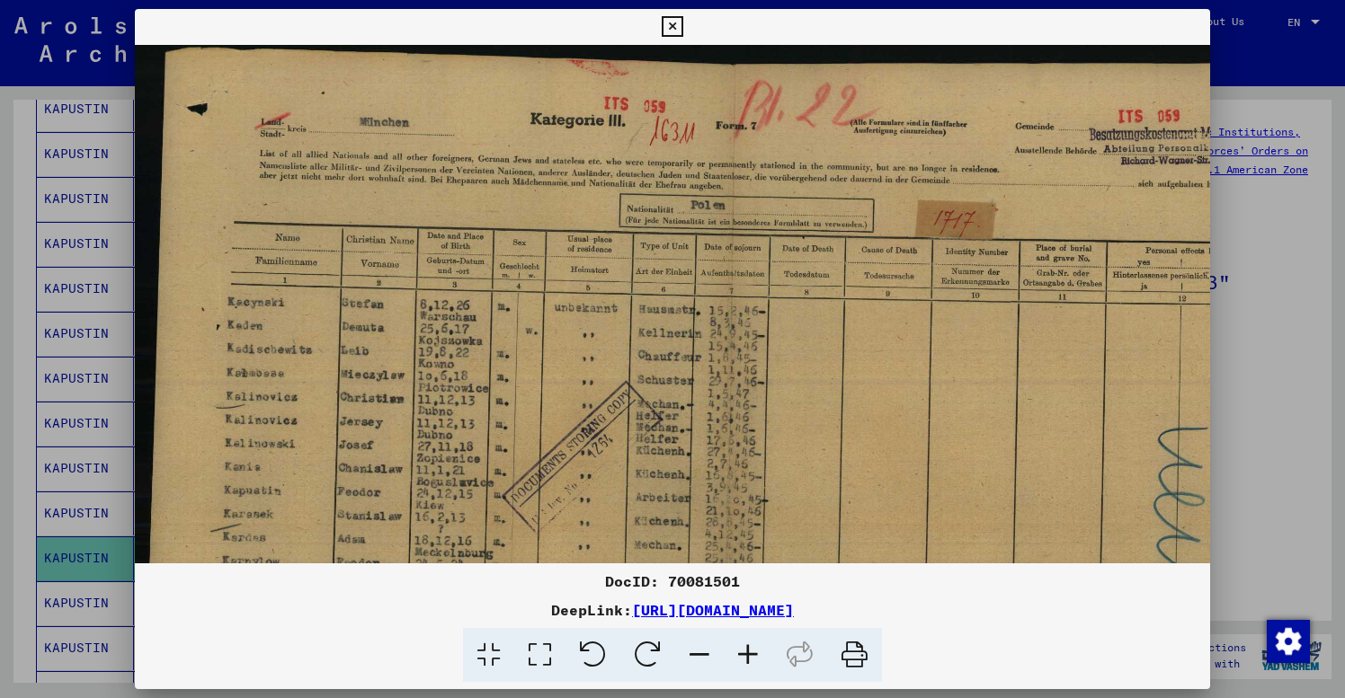
click at [761, 513] on img at bounding box center [721, 461] width 1173 height 833
click at [1043, 186] on img at bounding box center [721, 461] width 1173 height 833
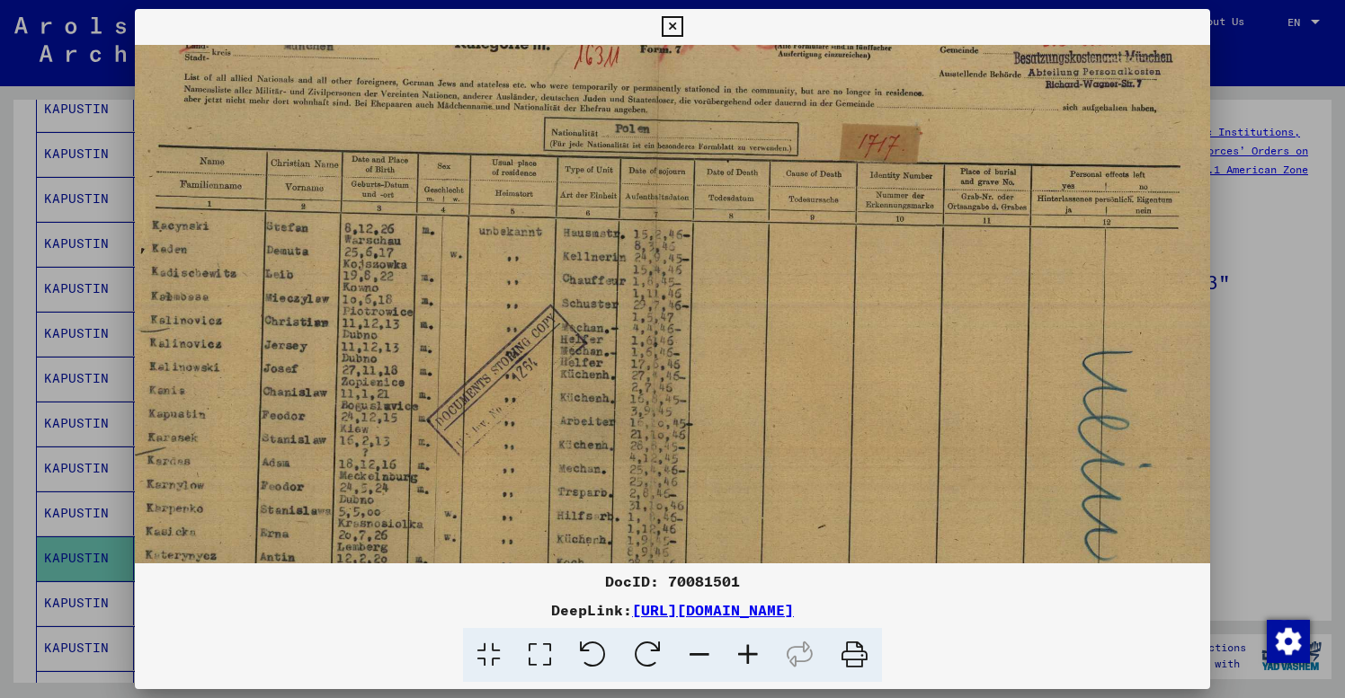
scroll to position [77, 74]
drag, startPoint x: 1073, startPoint y: 167, endPoint x: 961, endPoint y: 91, distance: 135.9
click at [682, 26] on icon at bounding box center [672, 27] width 21 height 22
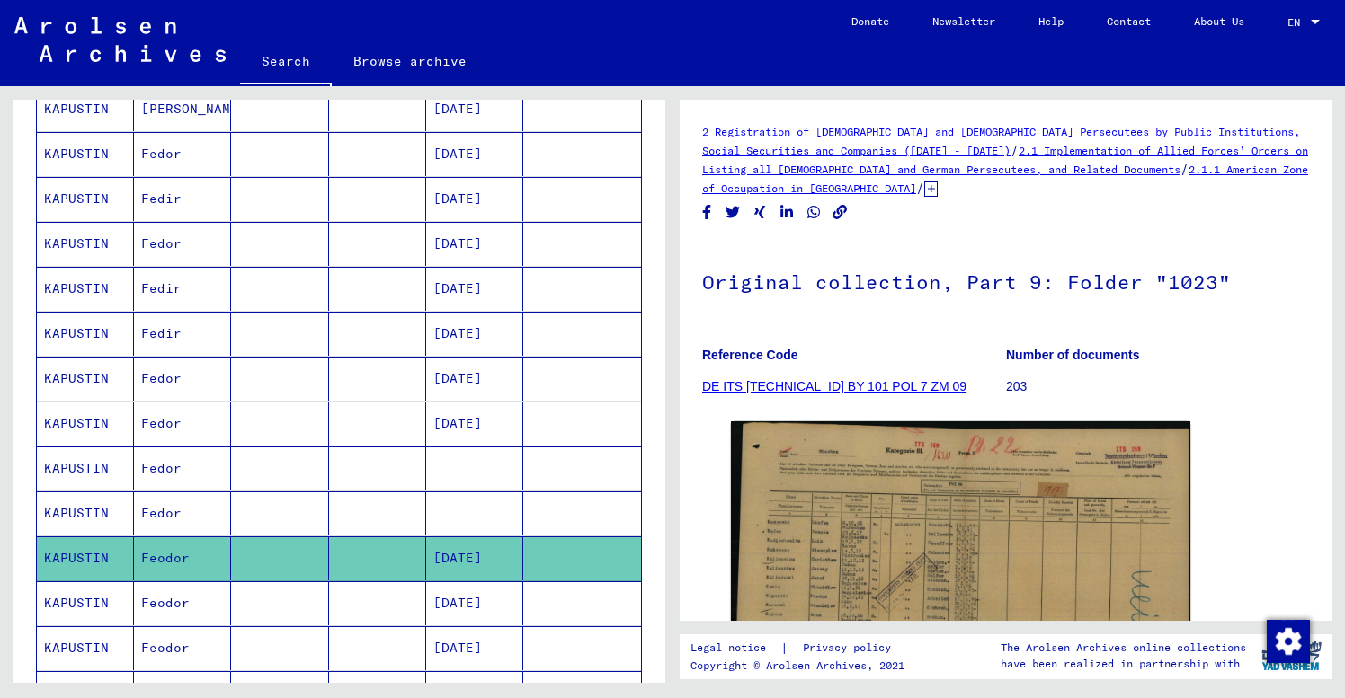
click at [253, 597] on mat-cell at bounding box center [279, 604] width 97 height 44
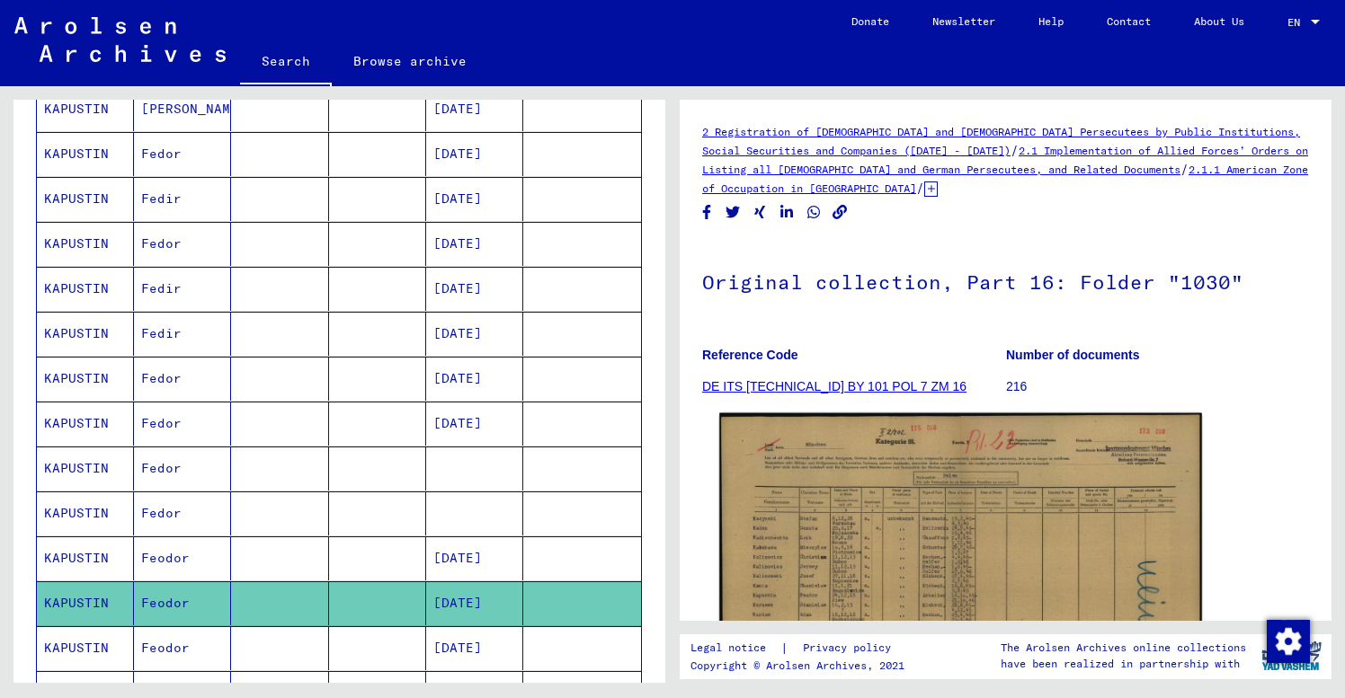
click at [922, 465] on img at bounding box center [960, 583] width 483 height 341
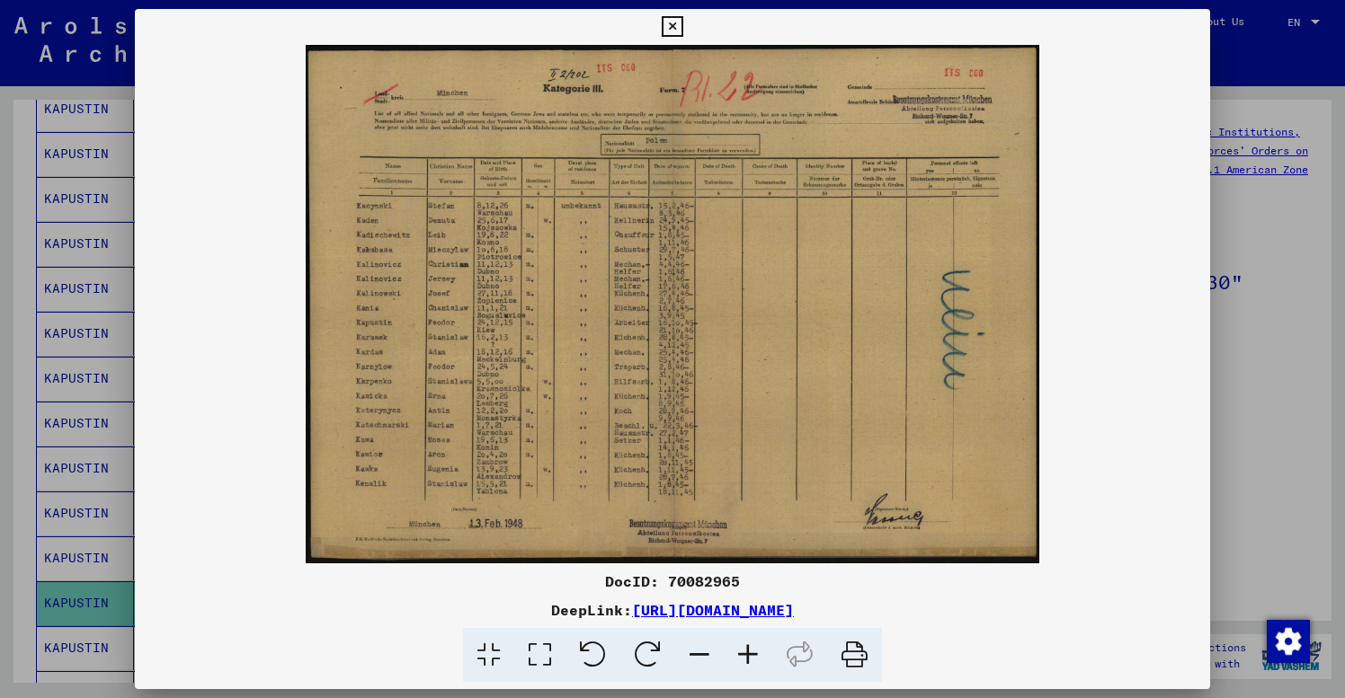
click at [682, 23] on icon at bounding box center [672, 27] width 21 height 22
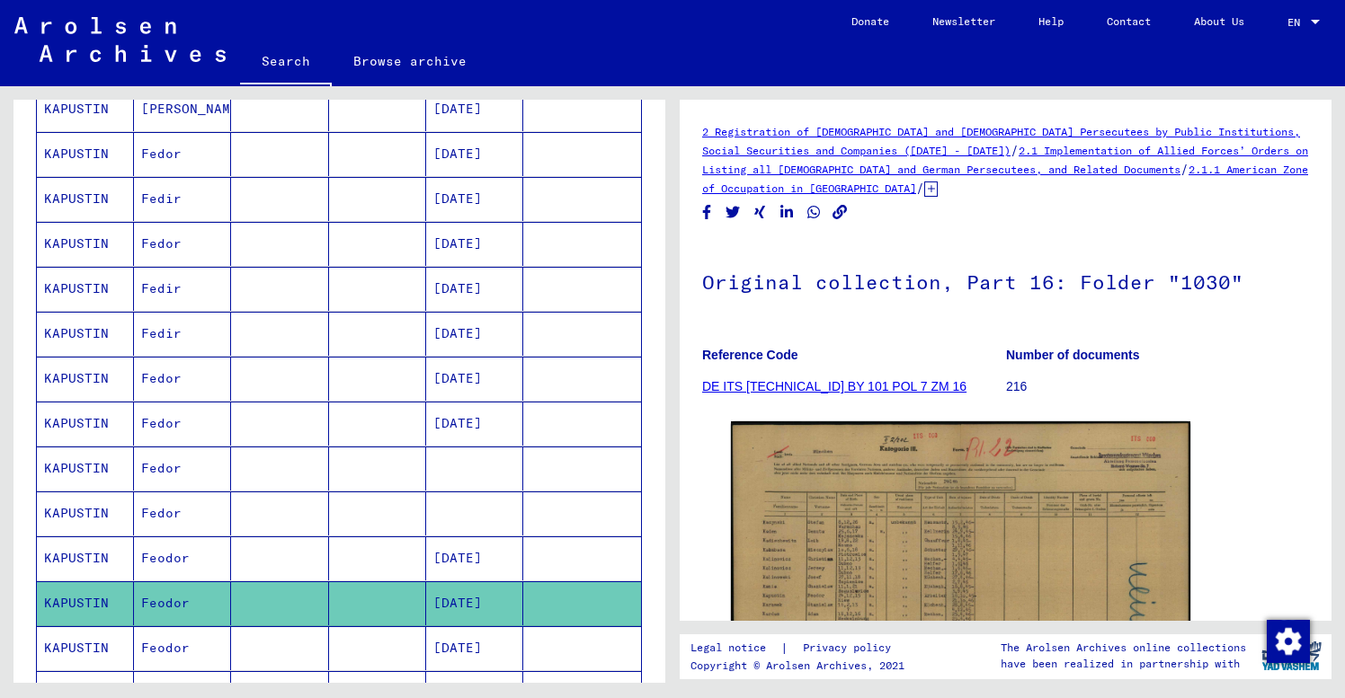
click at [26, 534] on div "Last Name First Name Maiden Name Place of Birth Date of Birth Prisoner # [PERSO…" at bounding box center [339, 682] width 652 height 1293
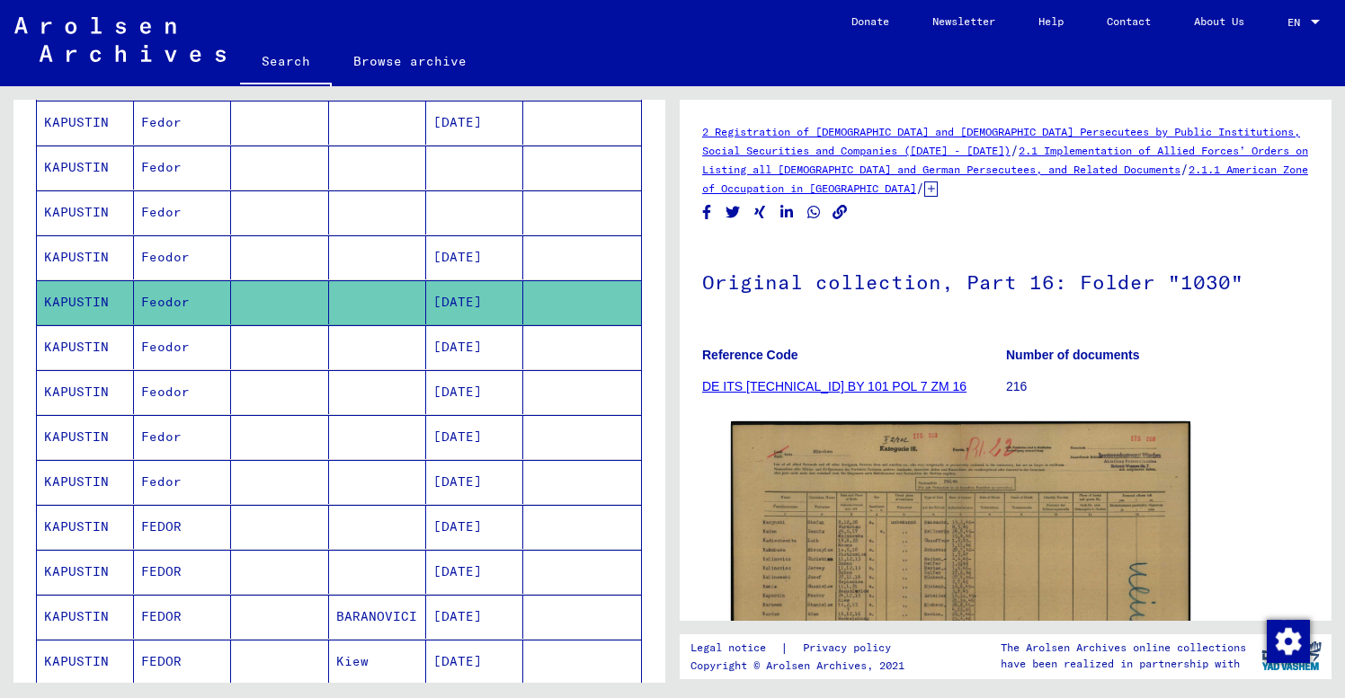
scroll to position [601, 0]
